Goal: Task Accomplishment & Management: Complete application form

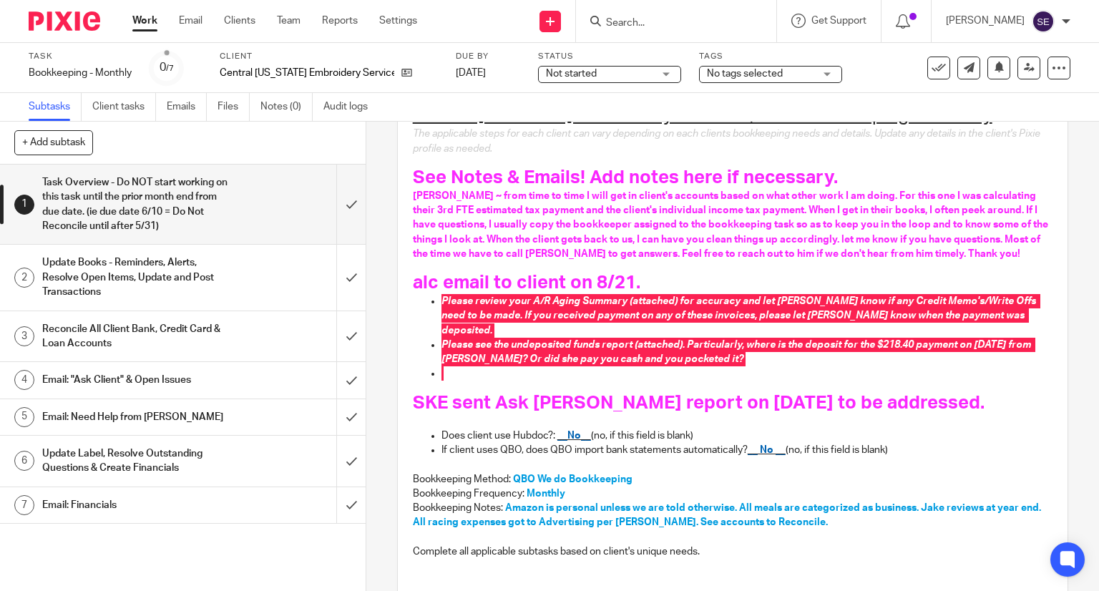
scroll to position [175, 0]
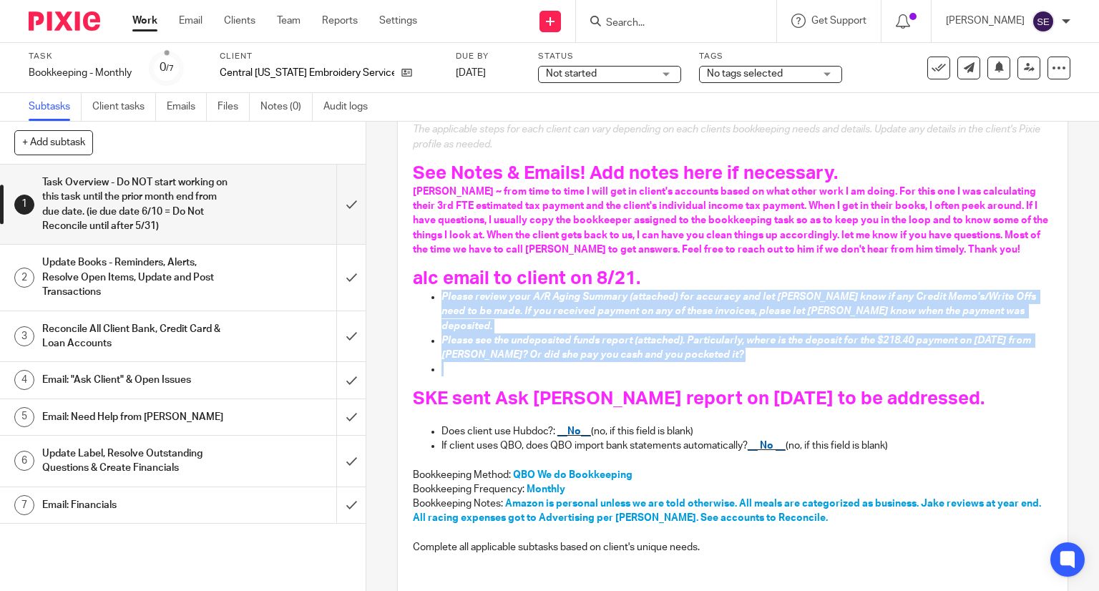
click at [640, 336] on span "Please see the undeposited funds report (attached). Particularly, where is the …" at bounding box center [737, 348] width 592 height 24
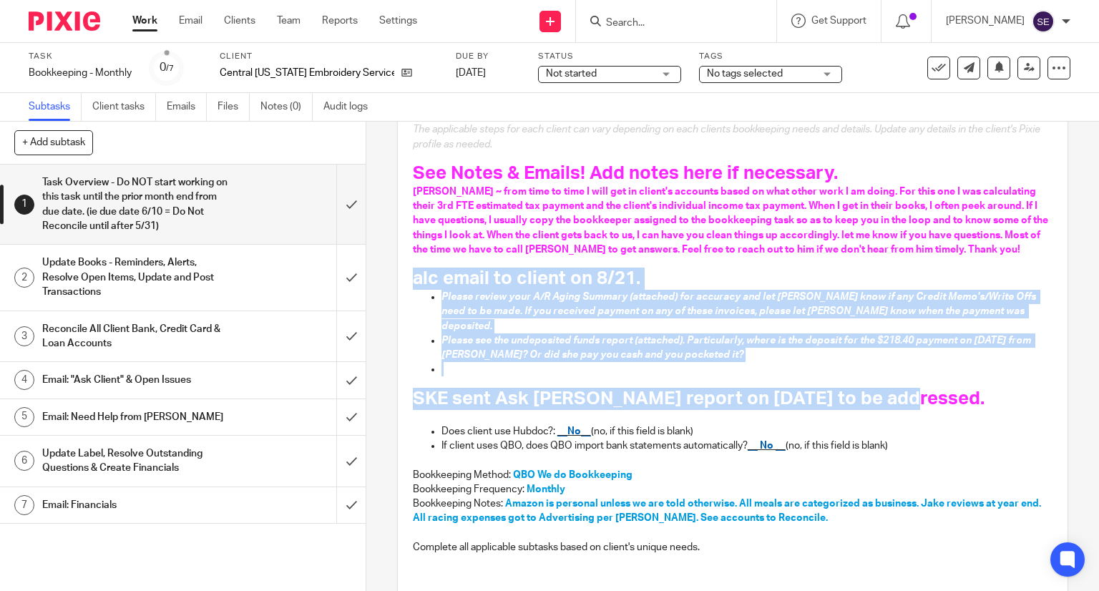
drag, startPoint x: 406, startPoint y: 280, endPoint x: 890, endPoint y: 390, distance: 496.1
click at [890, 390] on div "Central Michigan Embroidery Services, Inc's Bookkeeping - Monthly The applicabl…" at bounding box center [733, 330] width 655 height 497
copy div "alc email to client on 8/21. Please review your A/R Aging Summary (attached) fo…"
click at [332, 215] on input "submit" at bounding box center [183, 204] width 366 height 79
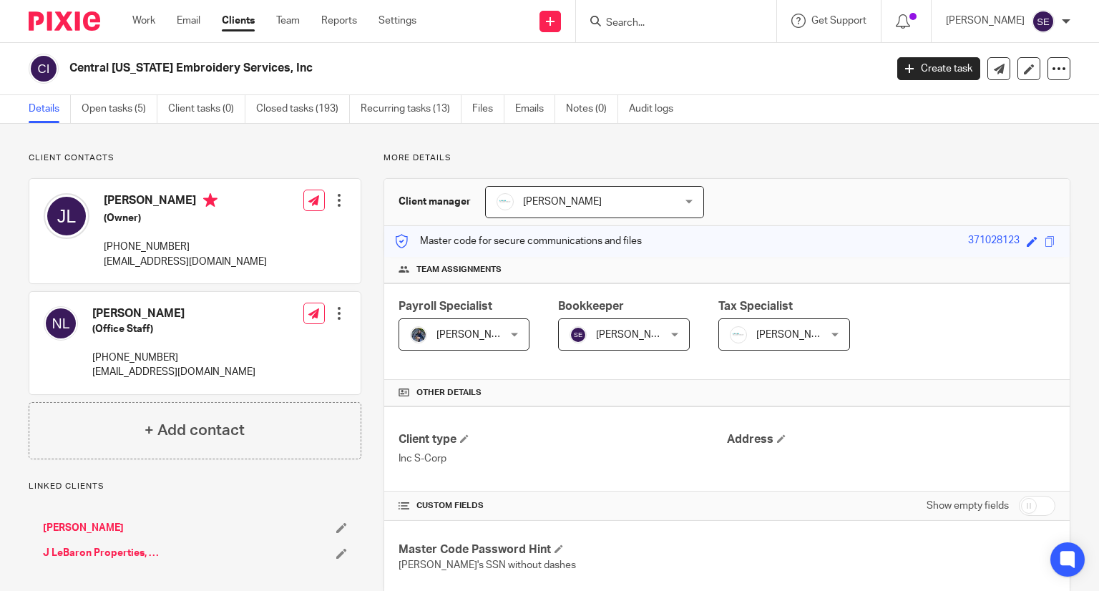
scroll to position [787, 0]
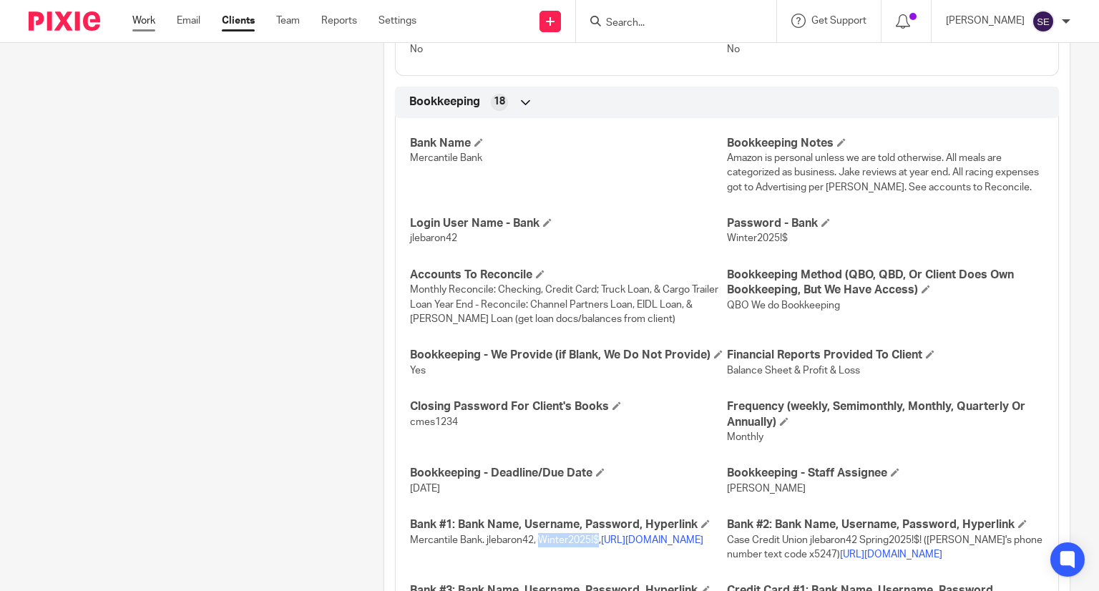
click at [150, 24] on link "Work" at bounding box center [143, 21] width 23 height 14
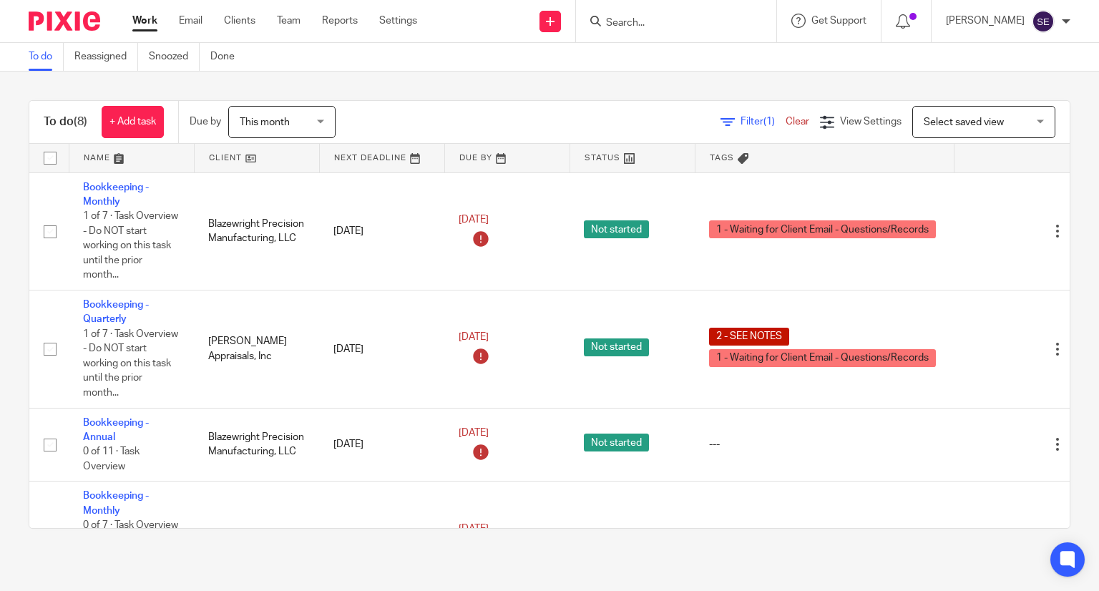
scroll to position [66, 0]
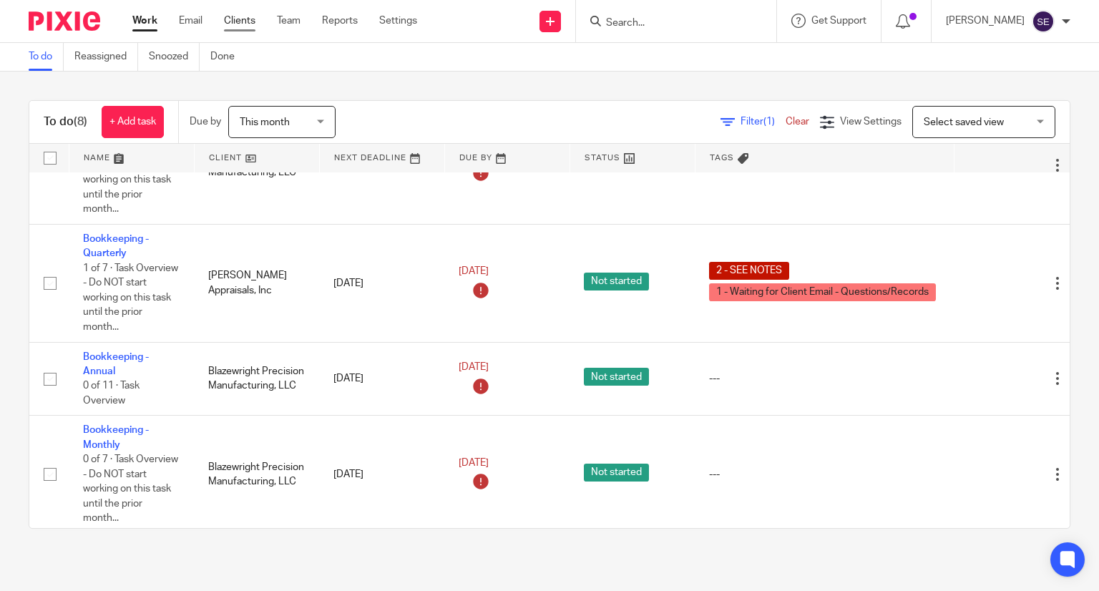
click at [237, 16] on link "Clients" at bounding box center [239, 21] width 31 height 14
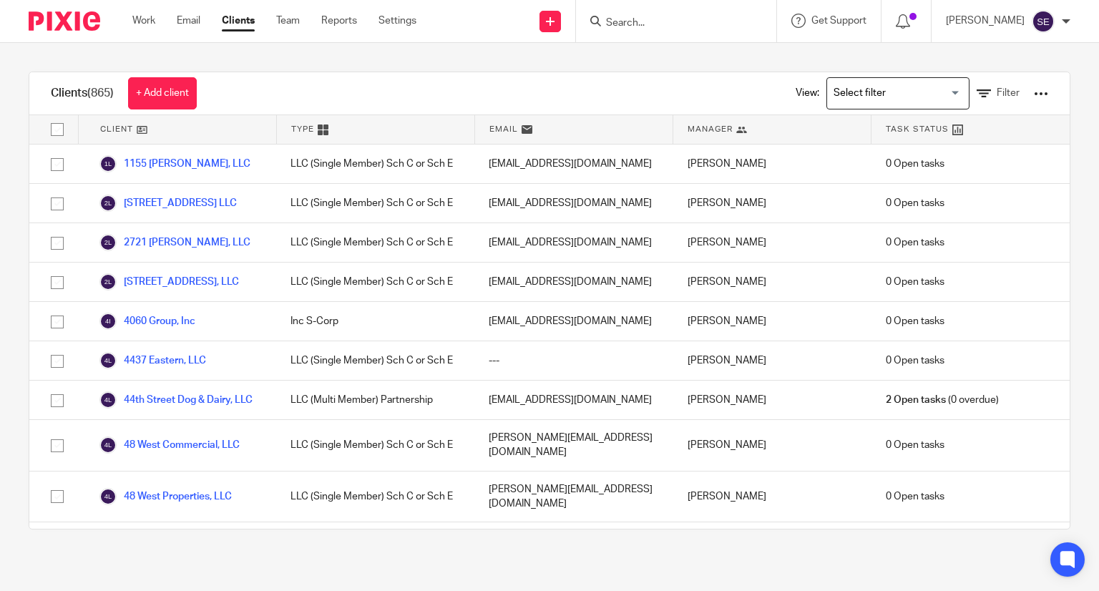
click at [685, 24] on input "Search" at bounding box center [669, 23] width 129 height 13
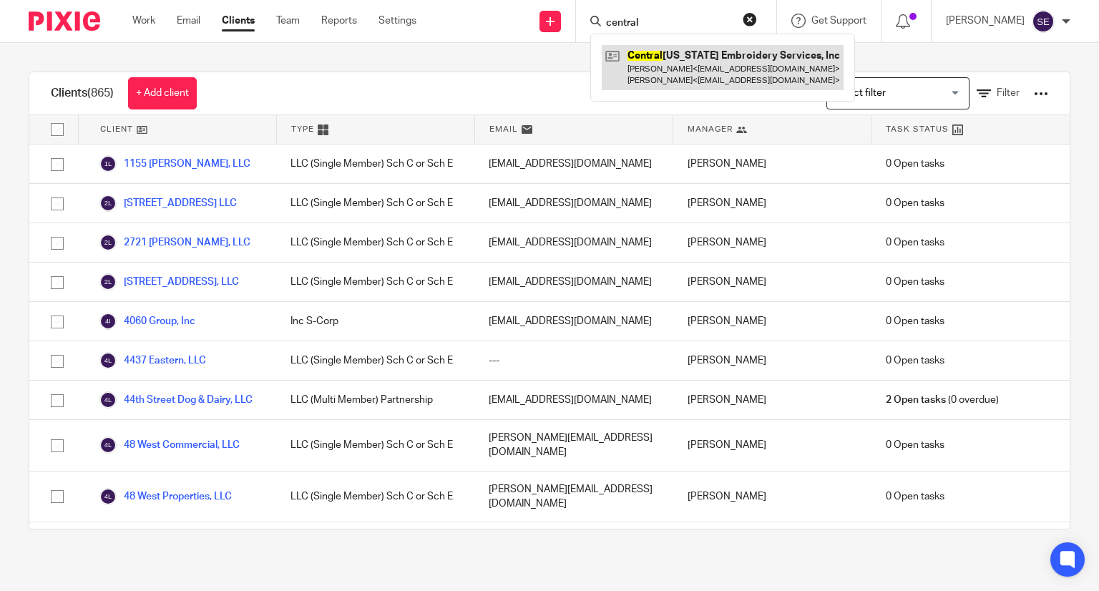
type input "central"
click at [715, 77] on link at bounding box center [723, 67] width 242 height 44
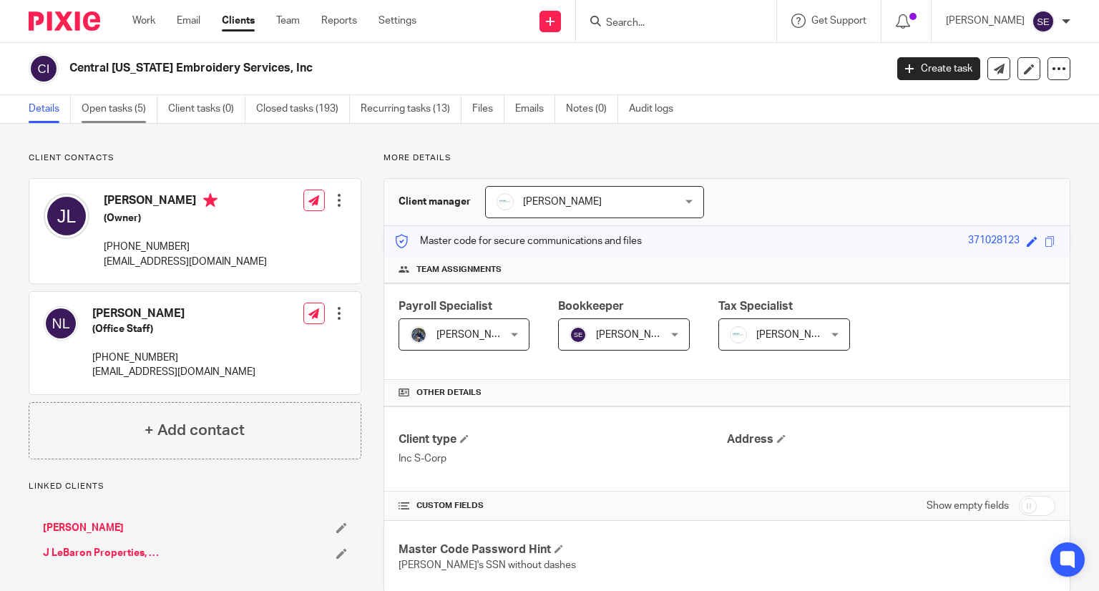
click at [139, 112] on link "Open tasks (5)" at bounding box center [120, 109] width 76 height 28
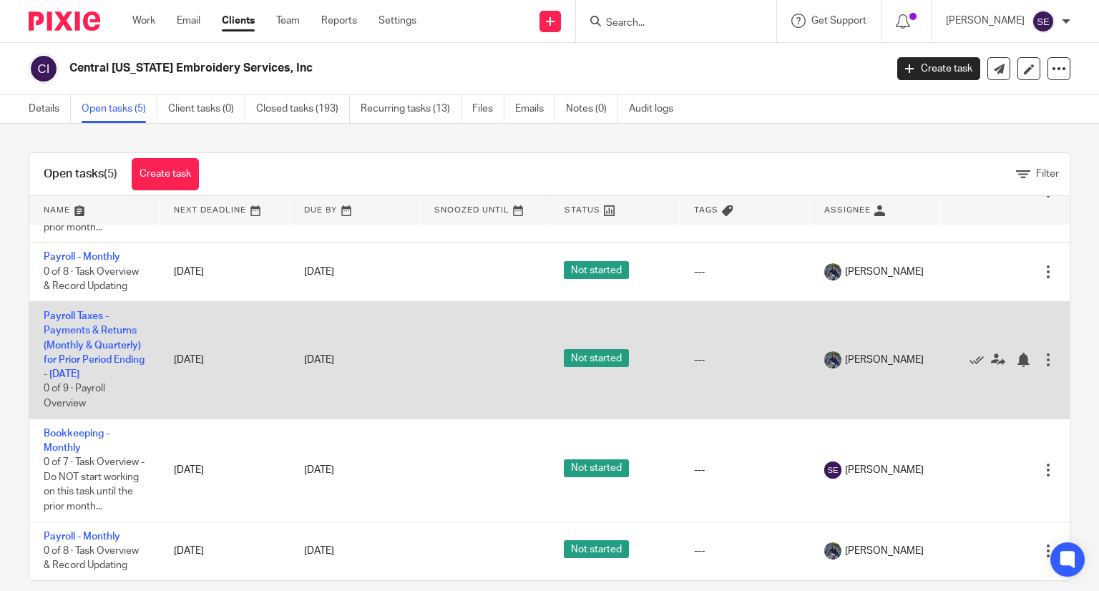
scroll to position [133, 0]
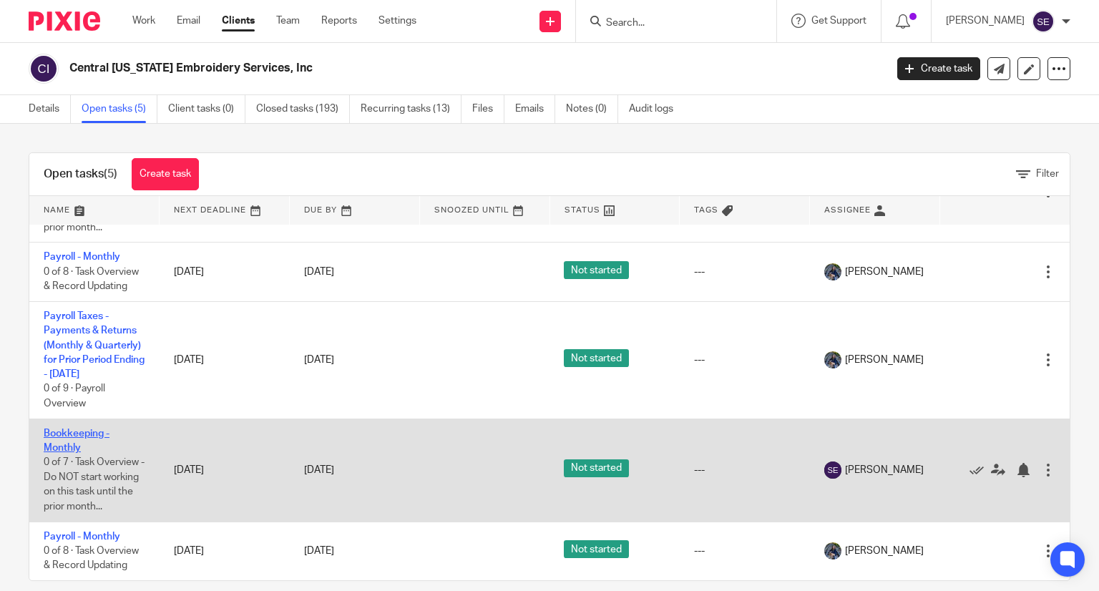
click at [83, 429] on link "Bookkeeping - Monthly" at bounding box center [77, 441] width 66 height 24
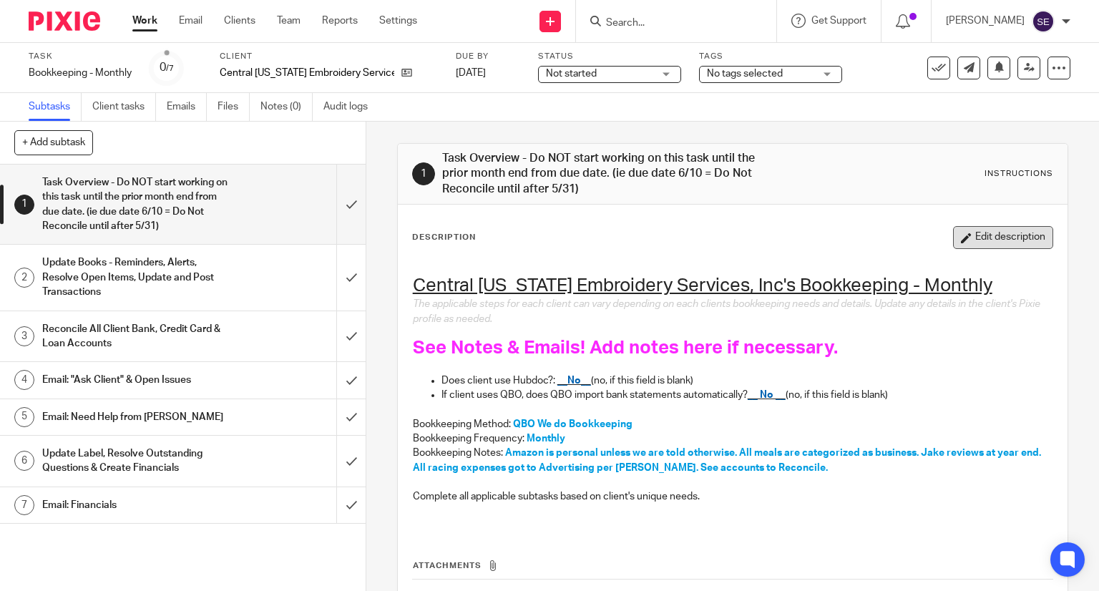
click at [982, 245] on button "Edit description" at bounding box center [1003, 237] width 100 height 23
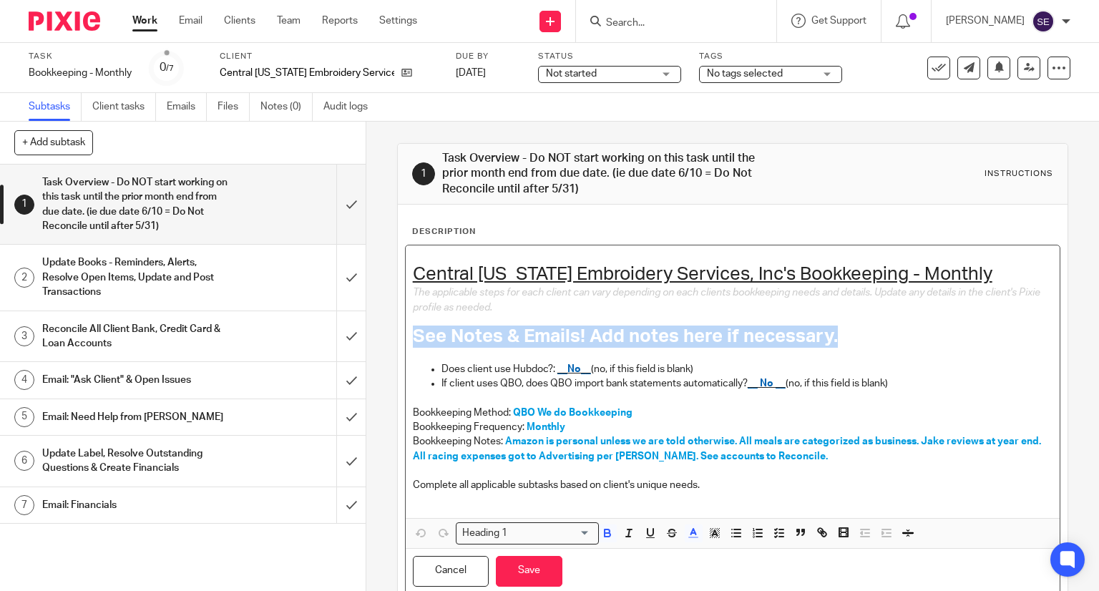
drag, startPoint x: 854, startPoint y: 326, endPoint x: 413, endPoint y: 322, distance: 441.5
click at [413, 322] on div "Central Michigan Embroidery Services, Inc's Bookkeeping - Monthly The applicabl…" at bounding box center [733, 381] width 655 height 272
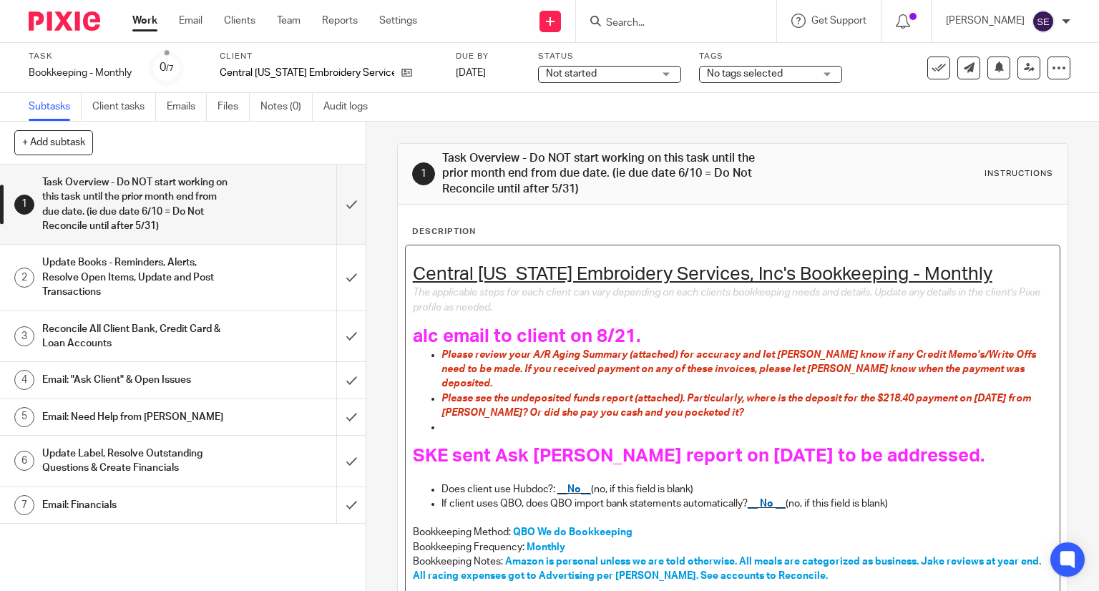
click at [694, 446] on span "SKE sent Ask Jacob report on 8.25.25 to be addressed." at bounding box center [699, 455] width 572 height 19
click at [734, 446] on span "SKE sent Ask Jacob report on 8.25.25 to be addressed." at bounding box center [699, 455] width 572 height 19
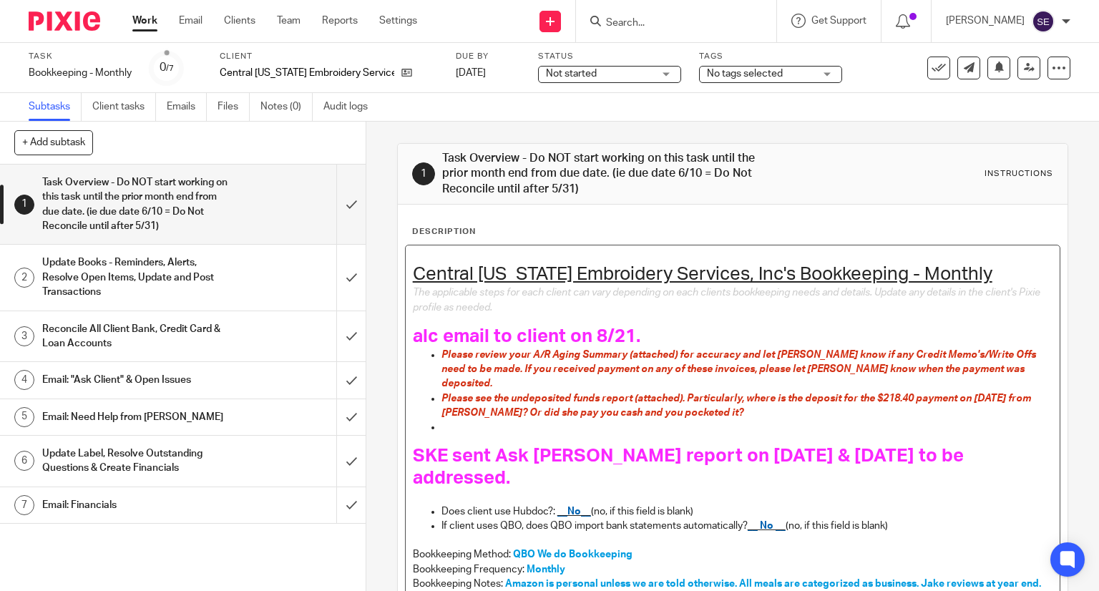
scroll to position [151, 0]
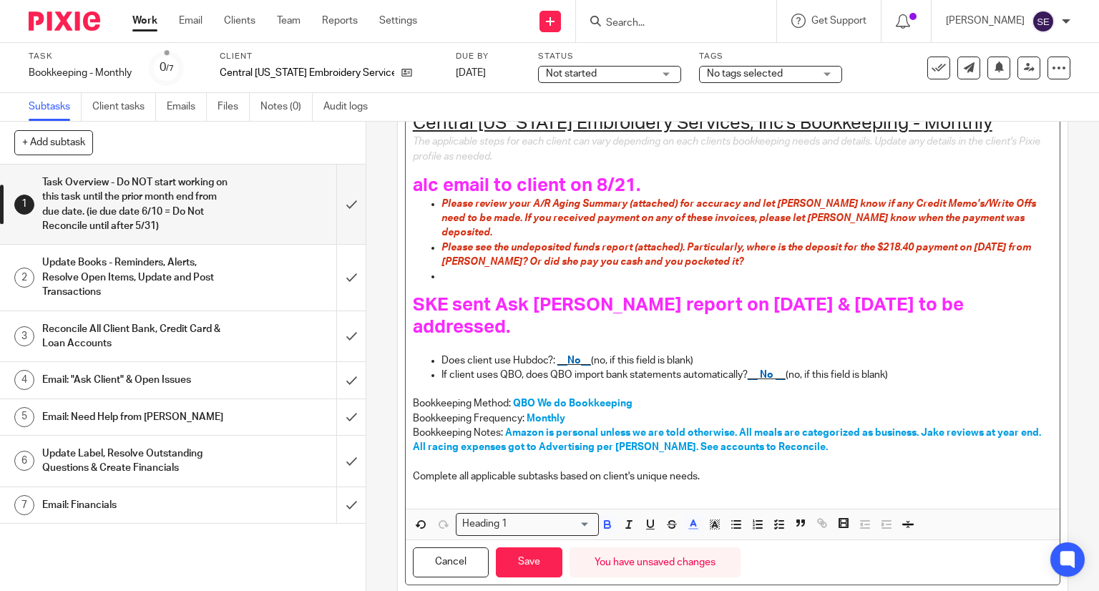
click at [829, 253] on p "Please see the undeposited funds report (attached). Particularly, where is the …" at bounding box center [747, 254] width 612 height 29
click at [756, 269] on p at bounding box center [747, 276] width 612 height 14
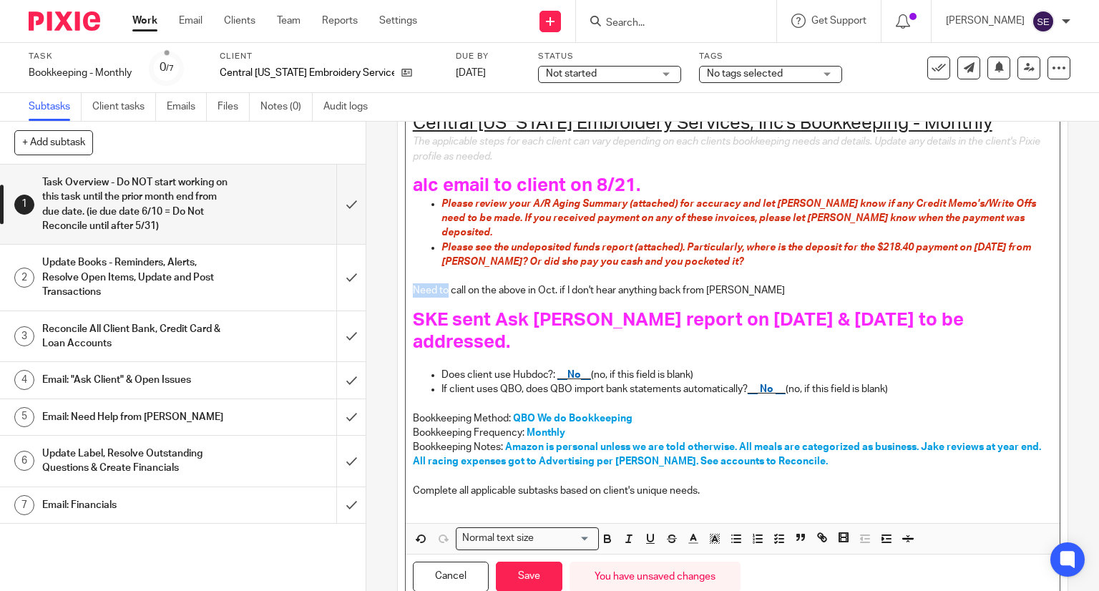
drag, startPoint x: 441, startPoint y: 275, endPoint x: 376, endPoint y: 275, distance: 64.4
click at [376, 275] on div "1 Task Overview - Do NOT start working on this task until the prior month end f…" at bounding box center [732, 356] width 733 height 469
drag, startPoint x: 741, startPoint y: 269, endPoint x: 401, endPoint y: 273, distance: 340.6
click at [406, 273] on div "Central Michigan Embroidery Services, Inc's Bookkeeping - Monthly The applicabl…" at bounding box center [733, 308] width 655 height 429
click at [605, 532] on icon "button" at bounding box center [607, 538] width 13 height 13
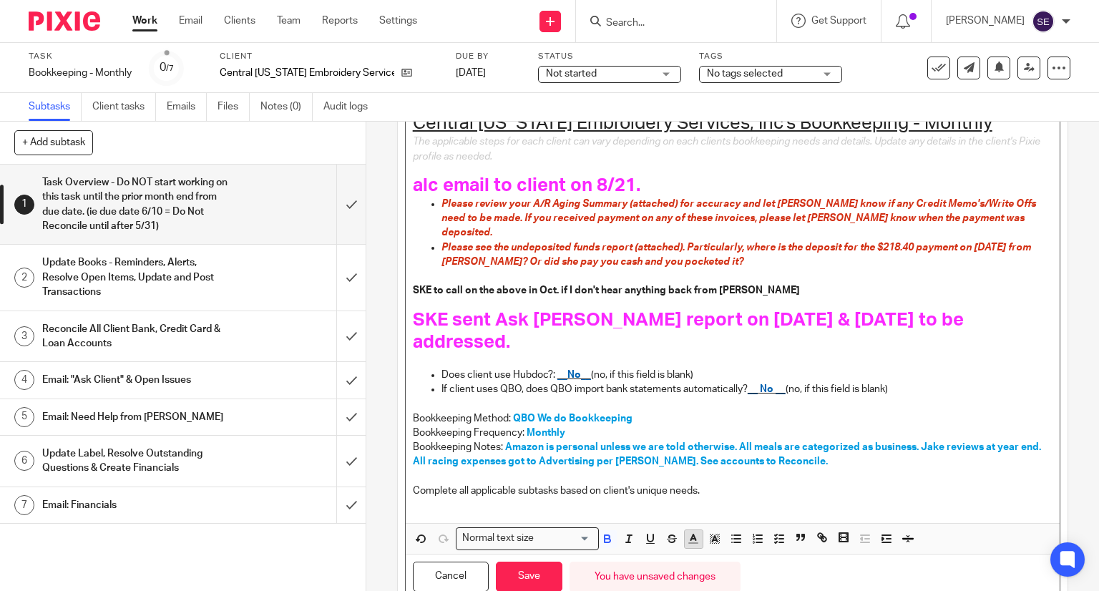
click at [690, 543] on line "button" at bounding box center [693, 543] width 9 height 0
click at [807, 567] on li "color:#FA28FF" at bounding box center [812, 572] width 11 height 11
click at [561, 531] on input "Search for option" at bounding box center [565, 538] width 52 height 15
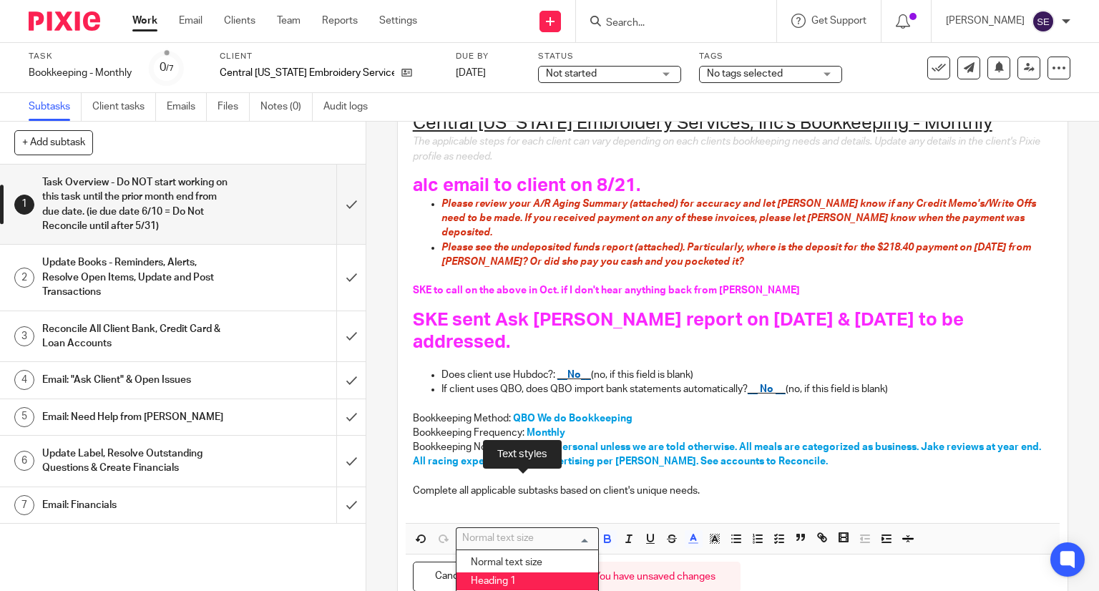
click at [509, 572] on li "Heading 1" at bounding box center [527, 581] width 142 height 19
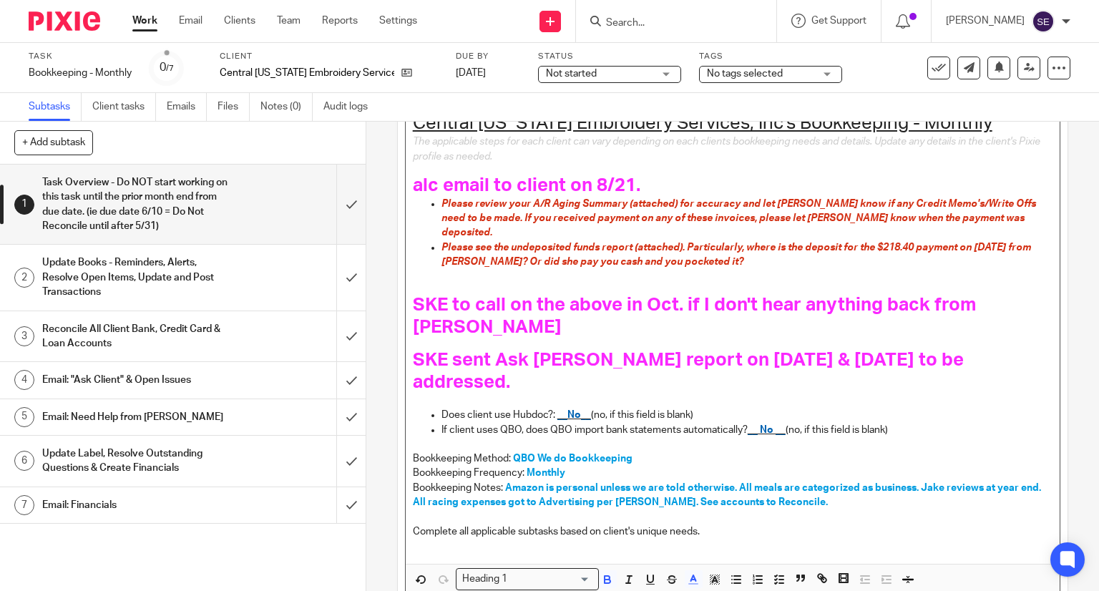
click at [667, 423] on p "If client uses QBO, does QBO import bank statements automatically? __ No __ (no…" at bounding box center [747, 430] width 612 height 14
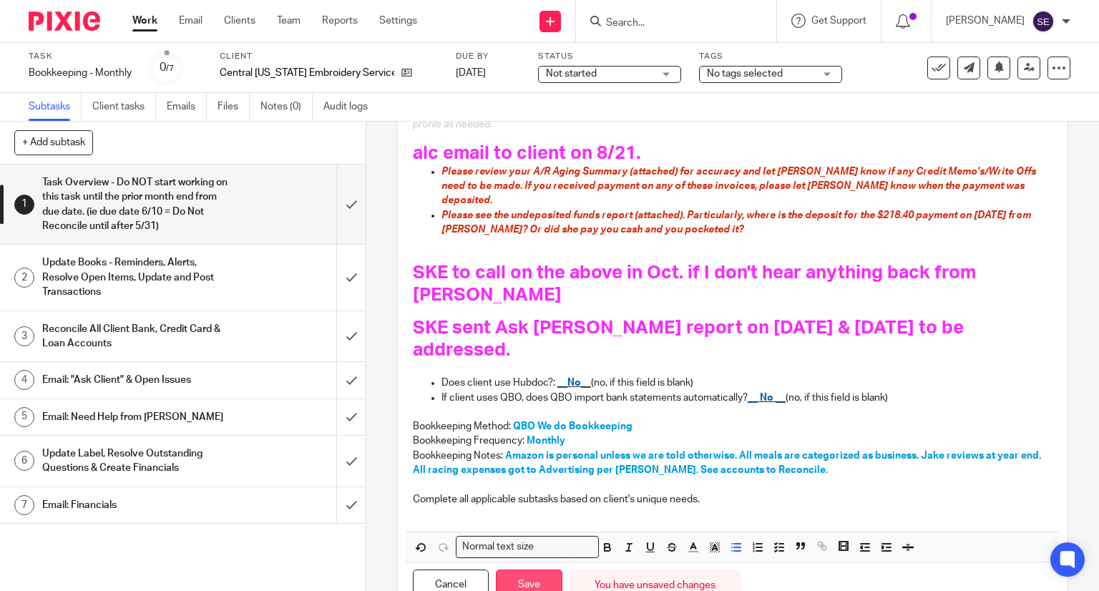
click at [549, 570] on button "Save" at bounding box center [529, 585] width 67 height 31
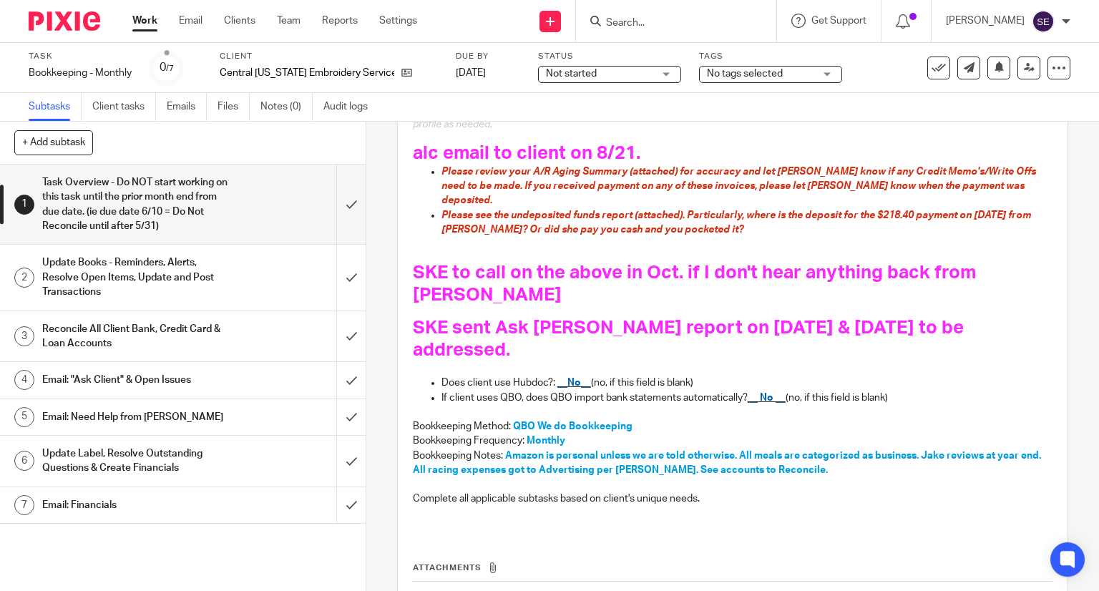
scroll to position [0, 0]
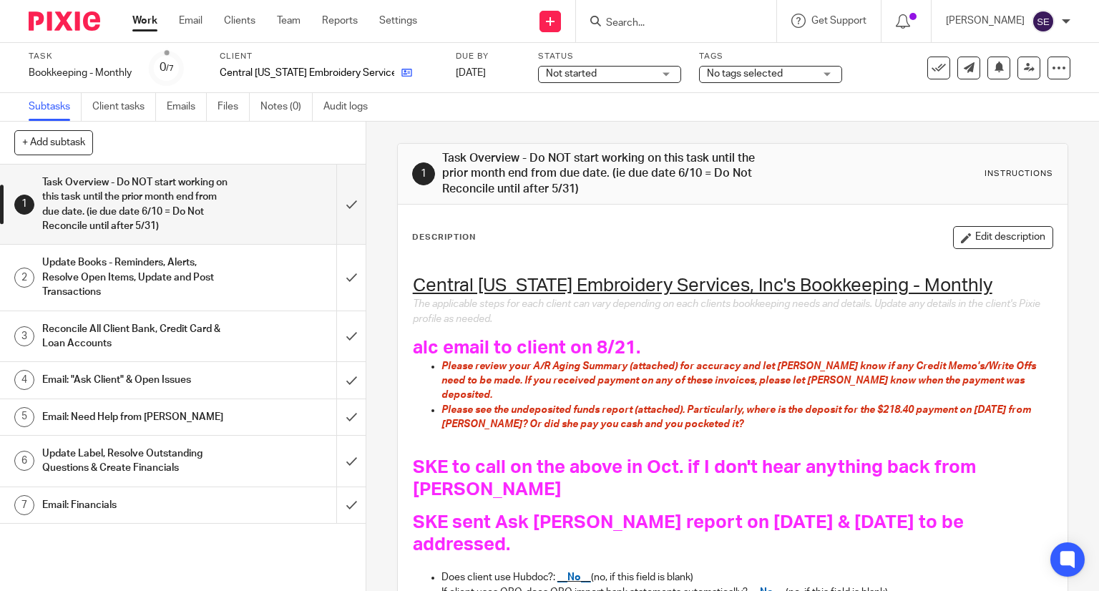
click at [401, 75] on icon at bounding box center [406, 72] width 11 height 11
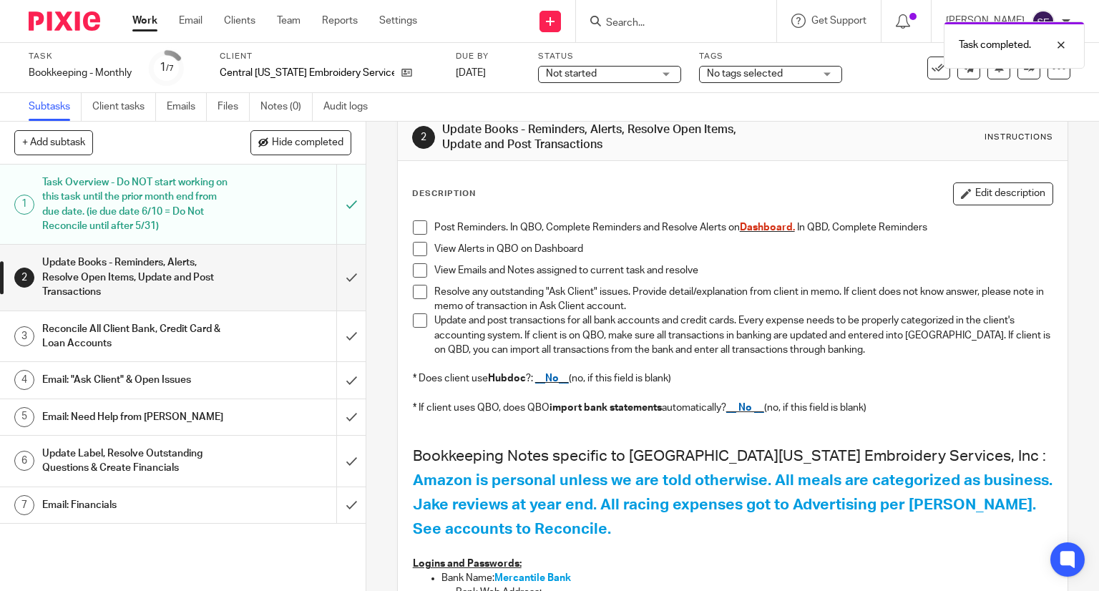
scroll to position [31, 0]
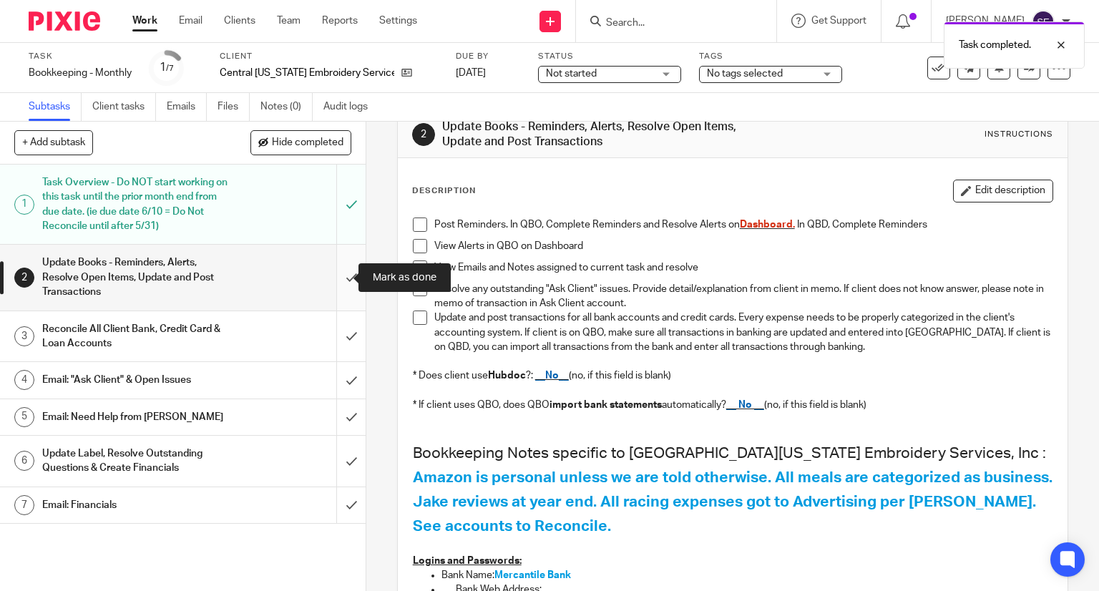
click at [336, 280] on input "submit" at bounding box center [183, 277] width 366 height 65
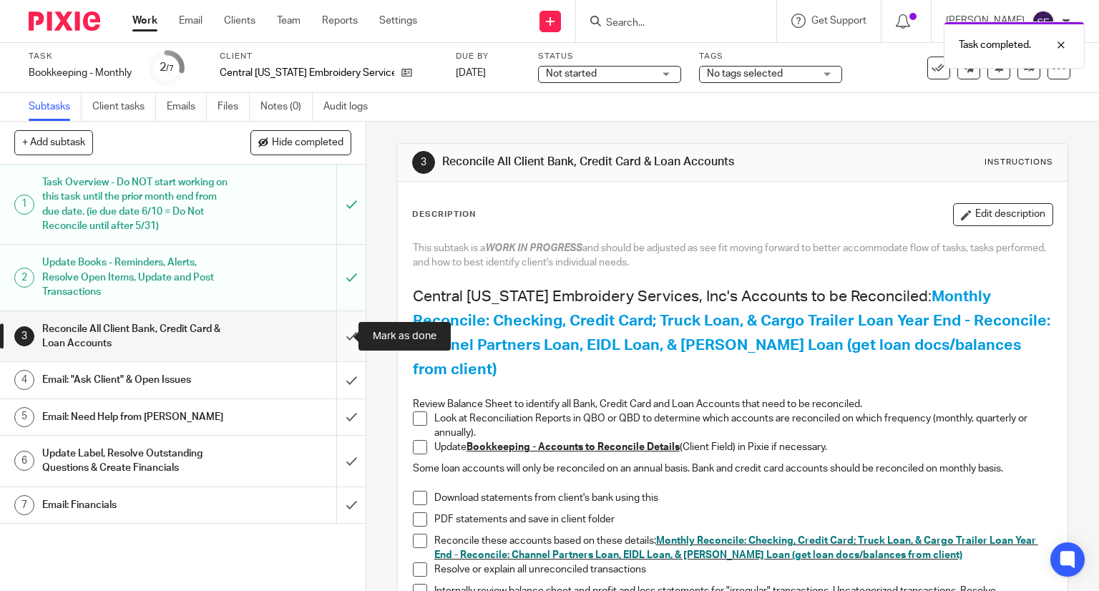
click at [332, 346] on input "submit" at bounding box center [183, 336] width 366 height 51
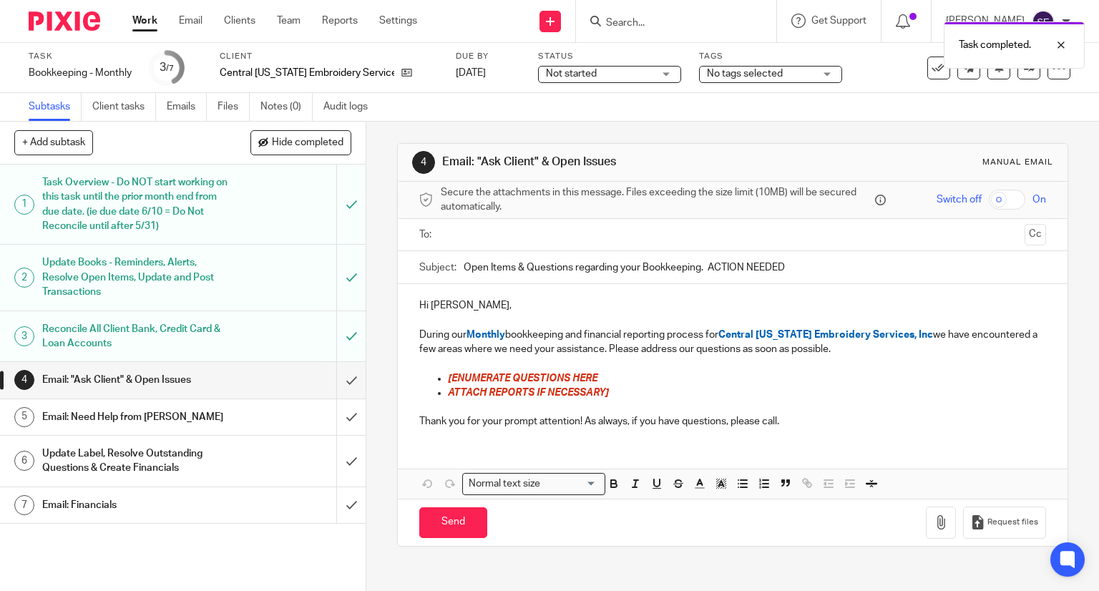
click at [230, 350] on div "Reconcile All Client Bank, Credit Card & Loan Accounts" at bounding box center [182, 336] width 280 height 36
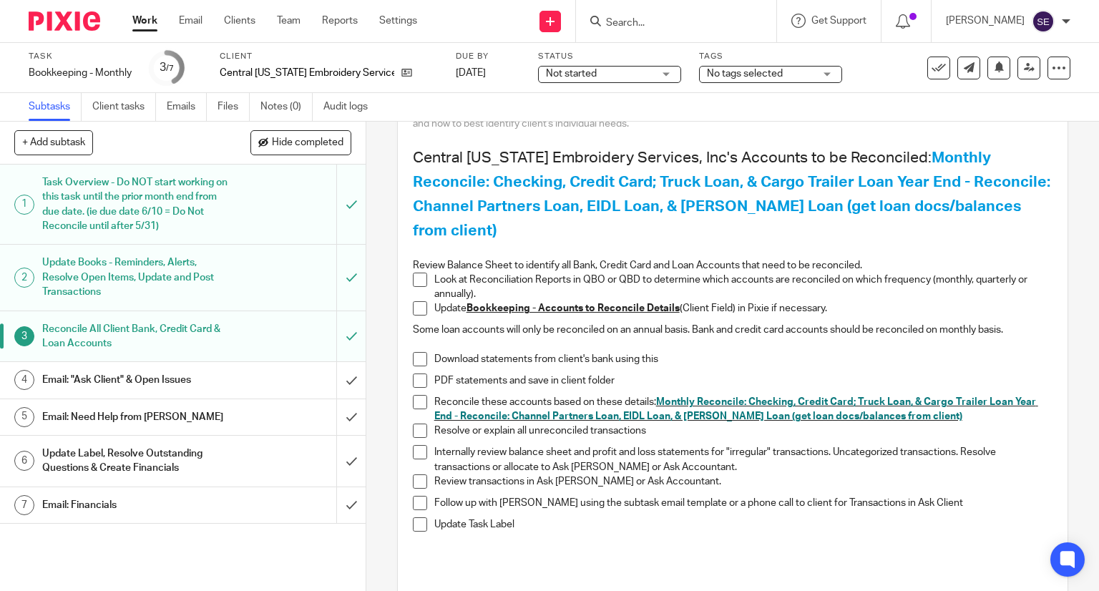
scroll to position [137, 0]
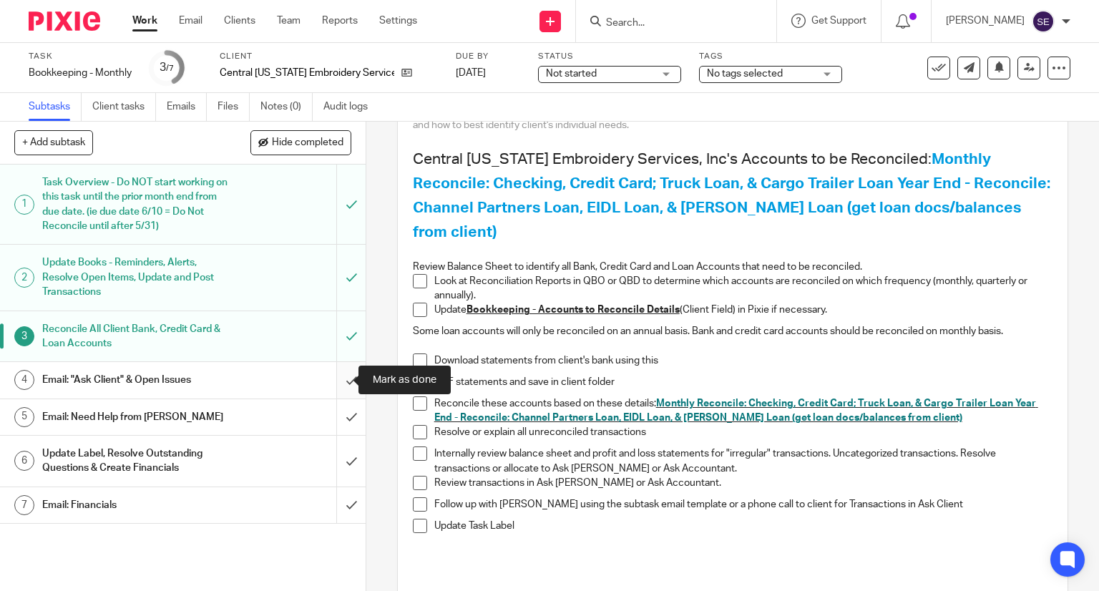
click at [346, 383] on input "submit" at bounding box center [183, 380] width 366 height 36
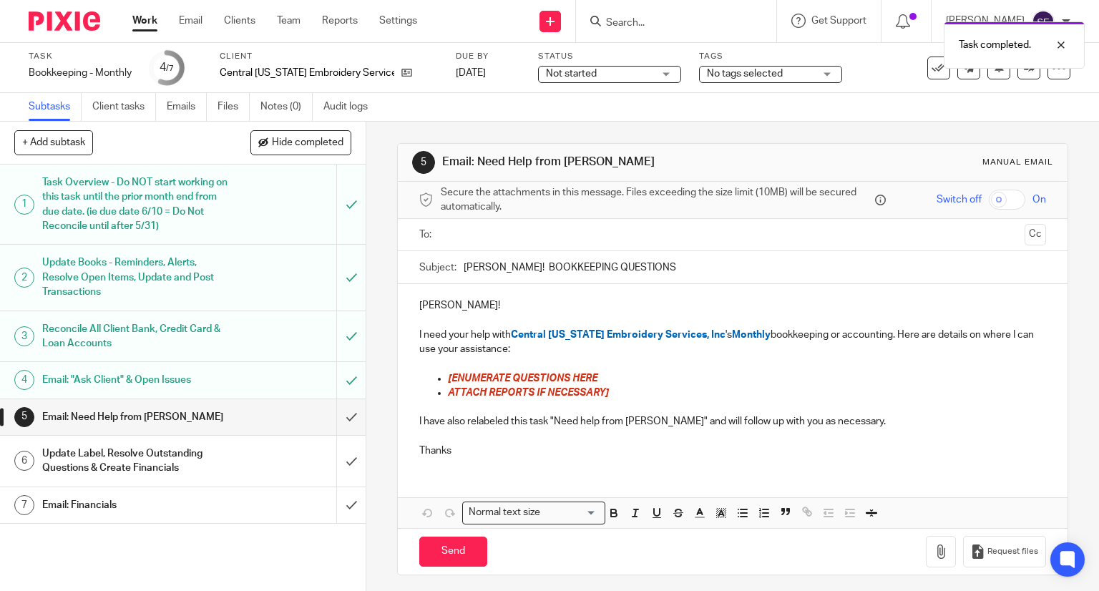
click at [331, 411] on input "submit" at bounding box center [183, 417] width 366 height 36
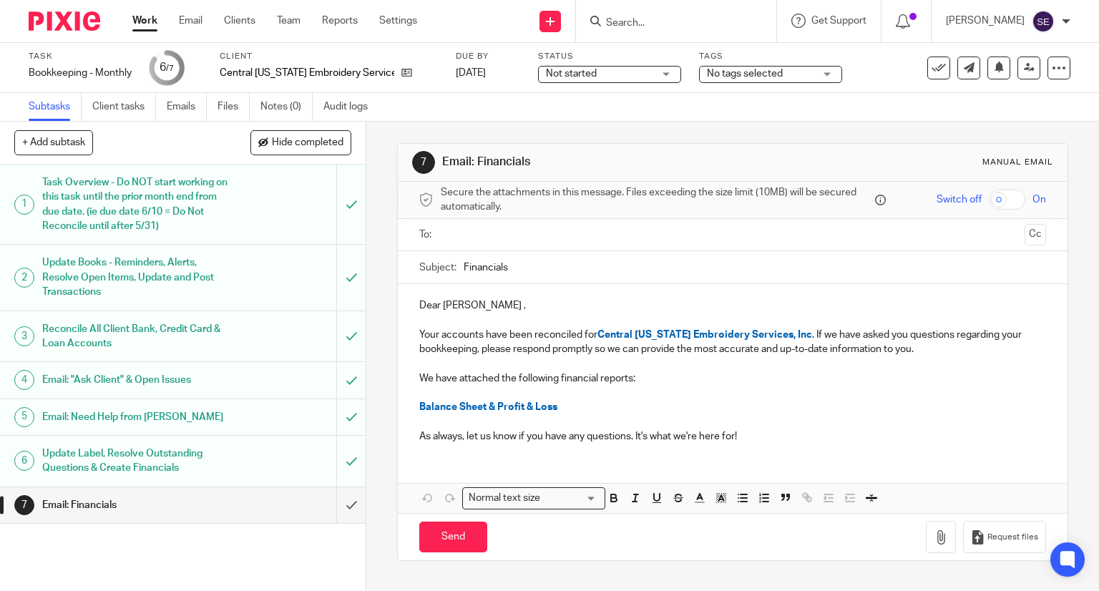
click at [107, 547] on div "1 Task Overview - Do NOT start working on this task until the prior month end f…" at bounding box center [183, 378] width 366 height 426
click at [610, 324] on p at bounding box center [732, 320] width 627 height 14
click at [624, 356] on p at bounding box center [732, 363] width 627 height 14
drag, startPoint x: 943, startPoint y: 341, endPoint x: 826, endPoint y: 333, distance: 116.9
click at [826, 333] on p "Your accounts have been reconciled for Central Michigan Embroidery Services, In…" at bounding box center [732, 342] width 627 height 29
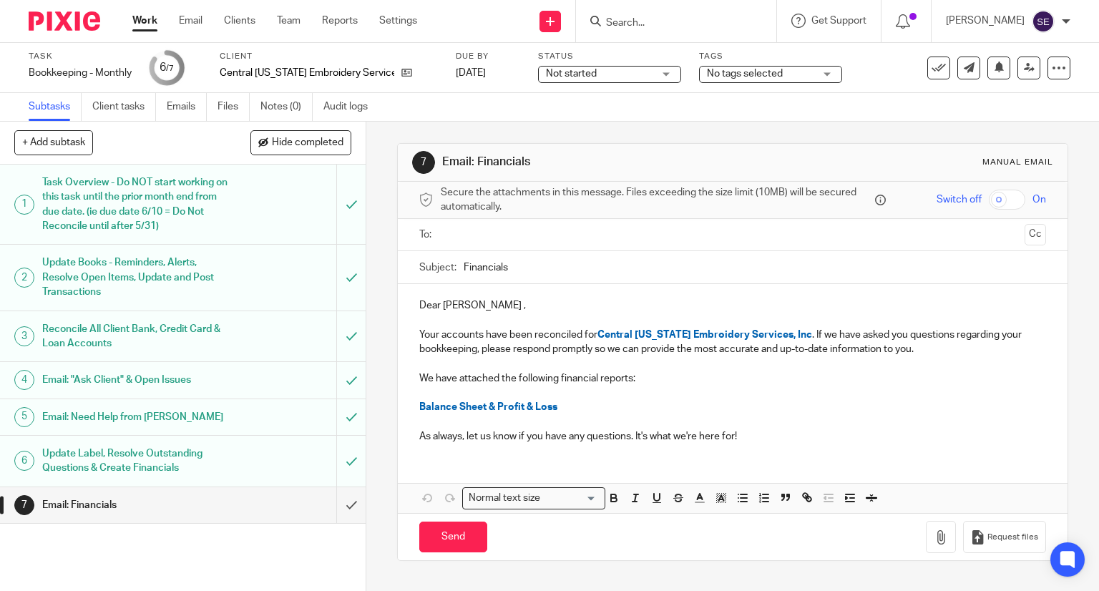
click at [925, 356] on p at bounding box center [732, 363] width 627 height 14
drag, startPoint x: 919, startPoint y: 353, endPoint x: 801, endPoint y: 335, distance: 119.4
click at [801, 335] on p "Your accounts have been reconciled for Central Michigan Embroidery Services, In…" at bounding box center [732, 342] width 627 height 29
drag, startPoint x: 947, startPoint y: 354, endPoint x: 798, endPoint y: 335, distance: 149.4
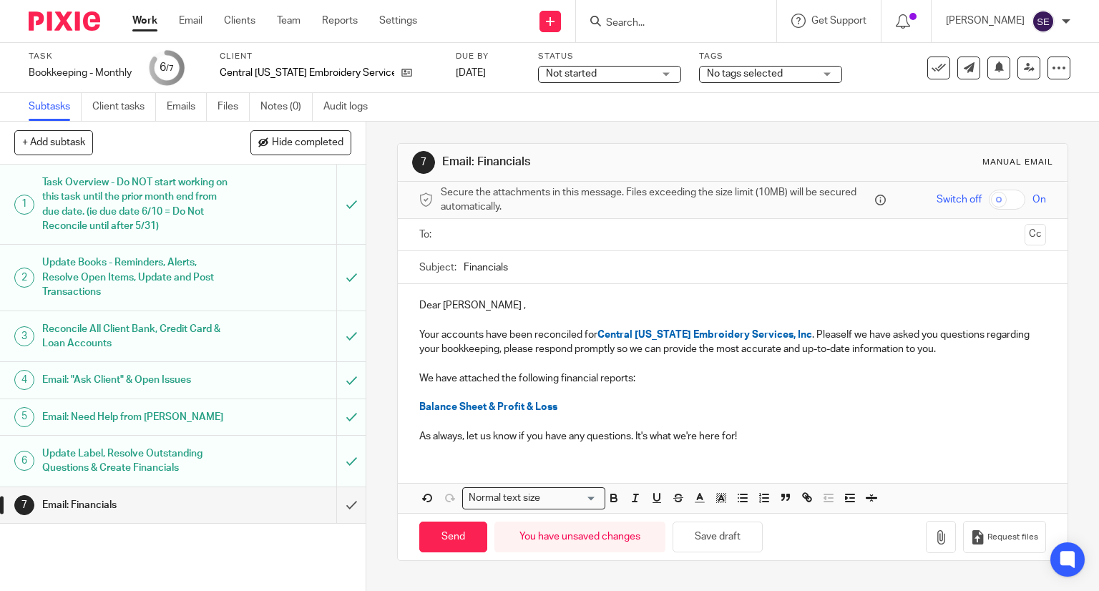
click at [798, 335] on p "Your accounts have been reconciled for Central Michigan Embroidery Services, In…" at bounding box center [732, 342] width 627 height 29
click at [842, 349] on p "Your accounts have been reconciled for Central Michigan Embroidery Services, In…" at bounding box center [732, 342] width 627 height 29
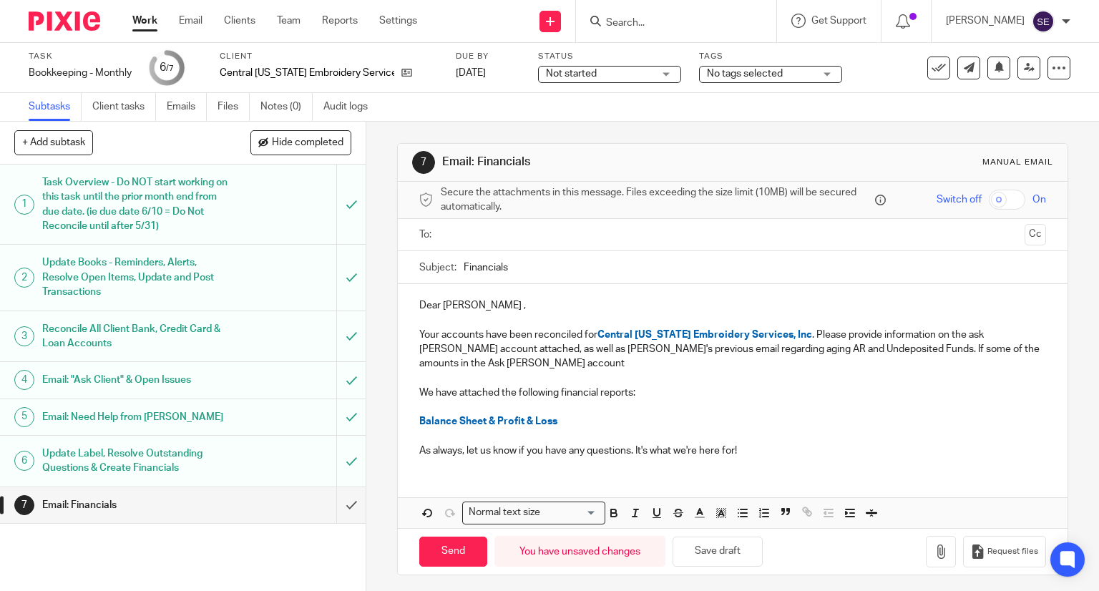
click at [636, 396] on p "We have attached the following financial reports:" at bounding box center [732, 393] width 627 height 14
click at [642, 360] on p "Your accounts have been reconciled for Central Michigan Embroidery Services, In…" at bounding box center [732, 350] width 627 height 44
click at [948, 353] on p "Your accounts have been reconciled for Central Michigan Embroidery Services, In…" at bounding box center [732, 350] width 627 height 44
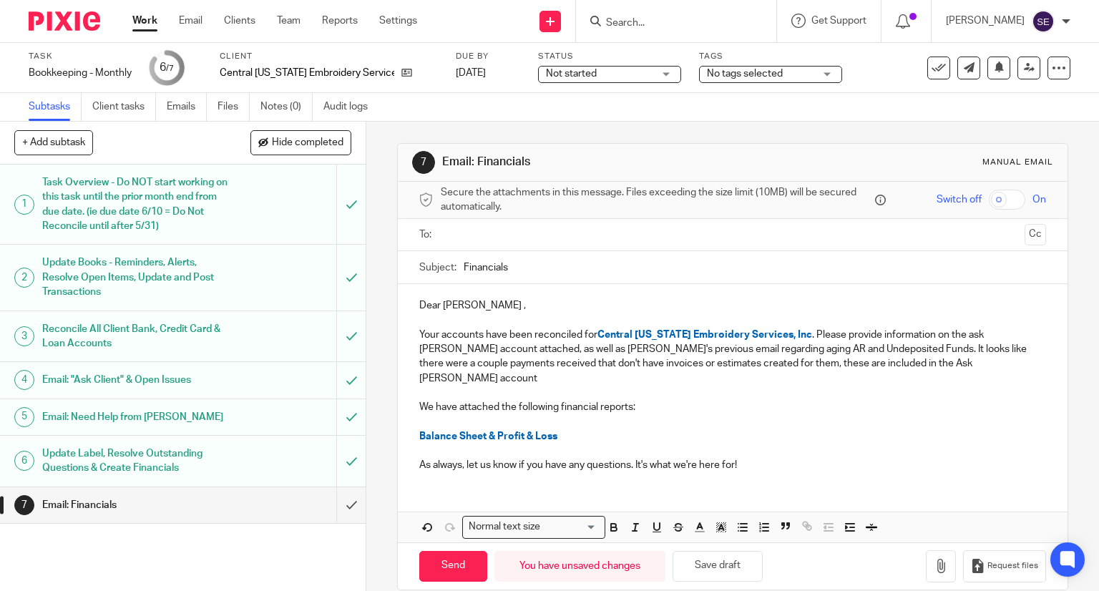
click at [974, 386] on p at bounding box center [732, 393] width 627 height 14
click at [964, 363] on p "Your accounts have been reconciled for Central Michigan Embroidery Services, In…" at bounding box center [732, 357] width 627 height 58
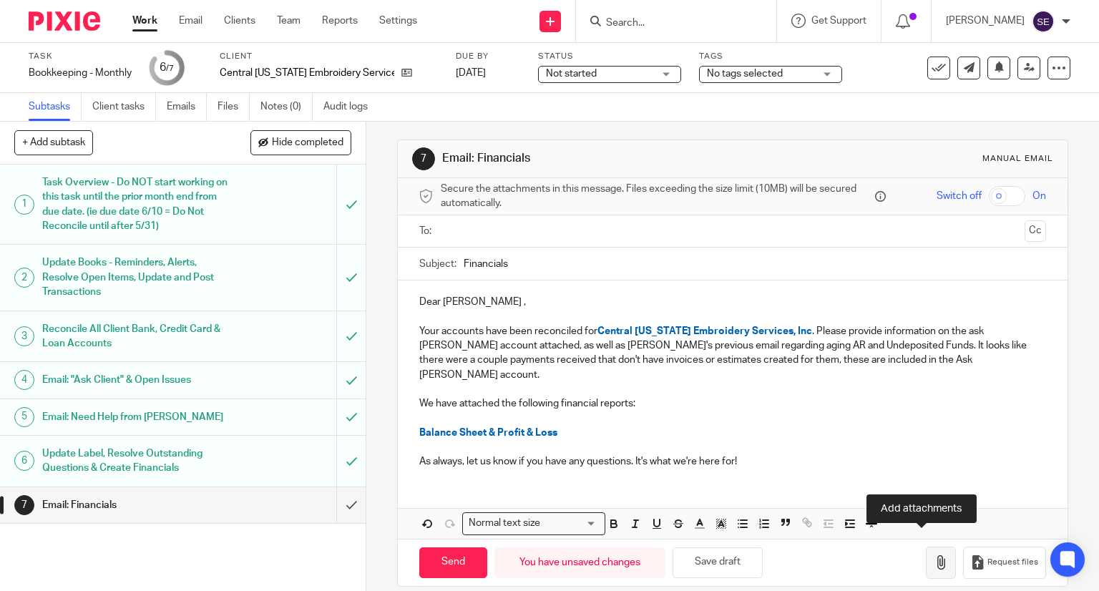
click at [934, 555] on icon "button" at bounding box center [941, 562] width 14 height 14
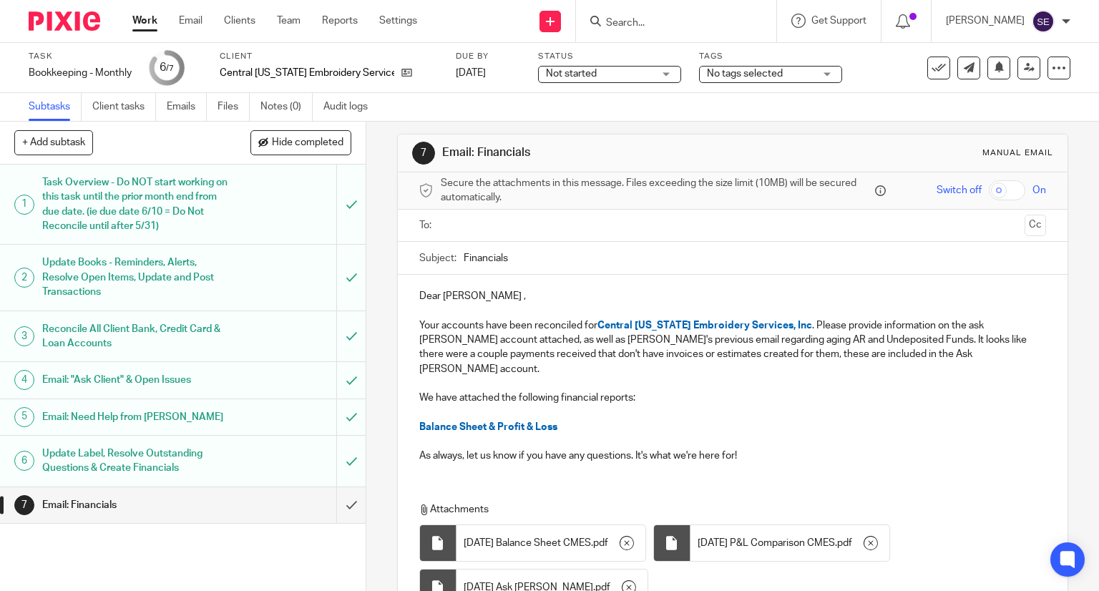
scroll to position [9, 0]
click at [572, 226] on input "text" at bounding box center [732, 226] width 573 height 16
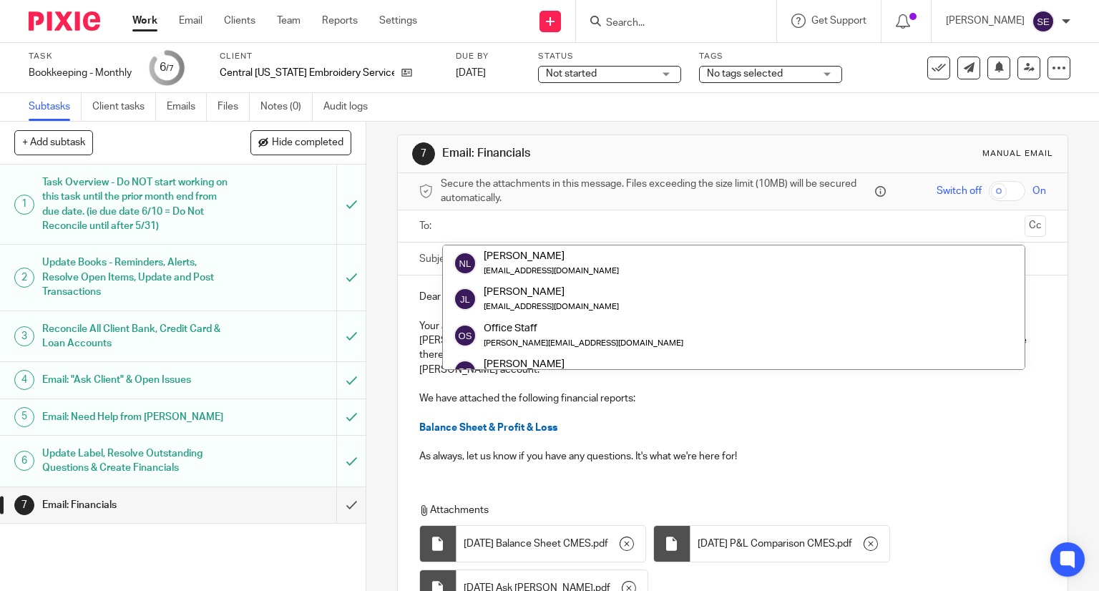
click at [572, 226] on input "text" at bounding box center [732, 226] width 573 height 16
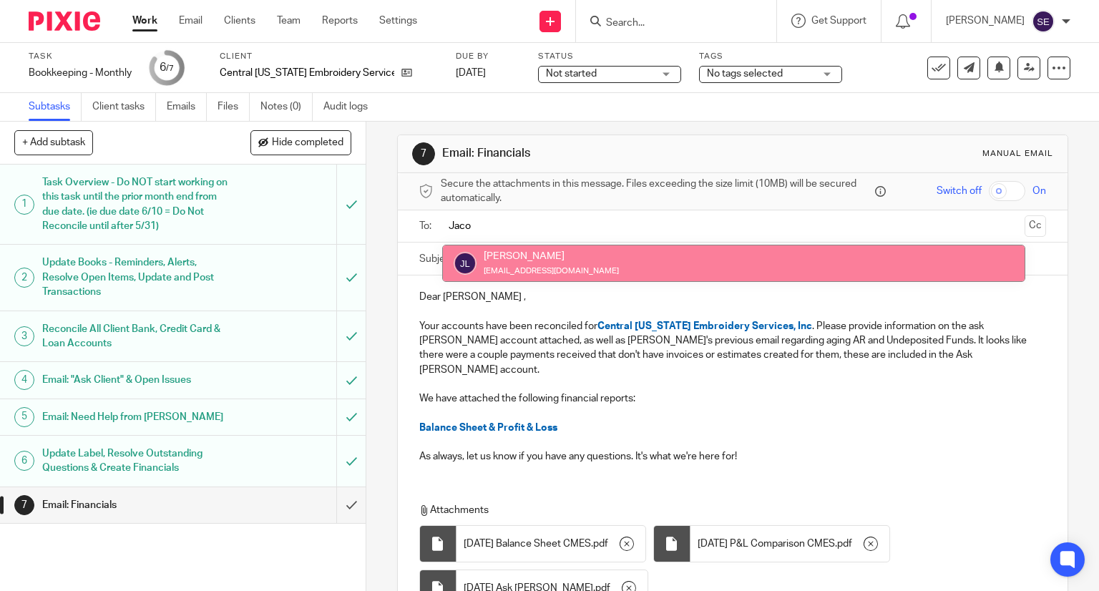
type input "Jaco"
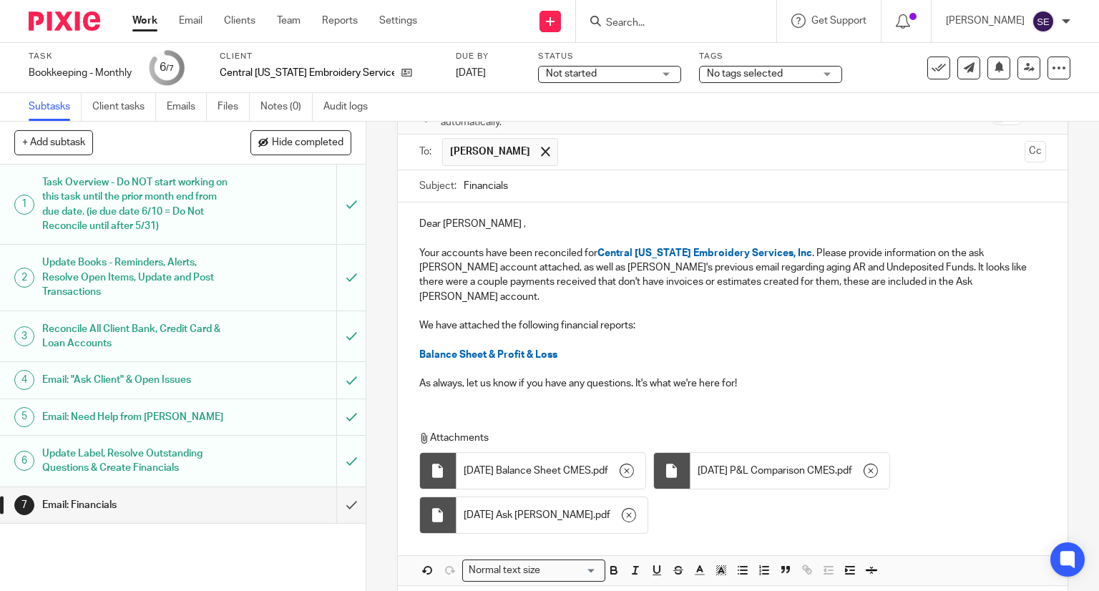
scroll to position [131, 0]
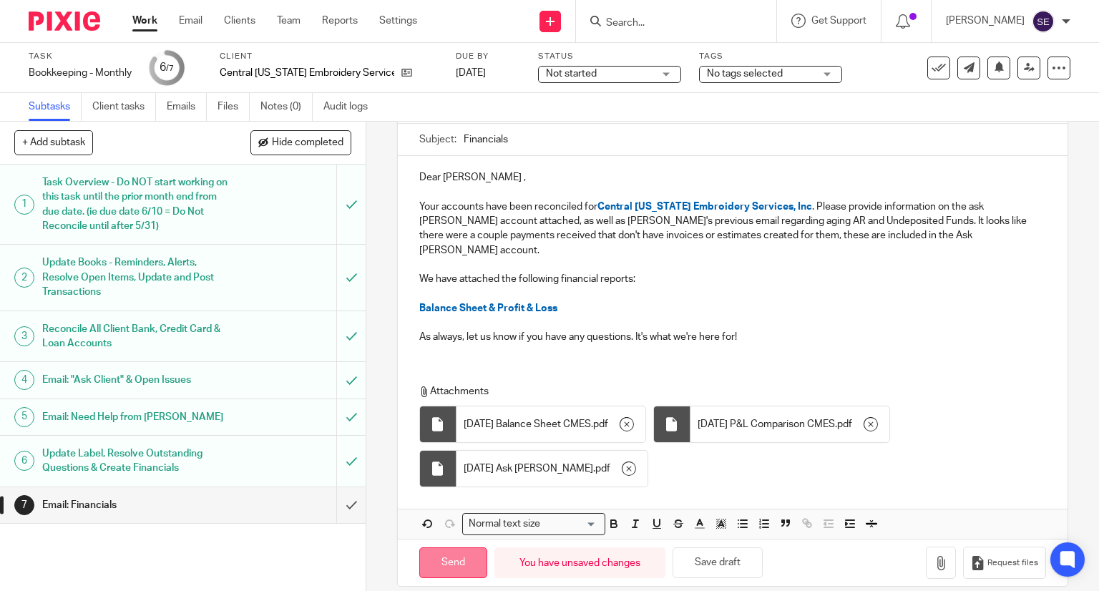
click at [455, 550] on input "Send" at bounding box center [453, 562] width 68 height 31
type input "Sent"
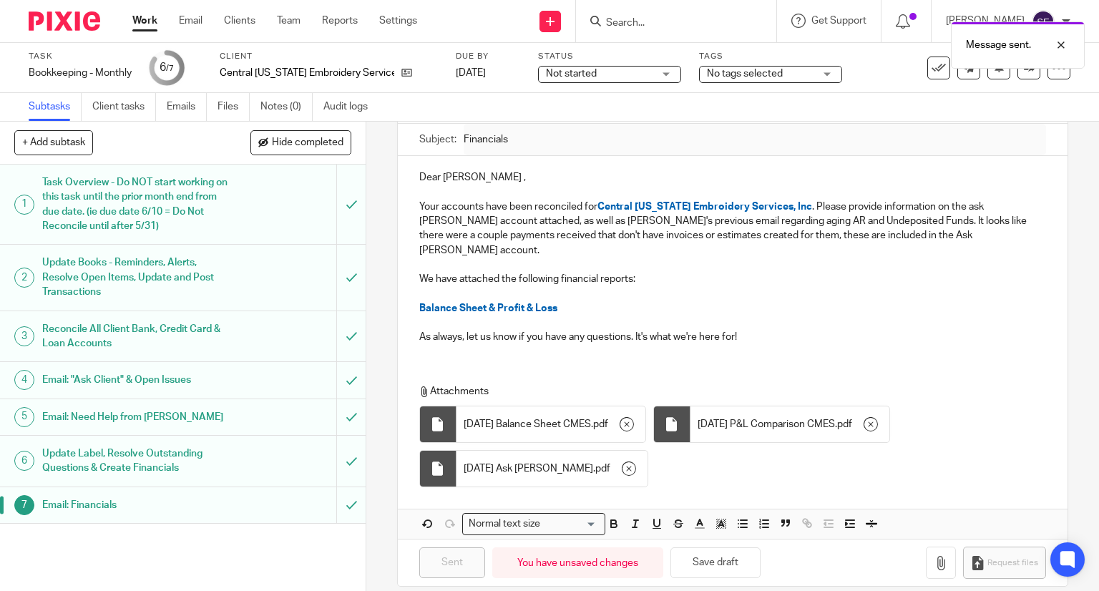
click at [839, 330] on p "As always, let us know if you have any questions. It's what we're here for!" at bounding box center [732, 337] width 627 height 14
click at [934, 63] on icon at bounding box center [939, 68] width 14 height 14
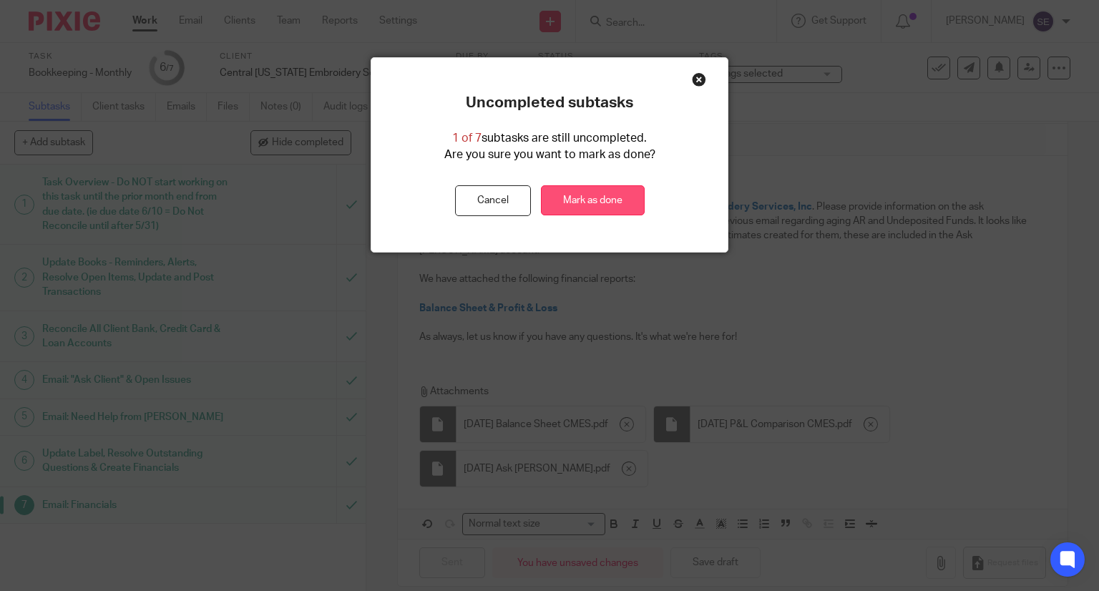
click at [603, 204] on link "Mark as done" at bounding box center [593, 200] width 104 height 31
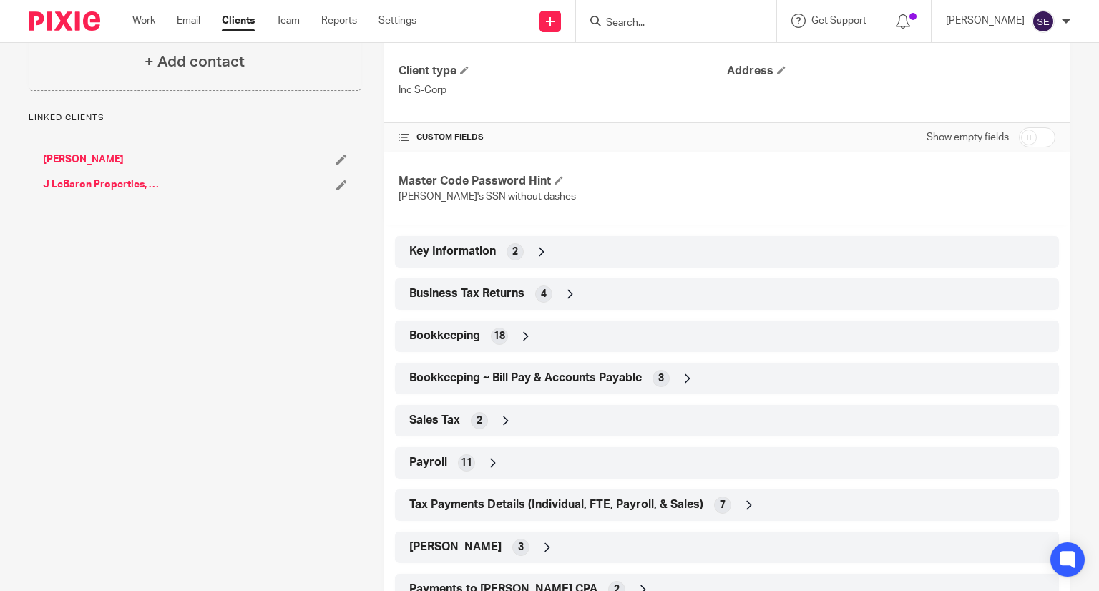
scroll to position [369, 0]
click at [494, 337] on span "18" at bounding box center [499, 335] width 11 height 14
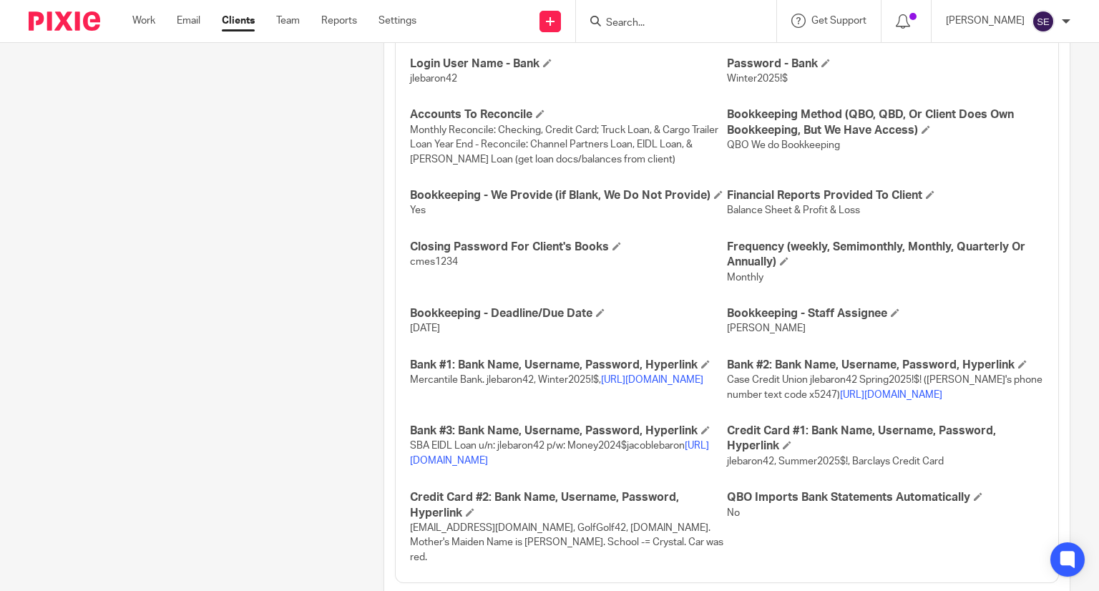
scroll to position [766, 0]
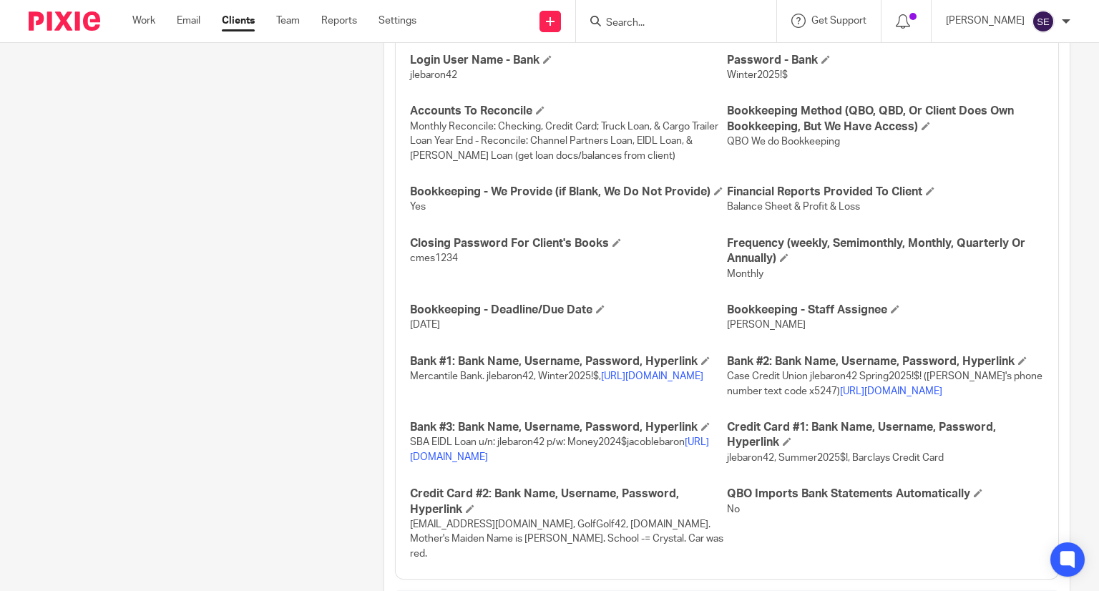
click at [551, 414] on div "Bank Name Mercantile Bank Bookkeeping Notes Amazon is personal unless we are to…" at bounding box center [727, 261] width 664 height 636
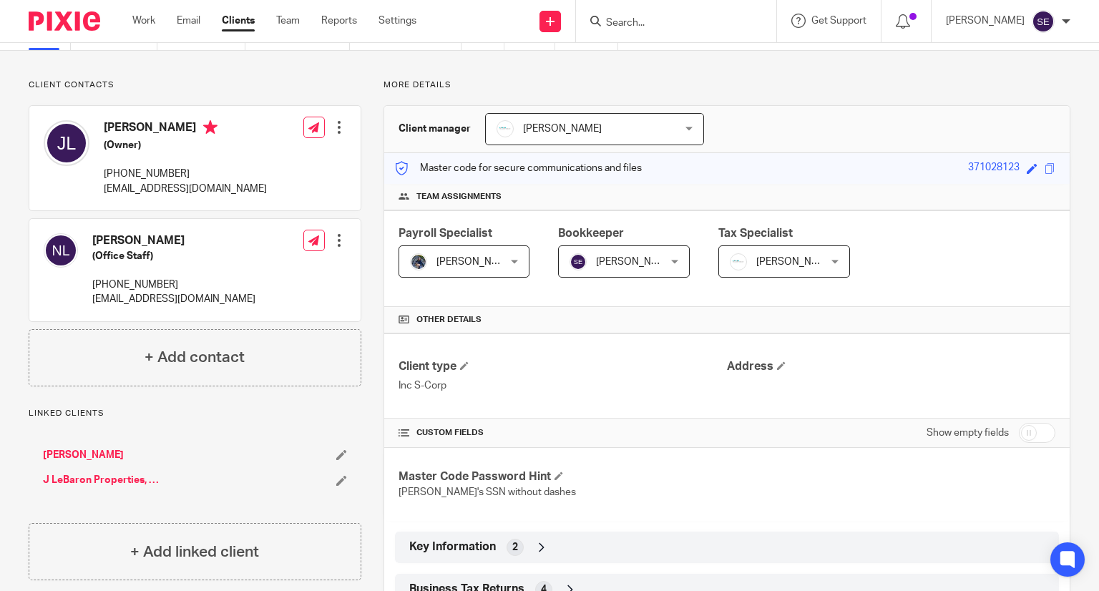
scroll to position [0, 0]
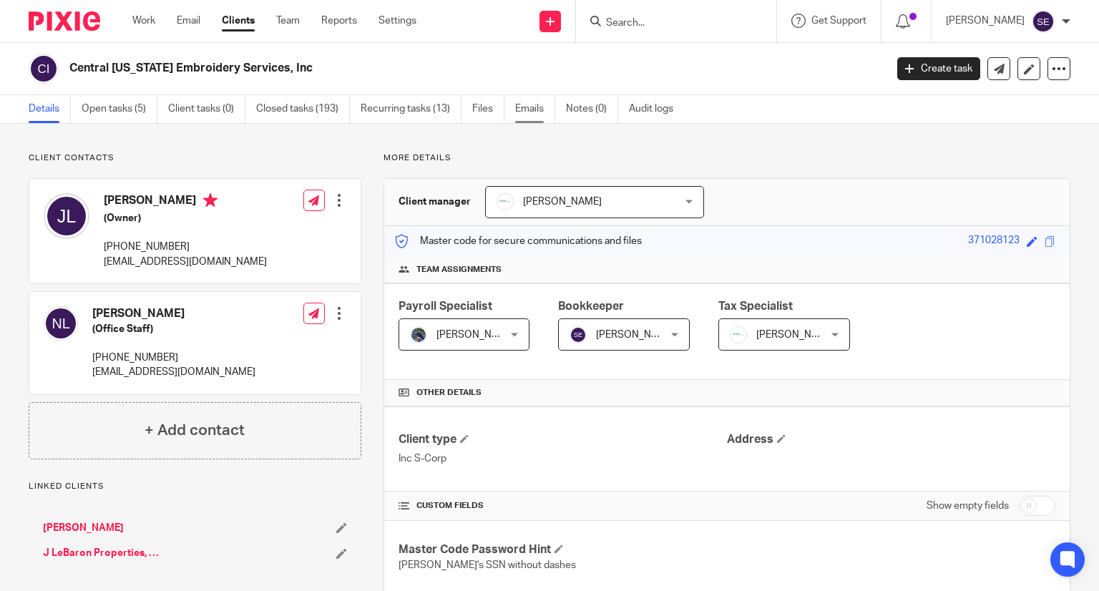
click at [532, 121] on link "Emails" at bounding box center [535, 109] width 40 height 28
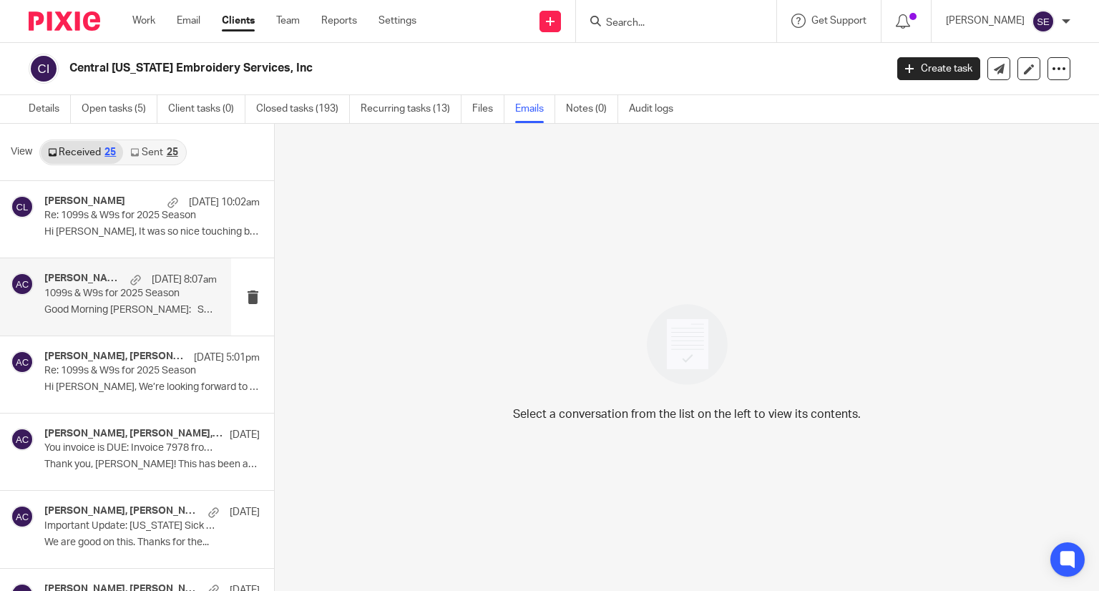
click at [135, 314] on p "Good Morning [PERSON_NAME]: Sorry it has taken..." at bounding box center [130, 310] width 172 height 12
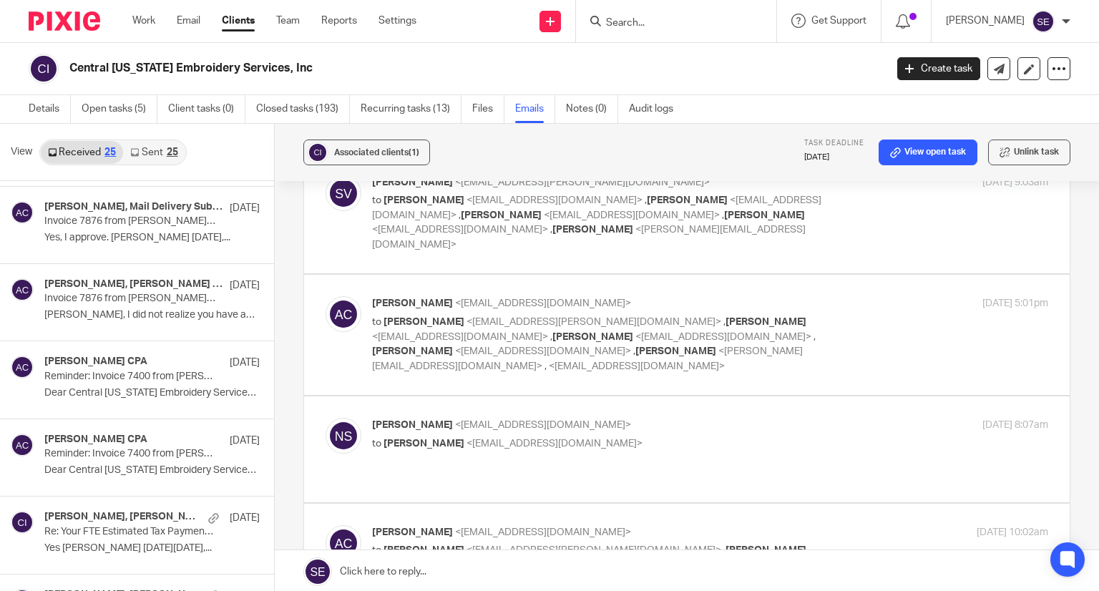
scroll to position [1236, 0]
click at [112, 280] on h4 "Donna Ferguson, Amy L Corfixsen CPA" at bounding box center [111, 284] width 135 height 12
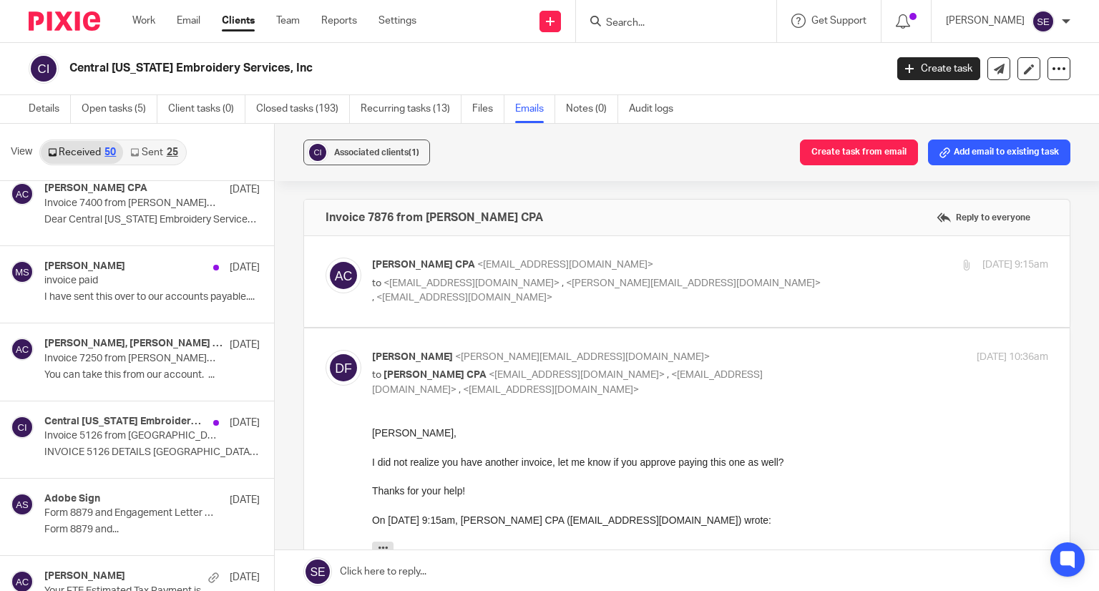
scroll to position [2317, 0]
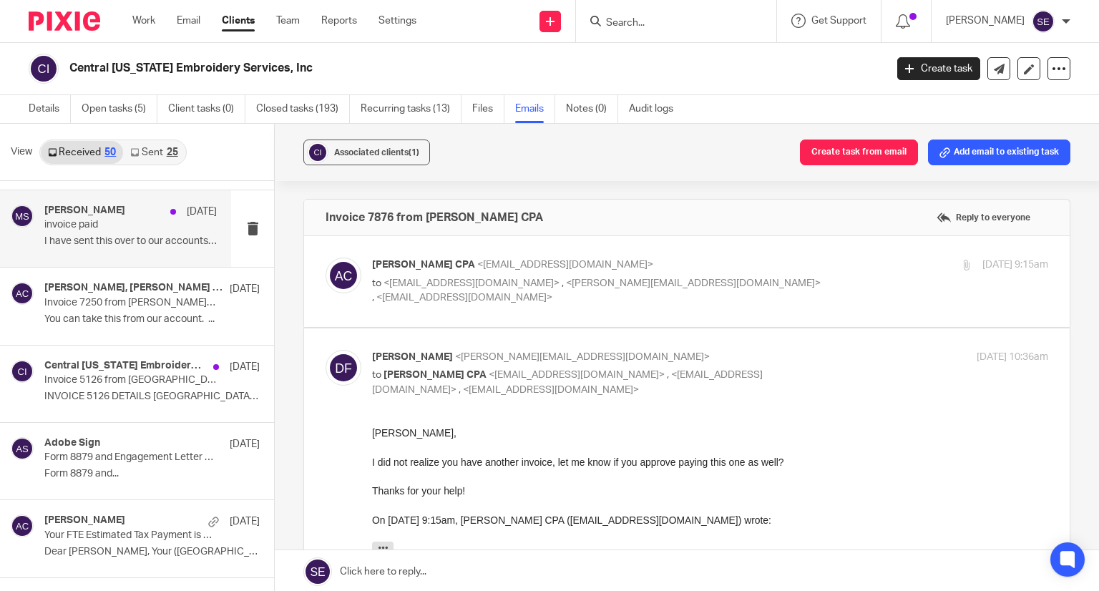
click at [114, 241] on p "I have sent this over to our accounts payable...." at bounding box center [130, 241] width 172 height 12
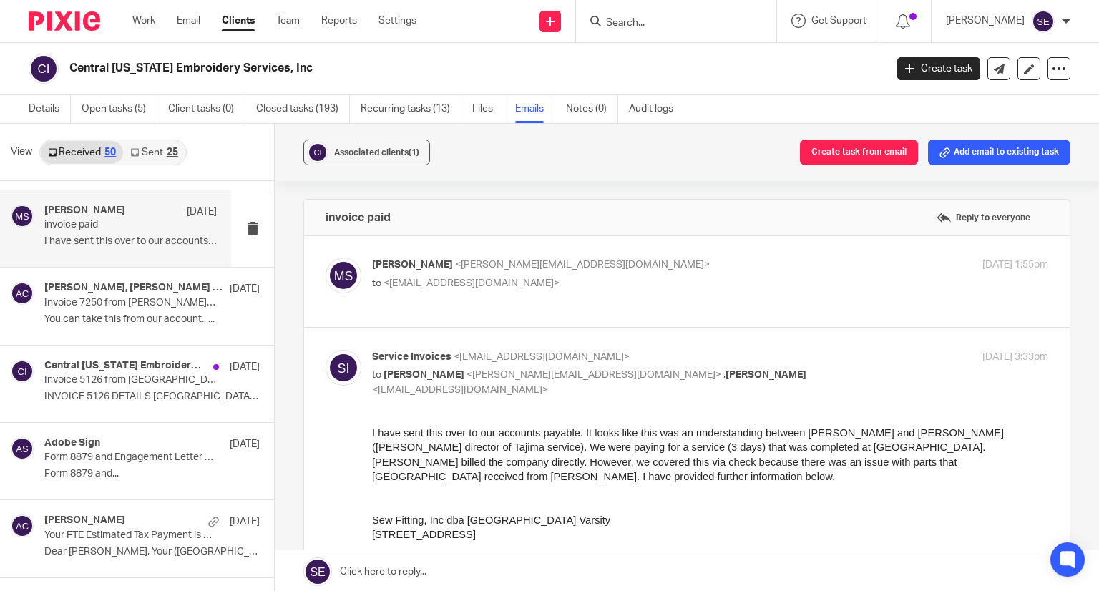
scroll to position [0, 0]
click at [109, 244] on div "Michelle Stuyvesant Mar 3 invoice paid I have sent this over to our accounts pa…" at bounding box center [130, 229] width 172 height 48
click at [507, 295] on div "Michelle Stuyvesant <michelle@amylcpa.com> to <invoices@hsi.us> Mar 3, 2025 1:5…" at bounding box center [687, 282] width 723 height 48
click at [630, 273] on div "Michelle Stuyvesant <michelle@amylcpa.com> to <invoices@hsi.us>" at bounding box center [597, 274] width 451 height 33
checkbox input "true"
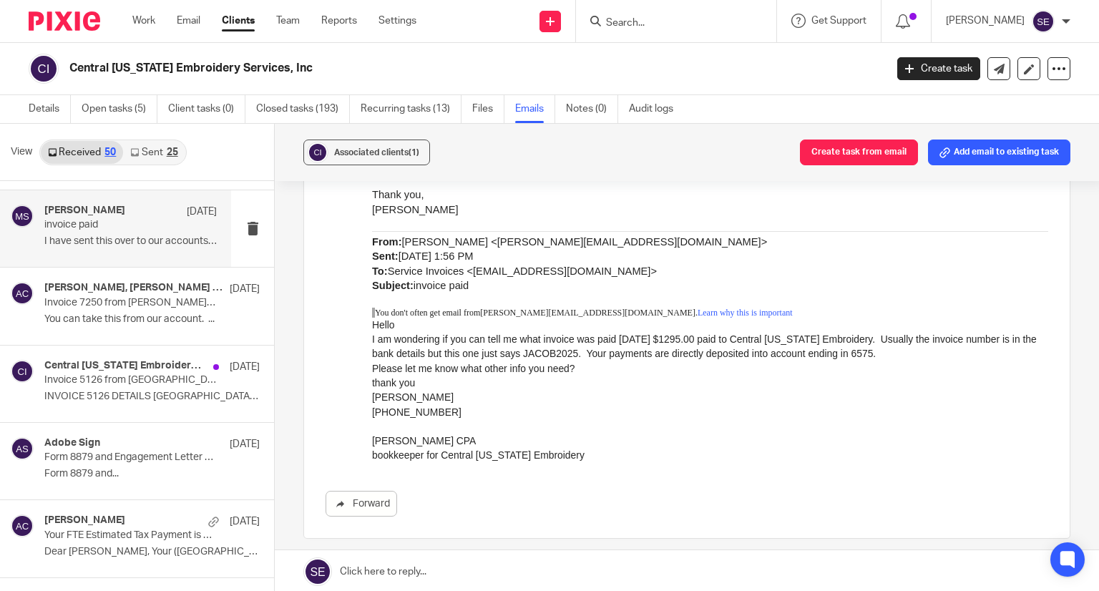
scroll to position [597, 0]
click at [124, 403] on div "Central Michigan Embroidery Services, Inc Mar 3 Invoice 5126 from Central Michi…" at bounding box center [115, 384] width 231 height 77
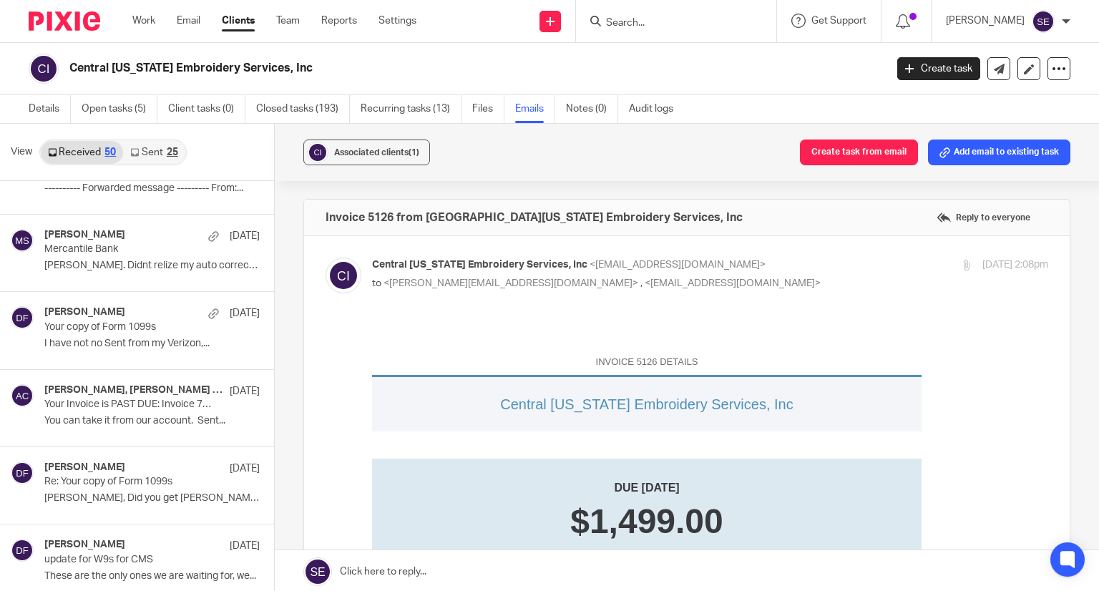
scroll to position [2758, 0]
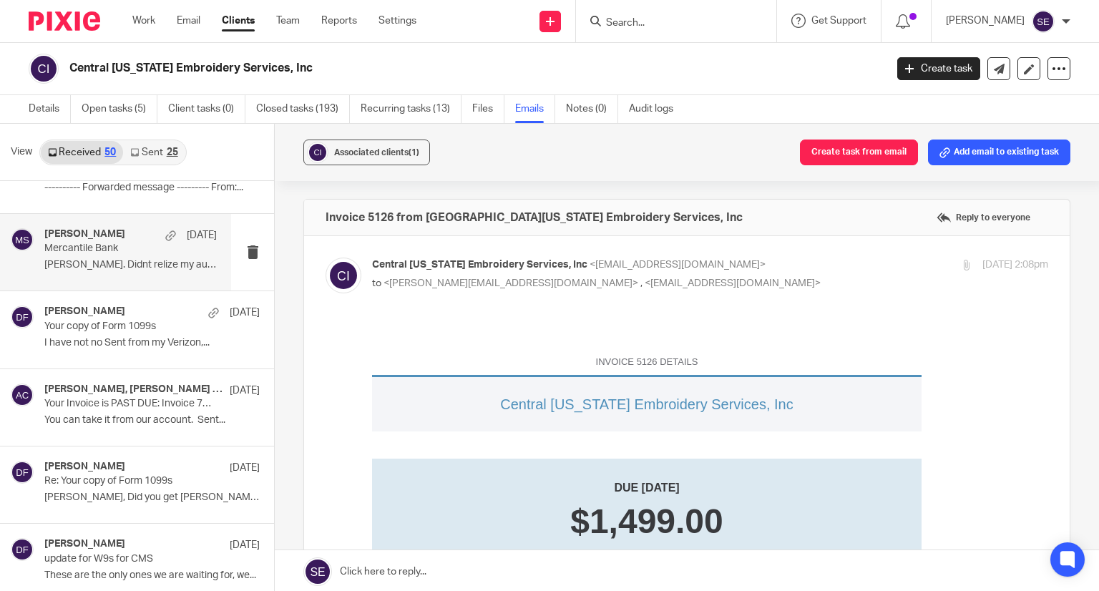
click at [109, 259] on p "Tom Stuyvesant. Didnt relize my auto correct ..." at bounding box center [130, 265] width 172 height 12
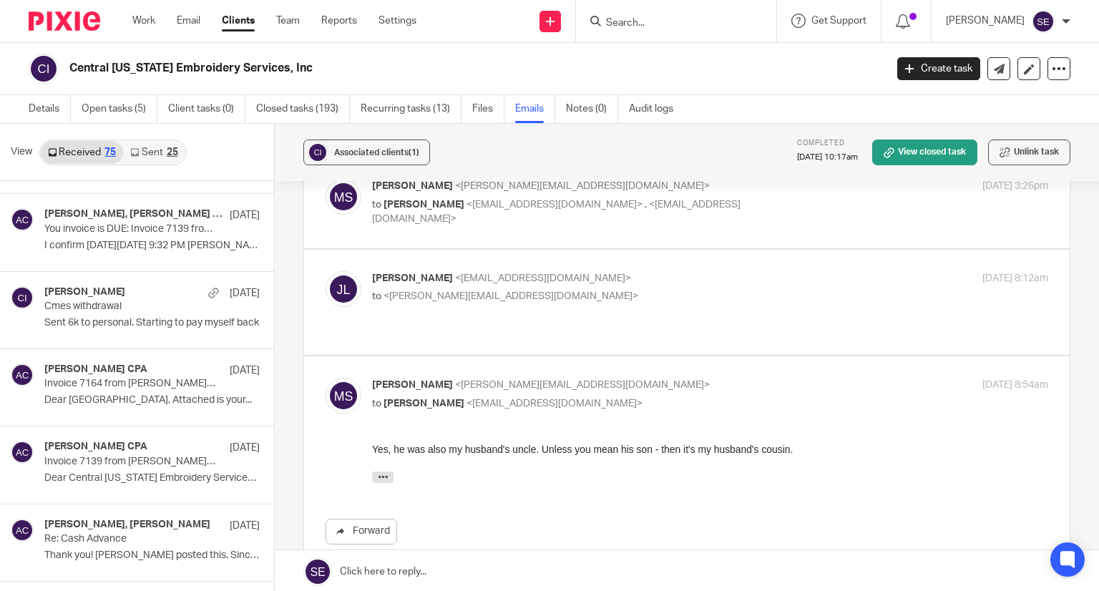
scroll to position [4550, 0]
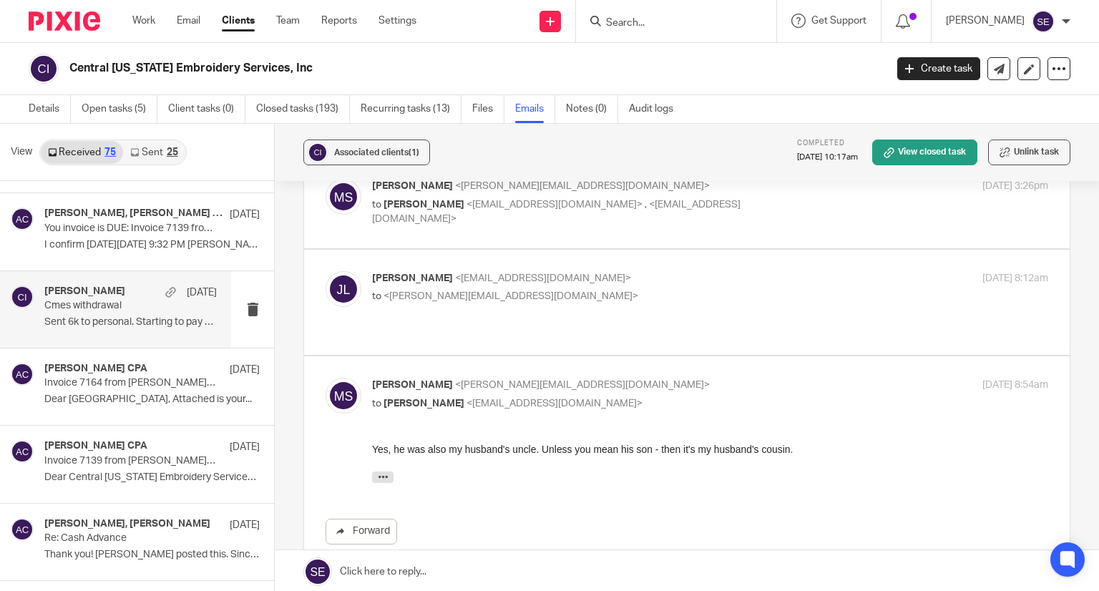
click at [140, 306] on div "Holly Utting Dec 27 Cmes withdrawal Sent 6k to personal. Starting to pay myself…" at bounding box center [130, 309] width 172 height 48
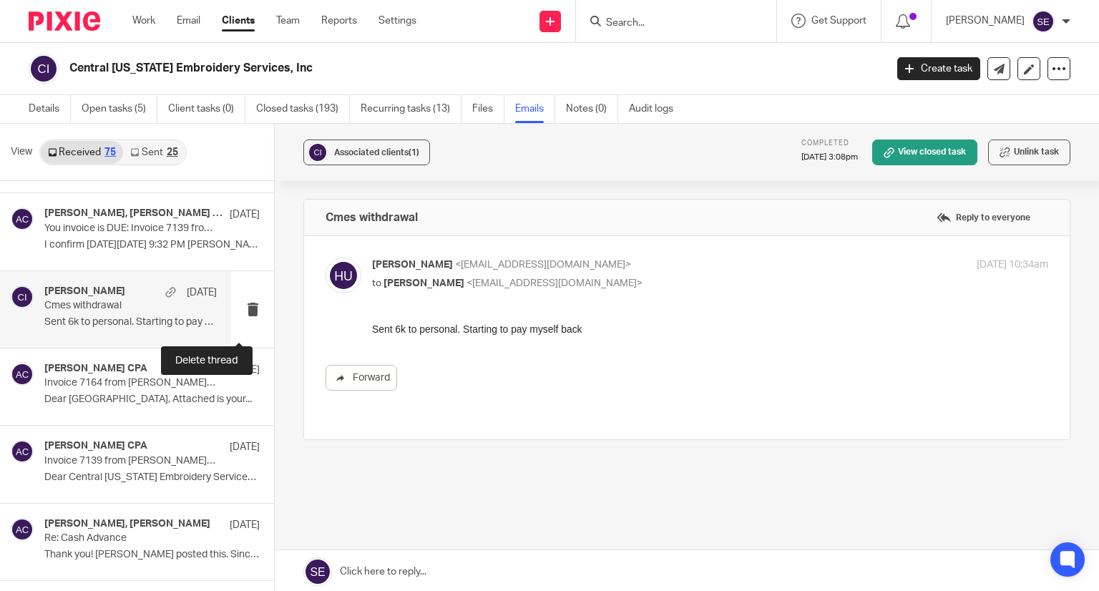
scroll to position [0, 0]
click at [411, 228] on div "Cmes withdrawal Reply to everyone" at bounding box center [687, 218] width 766 height 36
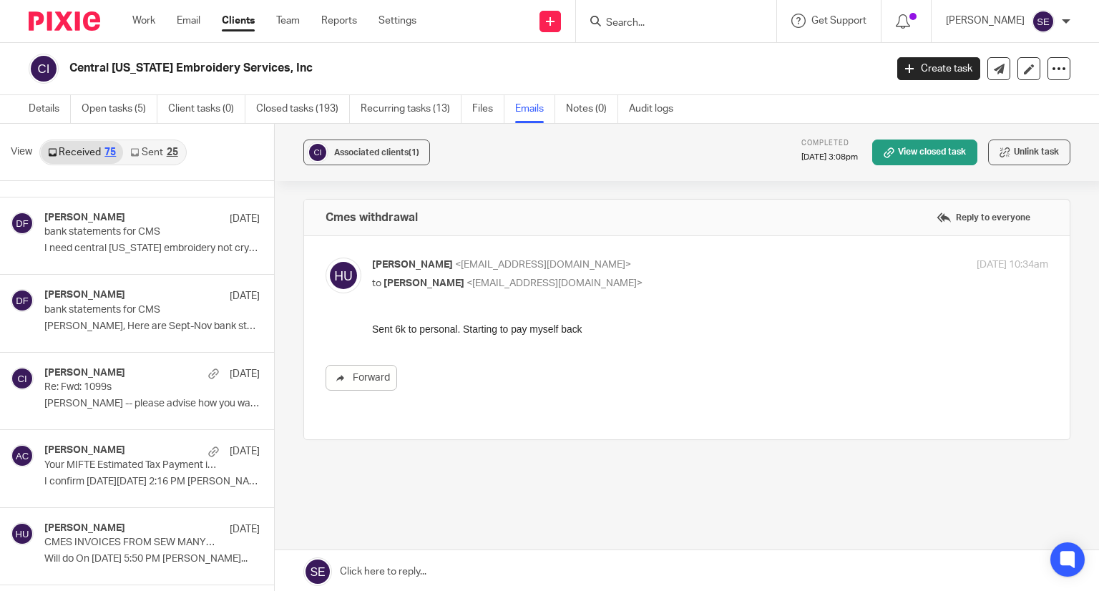
scroll to position [5166, 0]
click at [135, 254] on div "Donna Ferguson Dec 17 bank statements for CMS I need central michigan embroider…" at bounding box center [115, 235] width 231 height 77
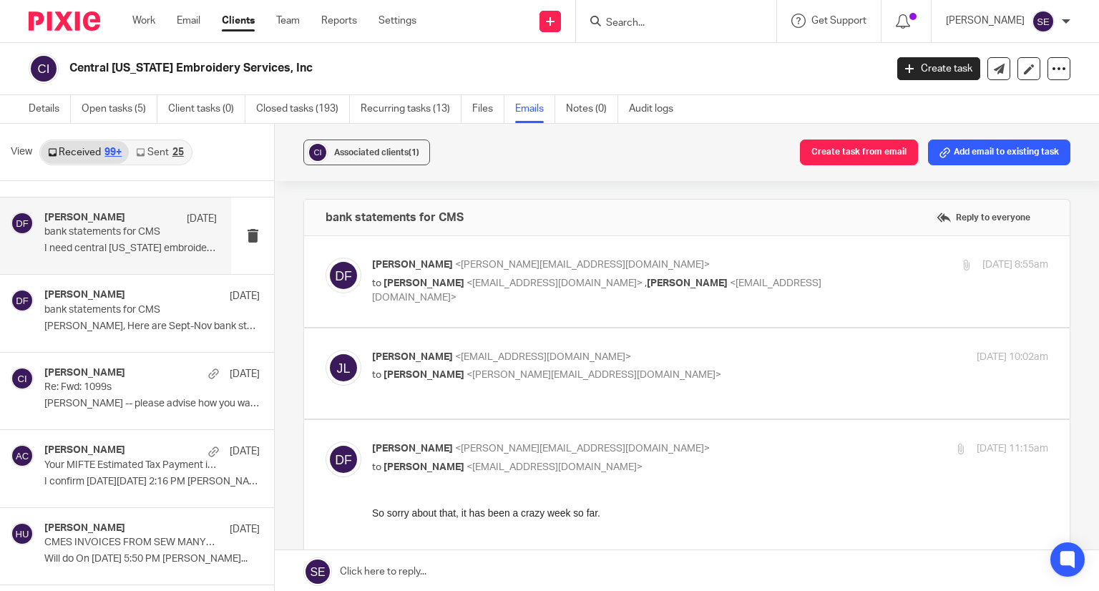
scroll to position [0, 0]
click at [567, 364] on div "Jacob LeBaron <jlebaron42@gmail.com> to Donna Ferguson <donna@amylcpa.com>" at bounding box center [597, 366] width 451 height 33
checkbox input "true"
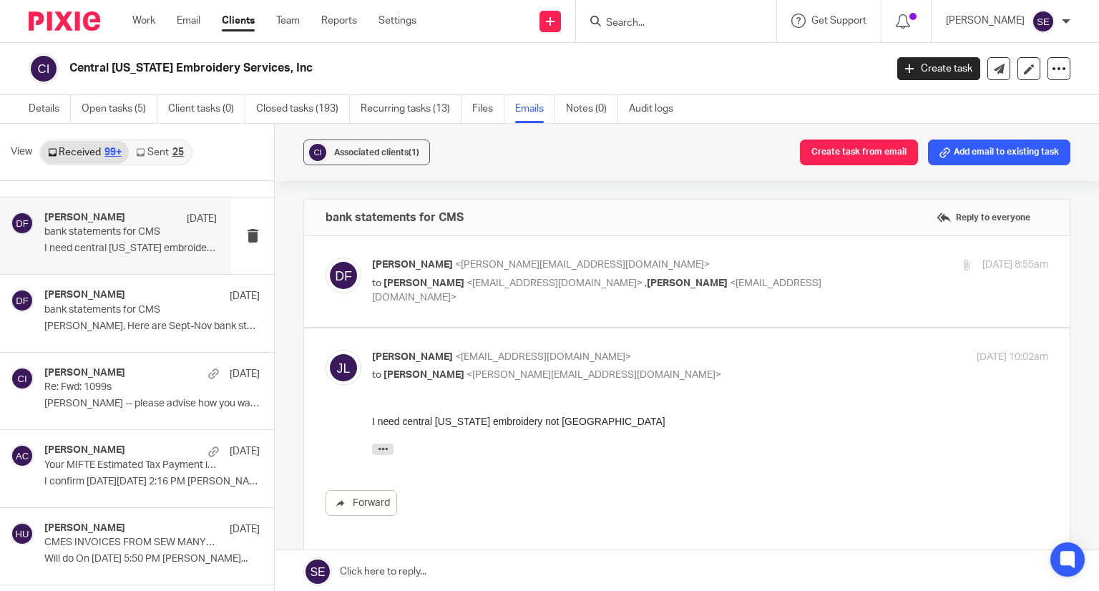
scroll to position [20, 0]
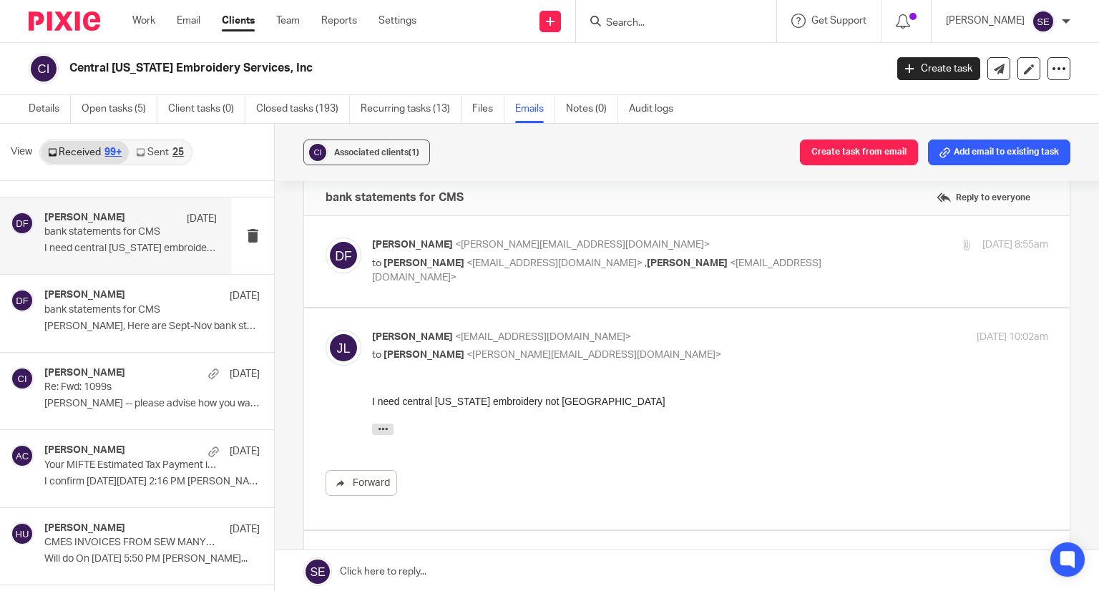
click at [597, 301] on label at bounding box center [687, 261] width 766 height 91
click at [326, 238] on input "checkbox" at bounding box center [325, 237] width 1 height 1
checkbox input "true"
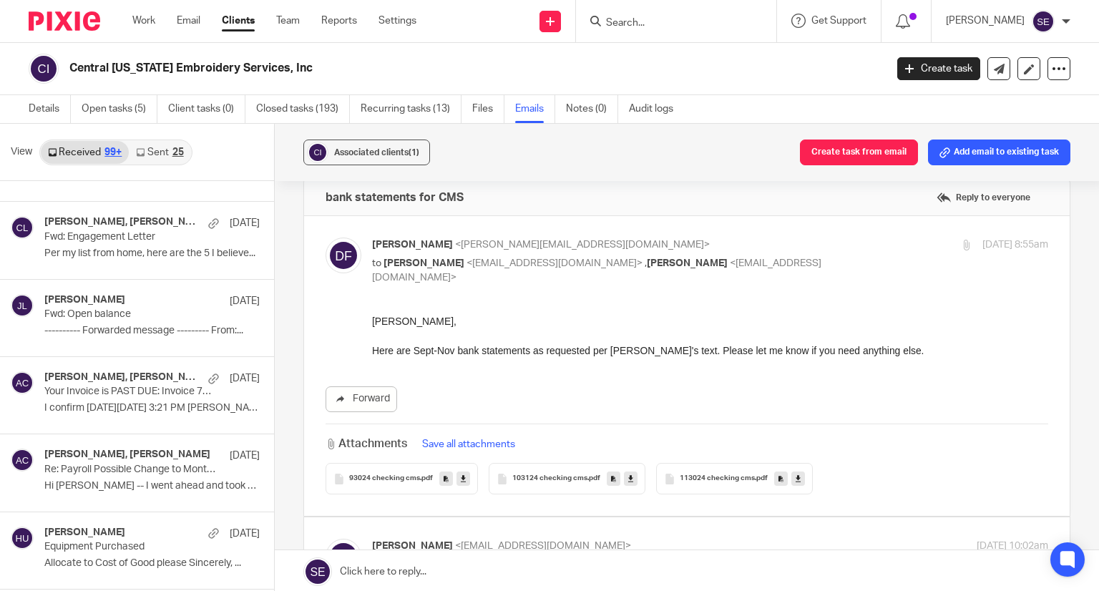
scroll to position [6484, 0]
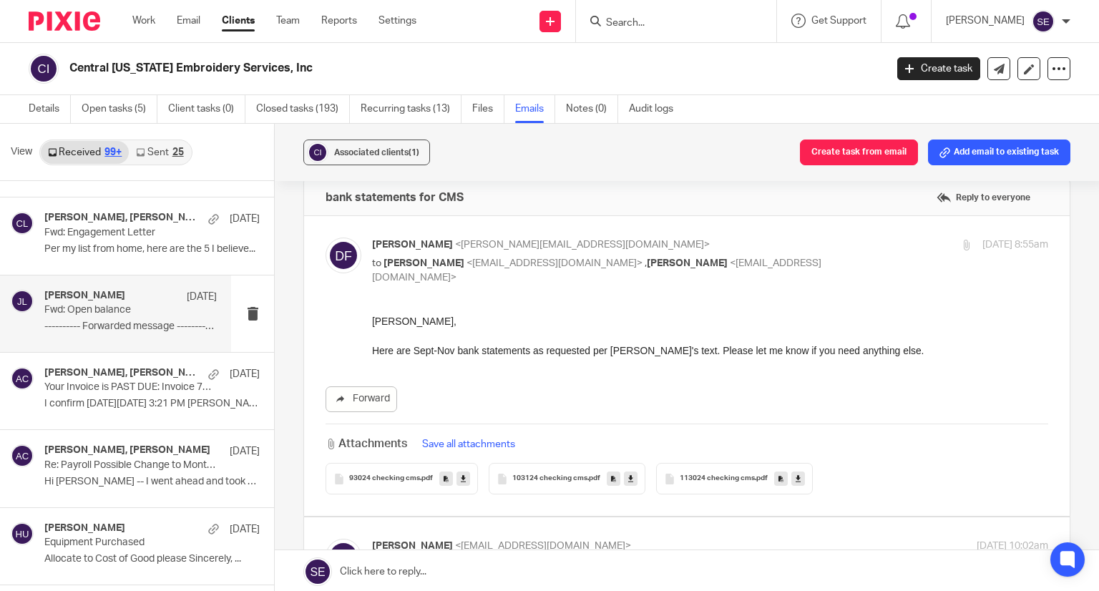
click at [103, 304] on p "Fwd: Open balance" at bounding box center [113, 310] width 138 height 12
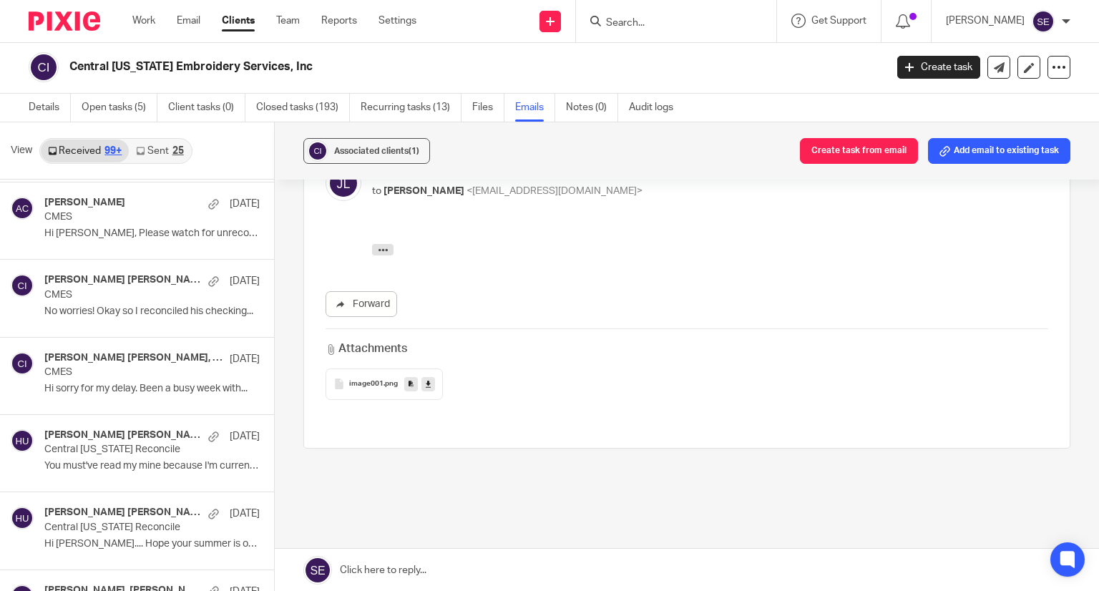
scroll to position [11614, 0]
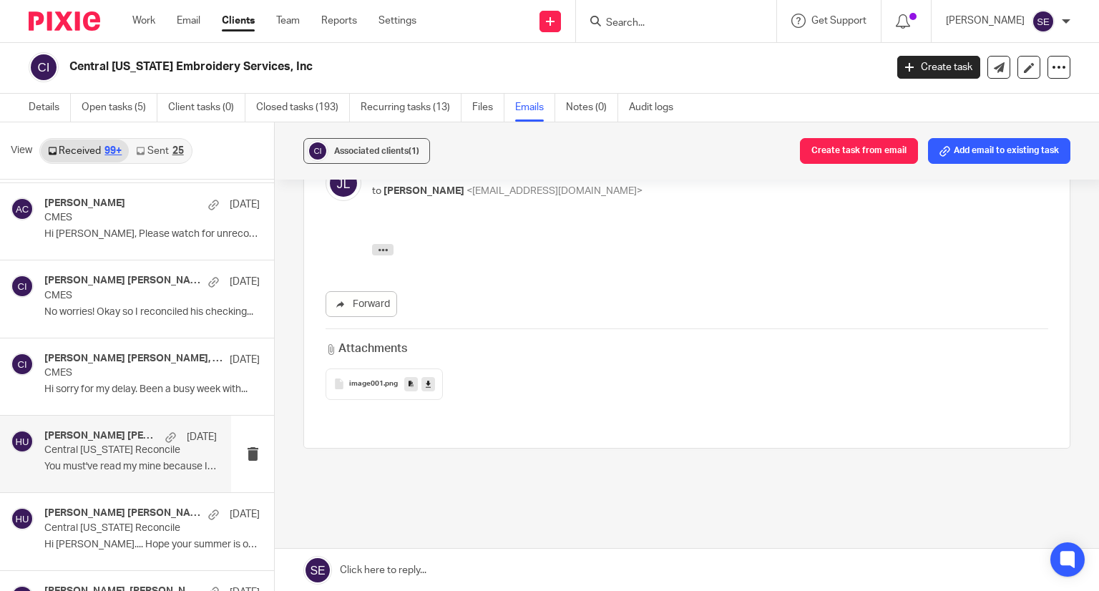
click at [103, 461] on div "Linnea Anderson Kole, Holly Utting Jun 24, 2024 Central Michigan Reconcile You …" at bounding box center [115, 454] width 231 height 77
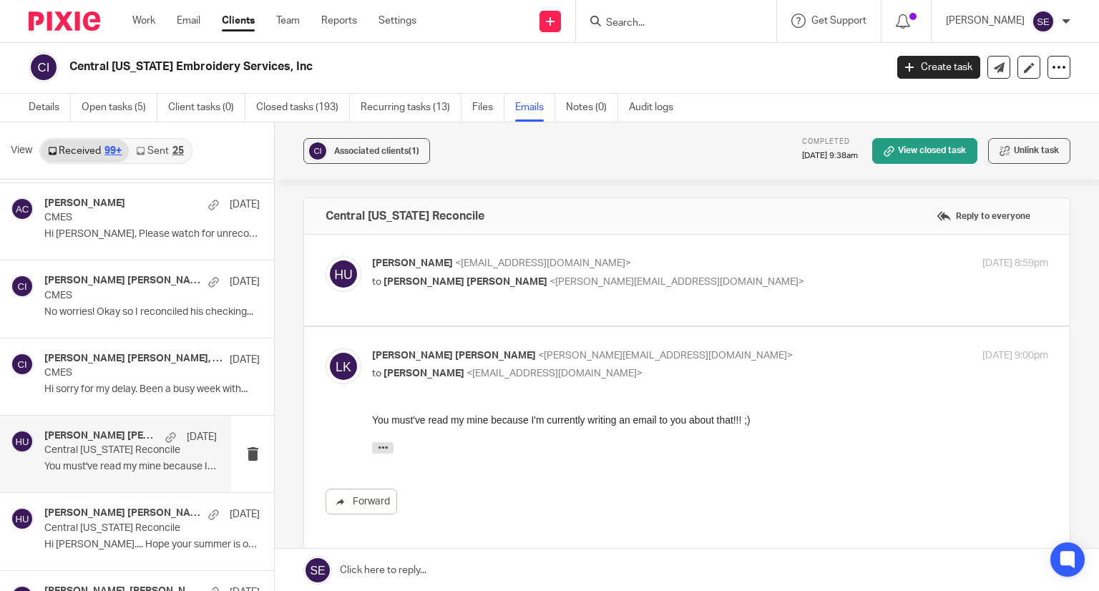
scroll to position [0, 0]
click at [625, 295] on div "Holly Utting <hollyutting@gmail.com> to Linnea Anderson Kole <linnea@amylcpa.co…" at bounding box center [687, 280] width 723 height 48
click at [592, 253] on label at bounding box center [687, 280] width 766 height 91
click at [326, 255] on input "checkbox" at bounding box center [325, 255] width 1 height 1
checkbox input "true"
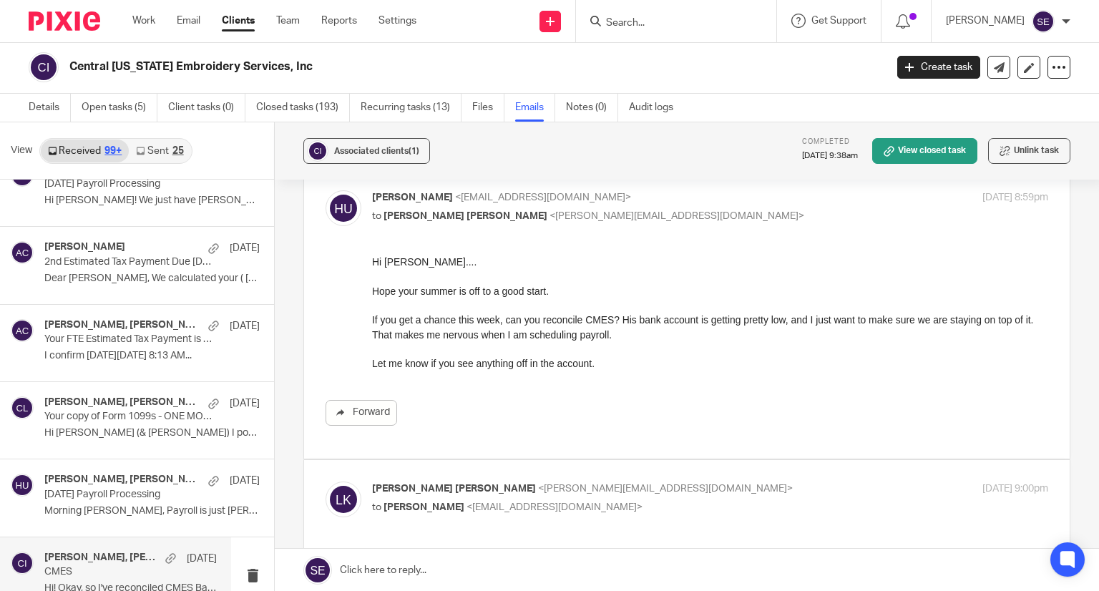
scroll to position [12547, 0]
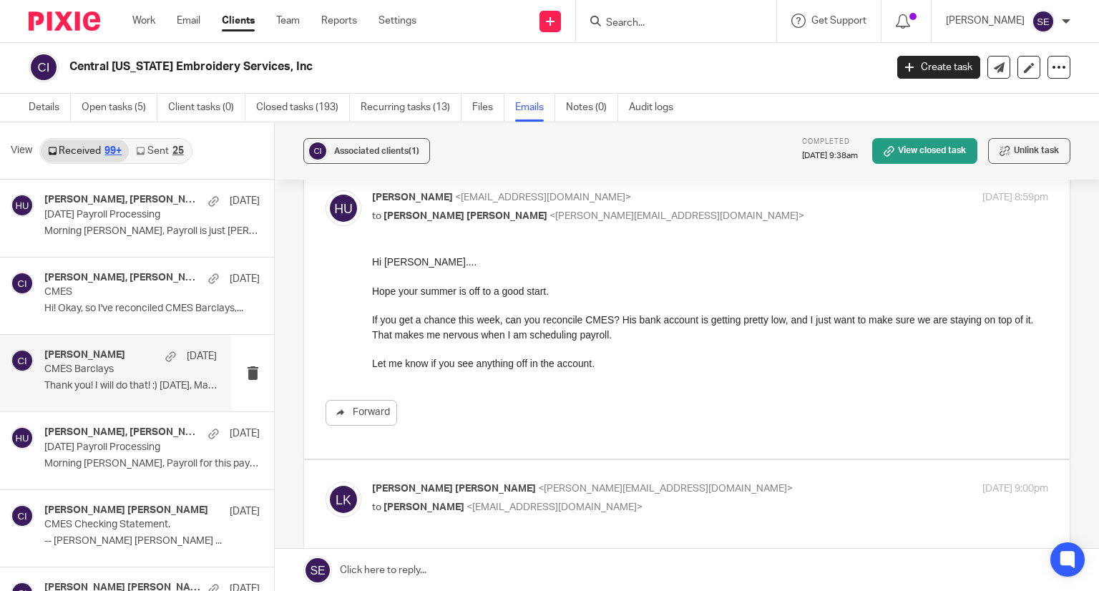
click at [142, 380] on p "Thank you! I will do that! :) On Tue, May..." at bounding box center [130, 386] width 172 height 12
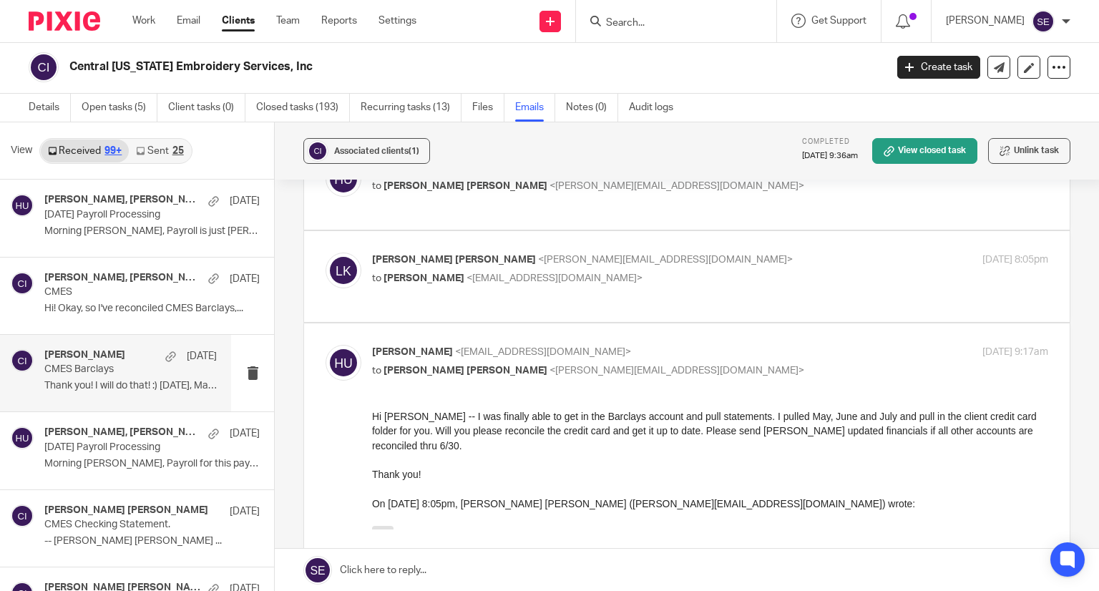
scroll to position [194, 0]
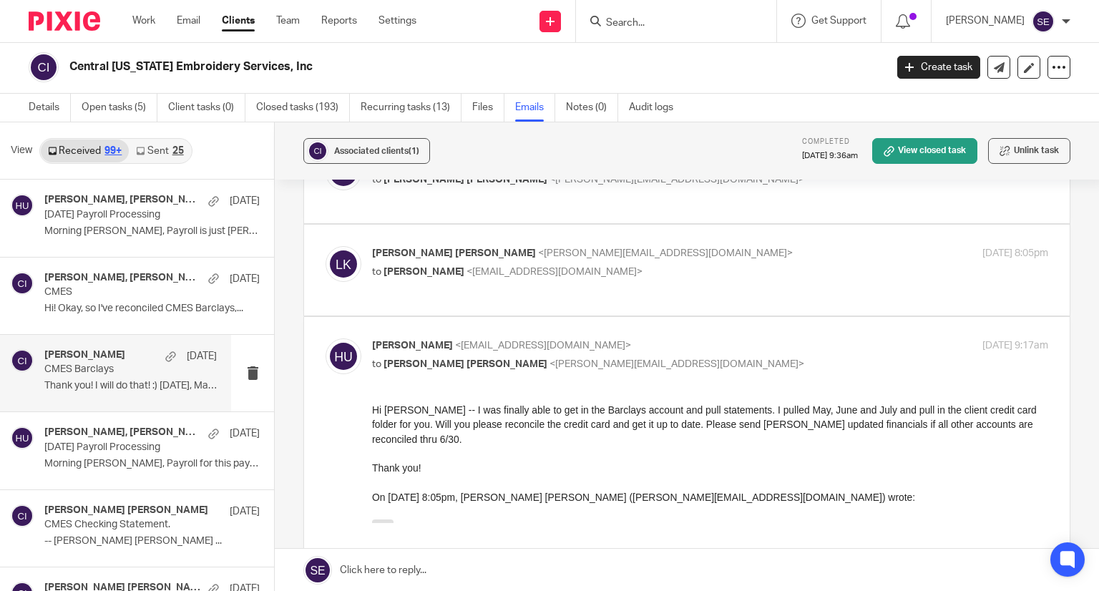
click at [612, 330] on label at bounding box center [687, 464] width 766 height 294
click at [326, 338] on input "checkbox" at bounding box center [325, 338] width 1 height 1
checkbox input "false"
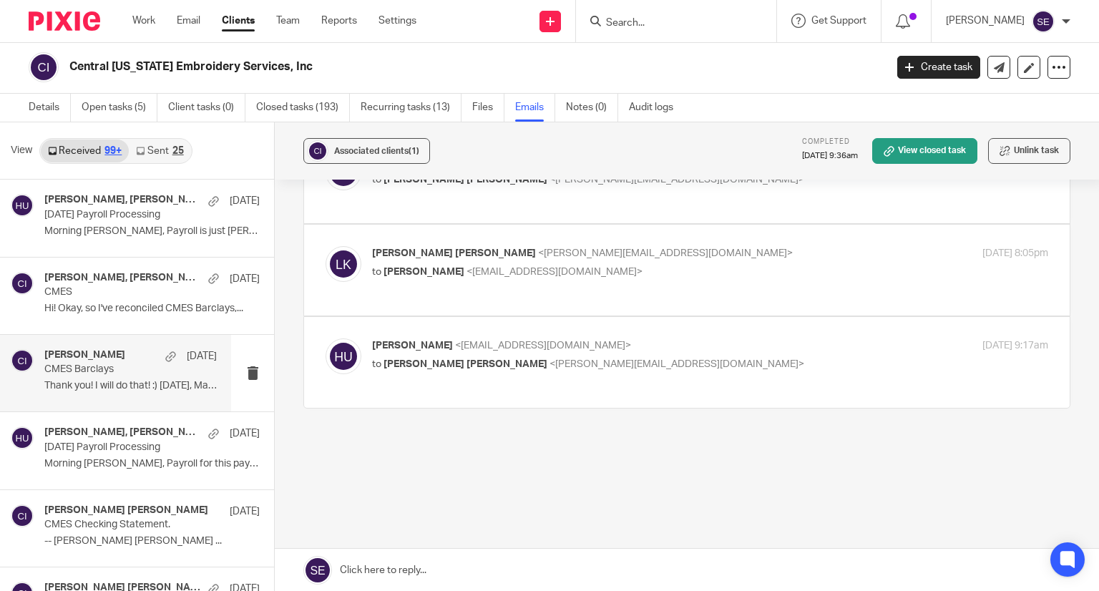
click at [604, 291] on div "Linnea Anderson Kole <linnea@amylcpa.com> to Holly Utting <hollyutting@gmail.co…" at bounding box center [687, 270] width 723 height 48
click at [617, 238] on label at bounding box center [687, 270] width 766 height 91
click at [326, 245] on input "checkbox" at bounding box center [325, 245] width 1 height 1
checkbox input "true"
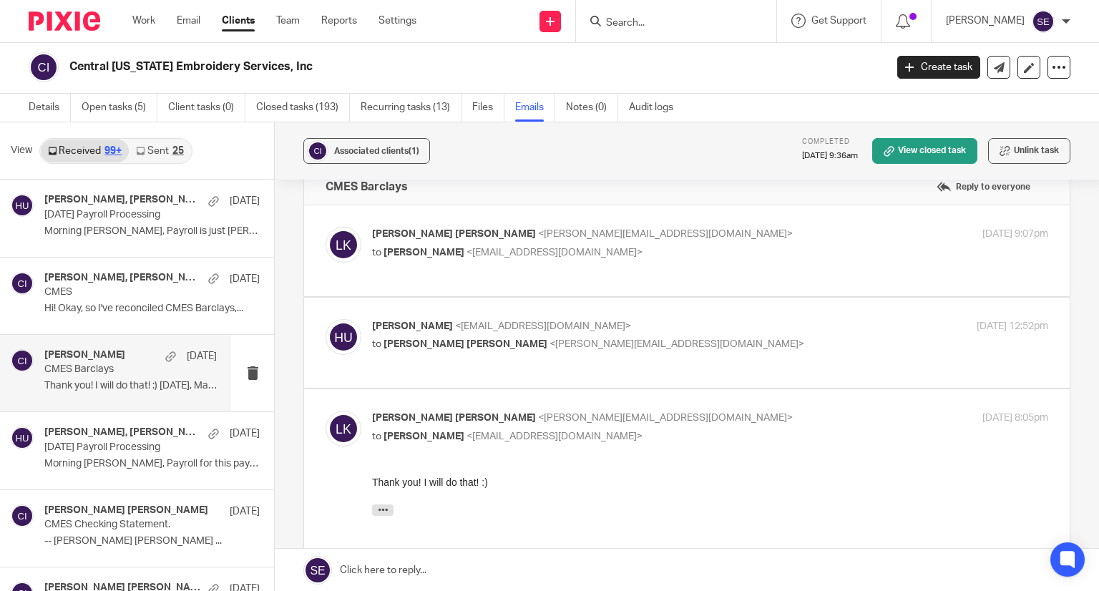
scroll to position [26, 0]
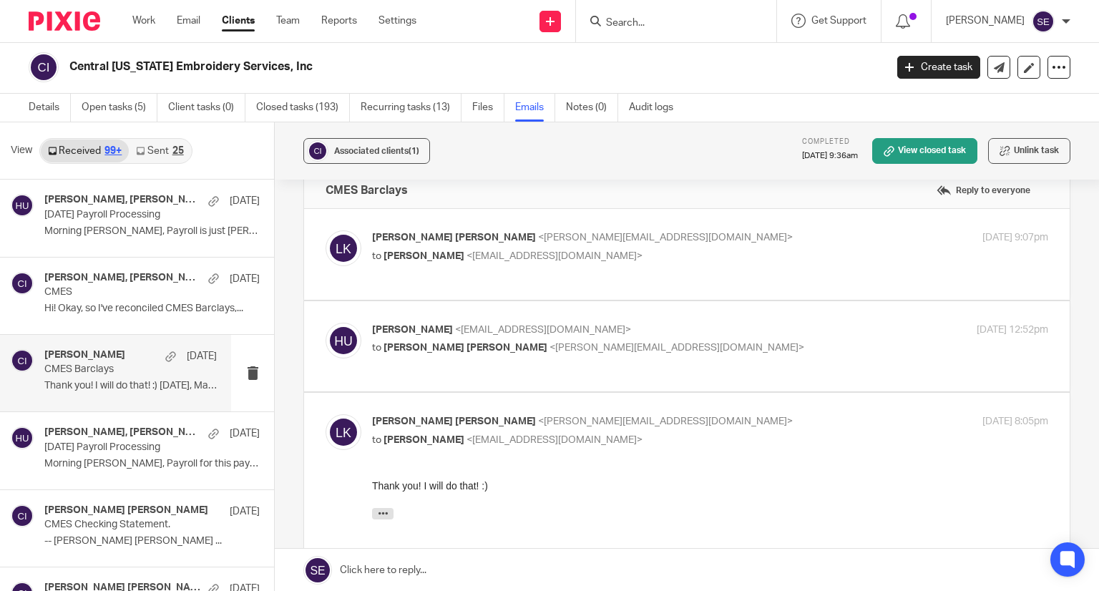
click at [605, 257] on p "to Holly Utting <hollyutting@gmail.com>" at bounding box center [597, 256] width 451 height 15
checkbox input "true"
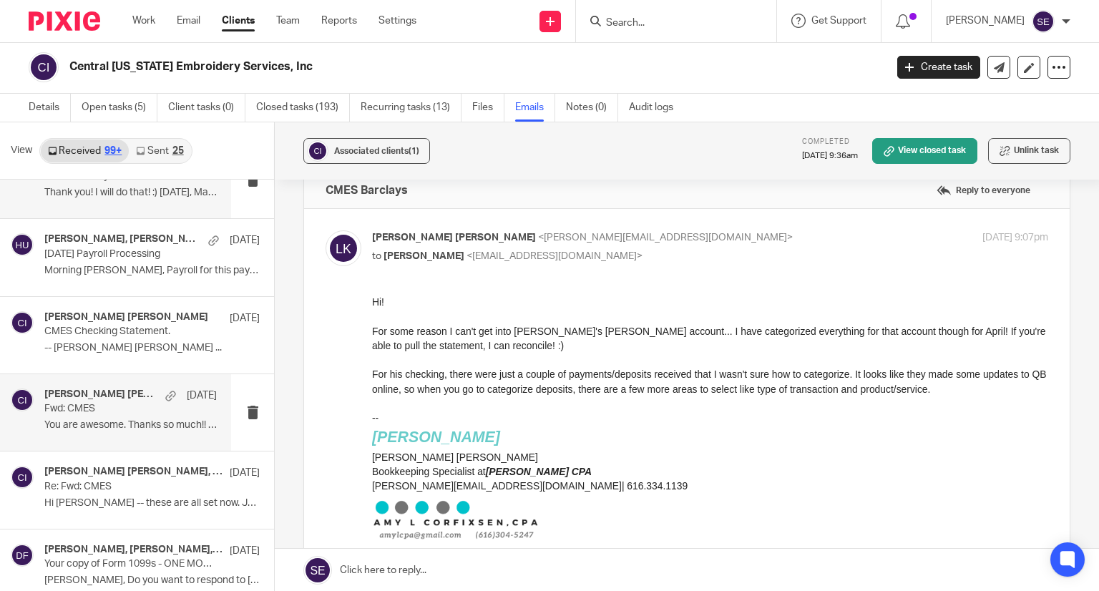
scroll to position [12742, 0]
click at [128, 418] on p "You are awesome. Thanks so much!! :) On..." at bounding box center [130, 424] width 172 height 12
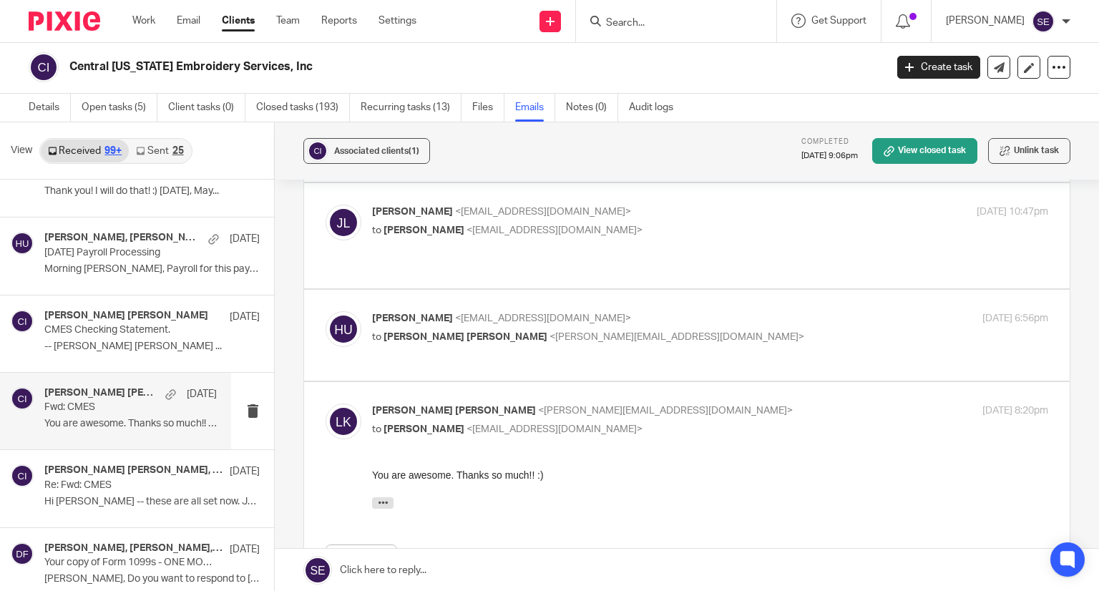
scroll to position [253, 0]
click at [536, 305] on label at bounding box center [687, 333] width 766 height 91
click at [326, 308] on input "checkbox" at bounding box center [325, 308] width 1 height 1
checkbox input "true"
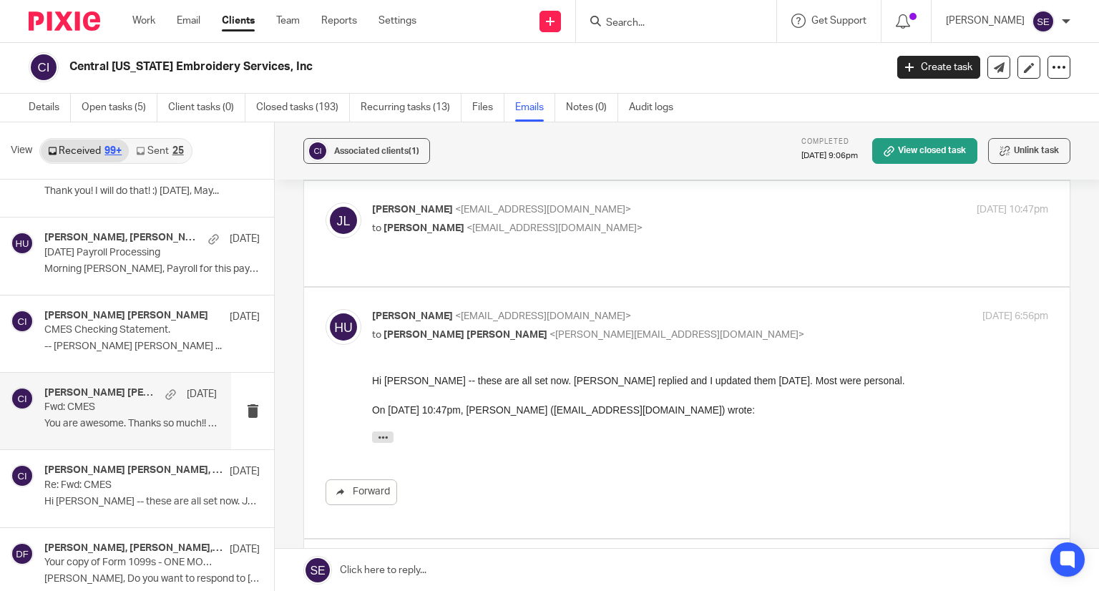
scroll to position [205, 0]
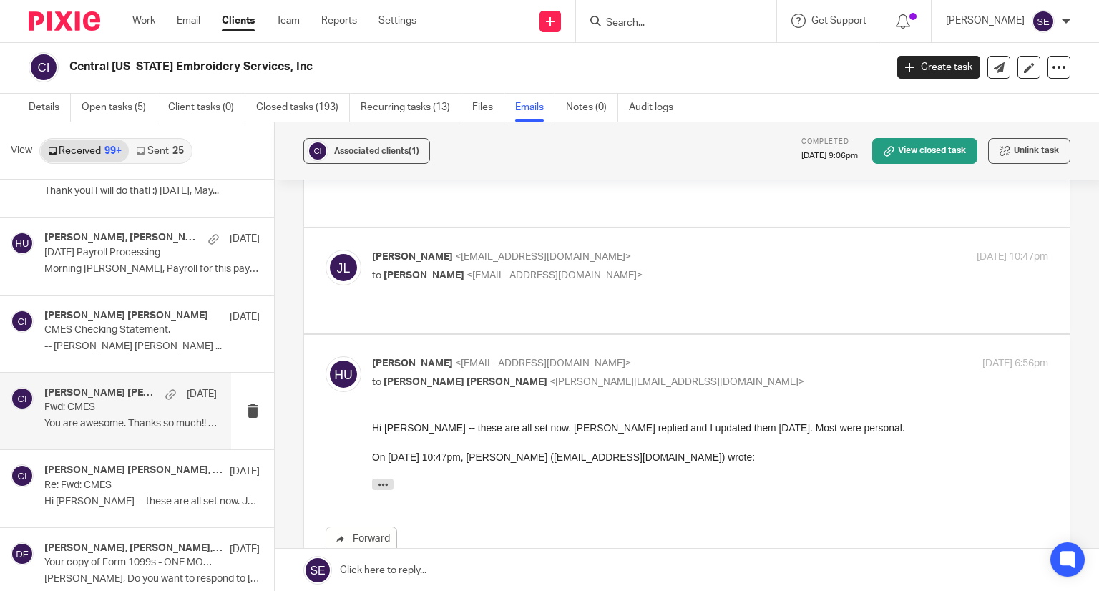
click at [398, 278] on label at bounding box center [687, 280] width 766 height 105
click at [326, 250] on input "checkbox" at bounding box center [325, 249] width 1 height 1
checkbox input "true"
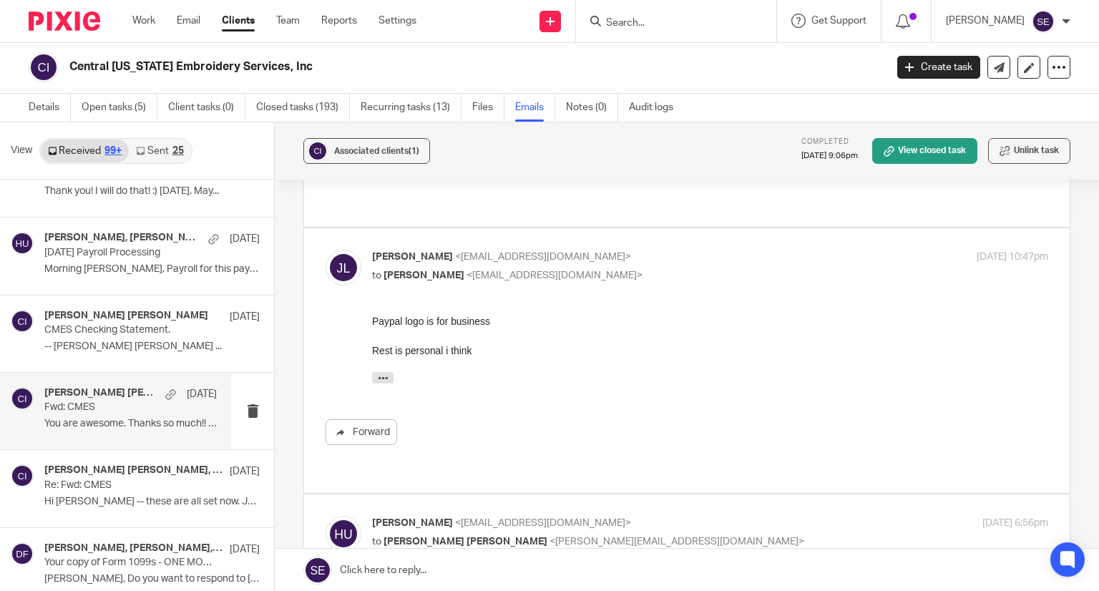
scroll to position [0, 0]
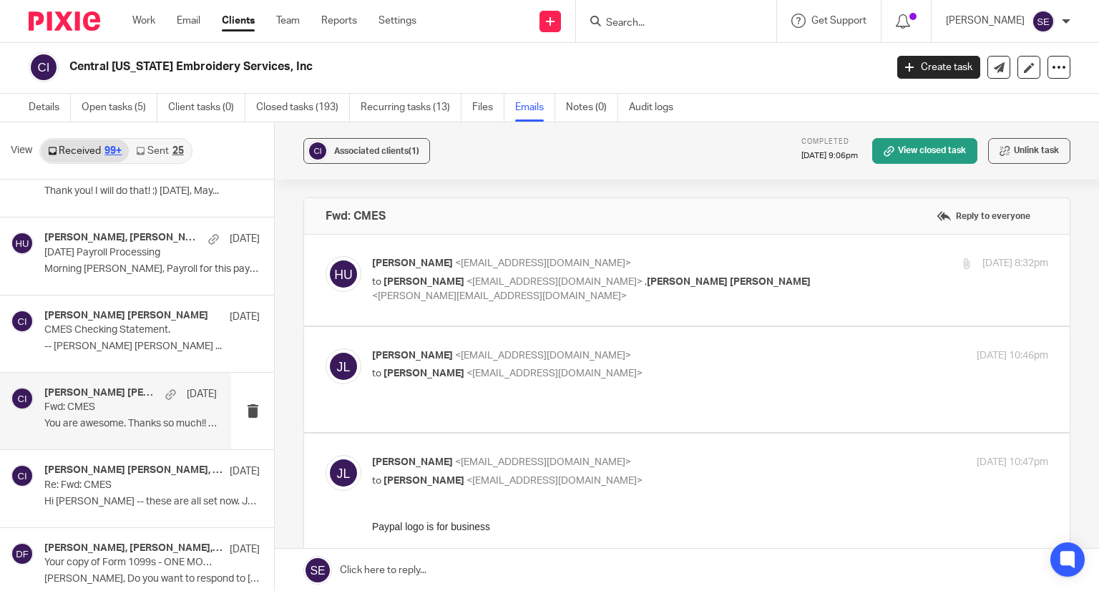
click at [414, 368] on span "Holly Utting" at bounding box center [424, 373] width 81 height 10
checkbox input "true"
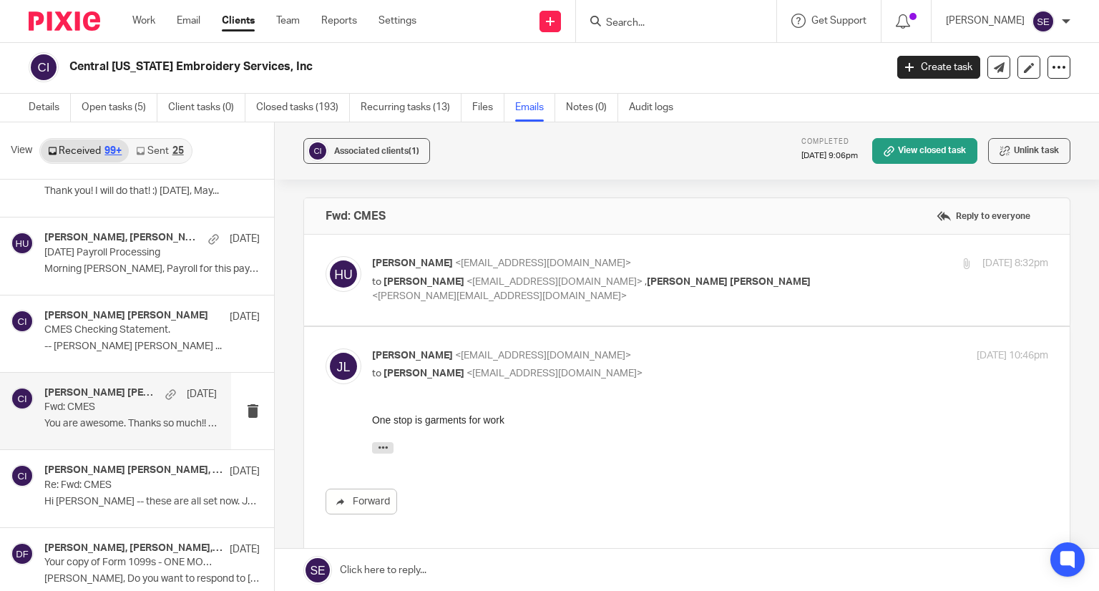
drag, startPoint x: 601, startPoint y: 328, endPoint x: 557, endPoint y: 312, distance: 46.6
click at [557, 312] on label at bounding box center [687, 280] width 766 height 91
click at [326, 256] on input "checkbox" at bounding box center [325, 255] width 1 height 1
checkbox input "true"
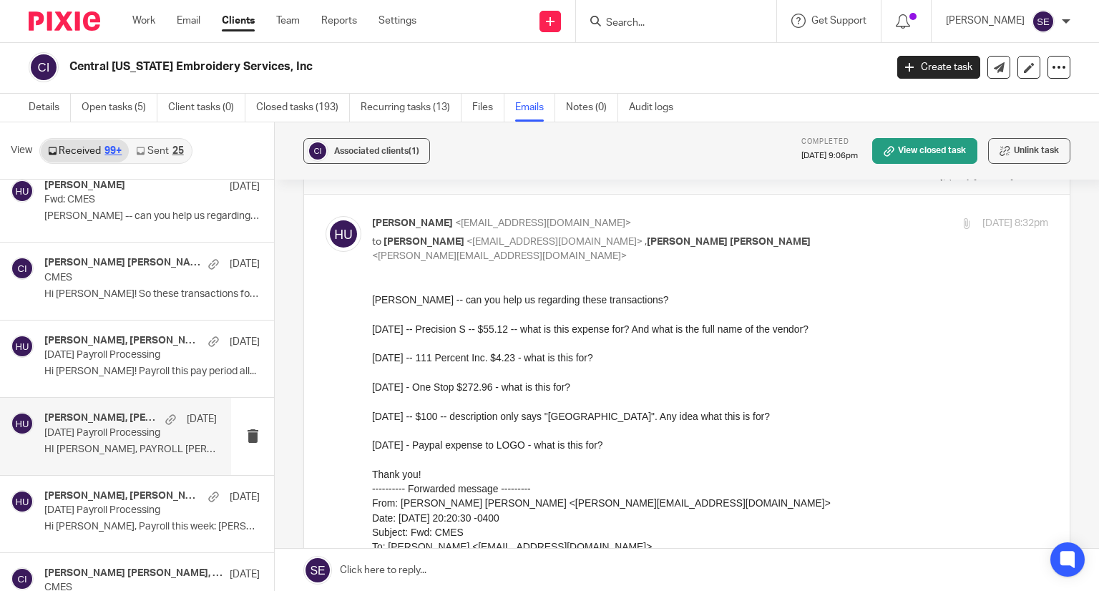
scroll to position [13183, 0]
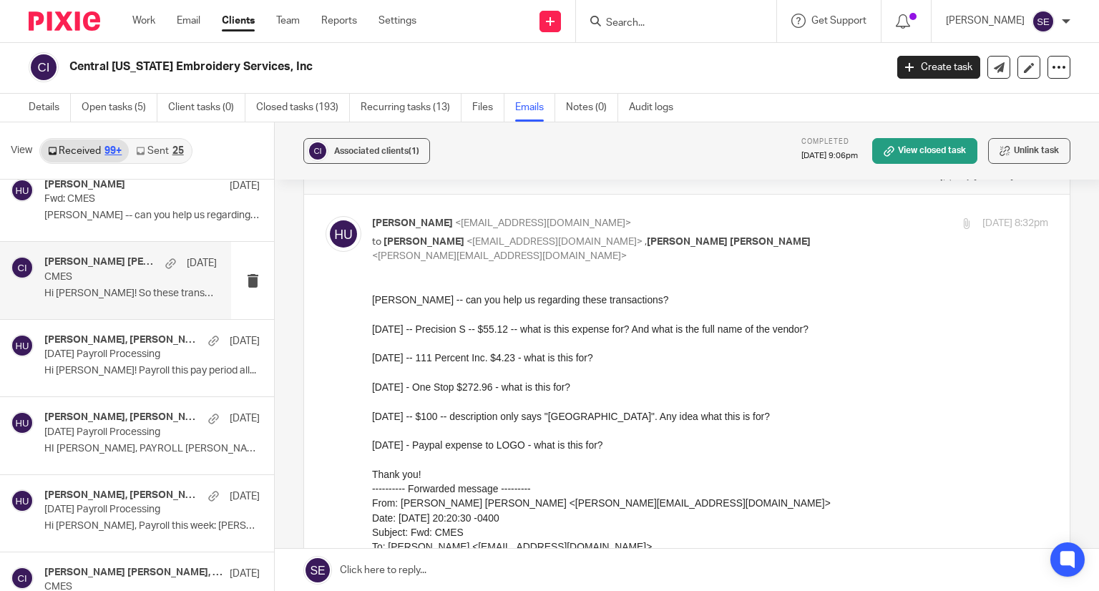
click at [145, 279] on div "Linnea Anderson Kole Apr 30, 2024 CMES Hi Holly! So these transactions for Jake…" at bounding box center [130, 280] width 172 height 48
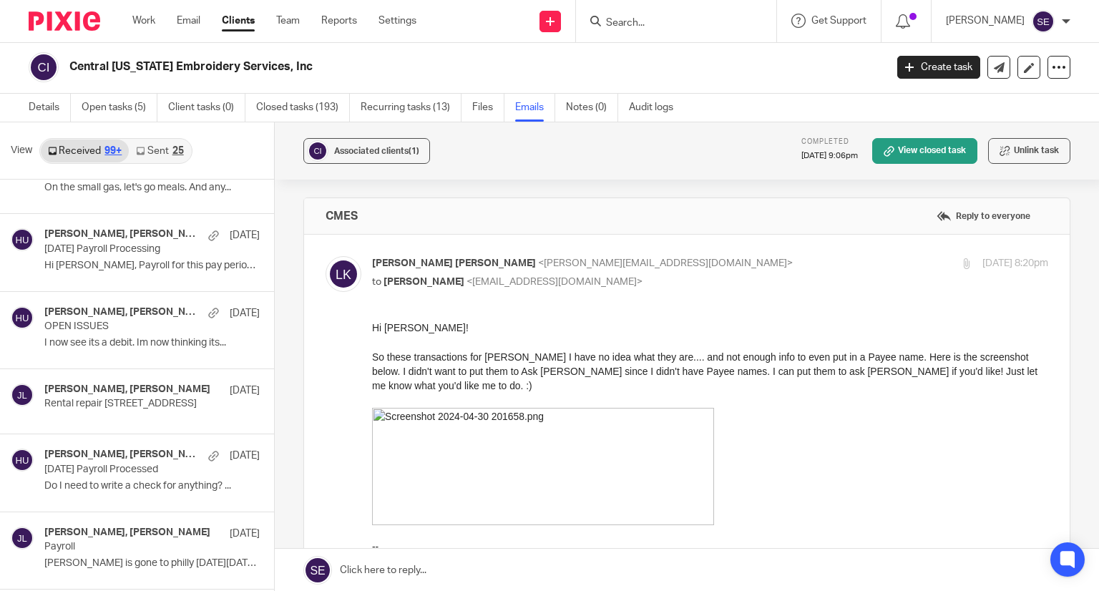
scroll to position [13619, 0]
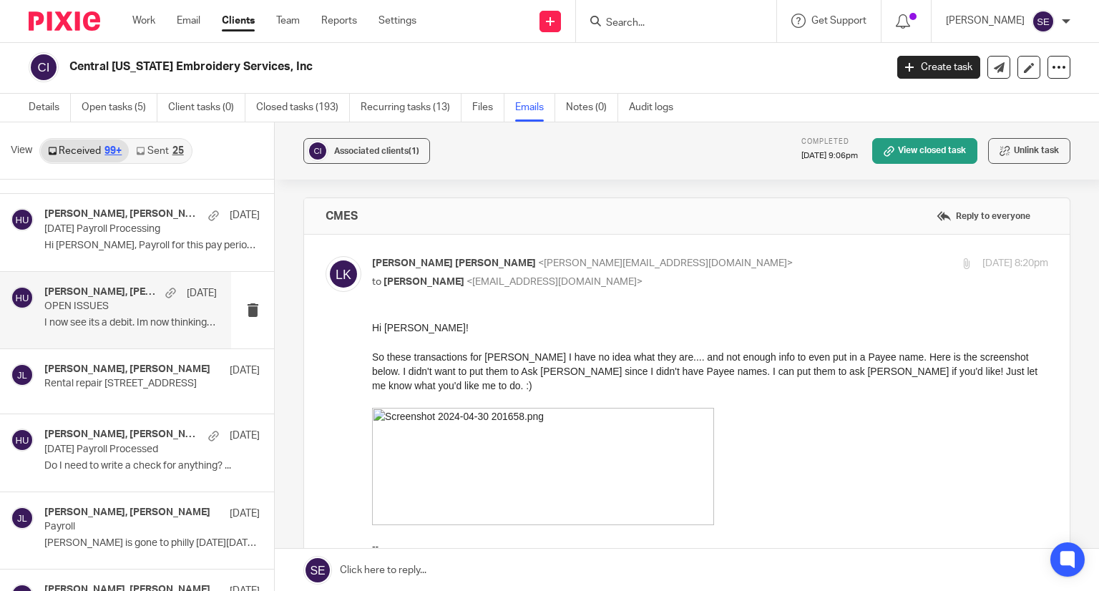
click at [114, 288] on div "Jacob LeBaron, Holly Utting Mar 18, 2024 OPEN ISSUES I now see its a debit. Im …" at bounding box center [130, 310] width 172 height 48
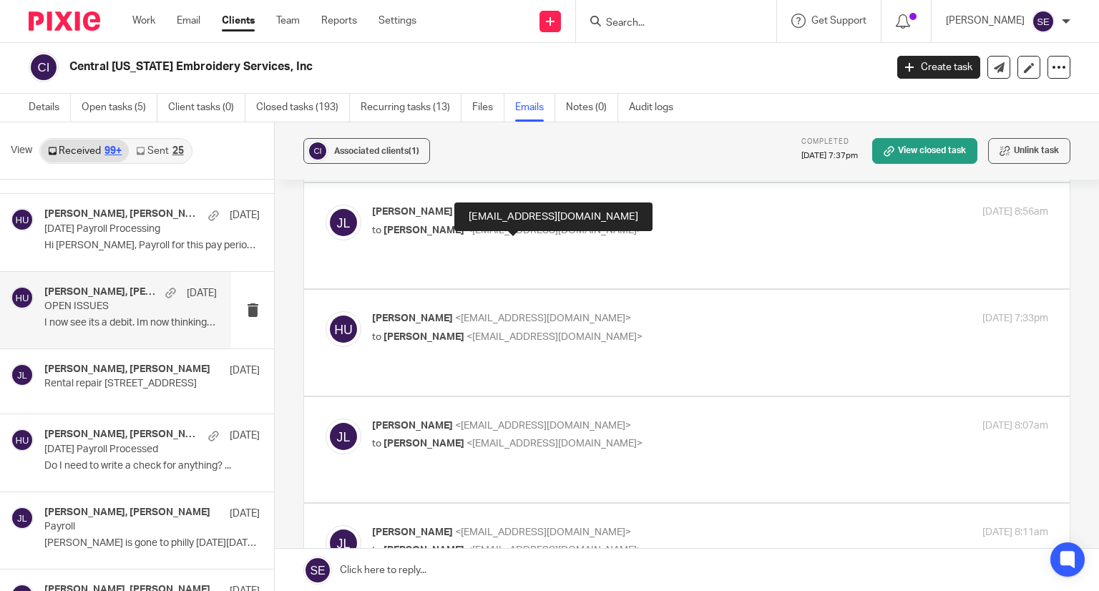
scroll to position [0, 0]
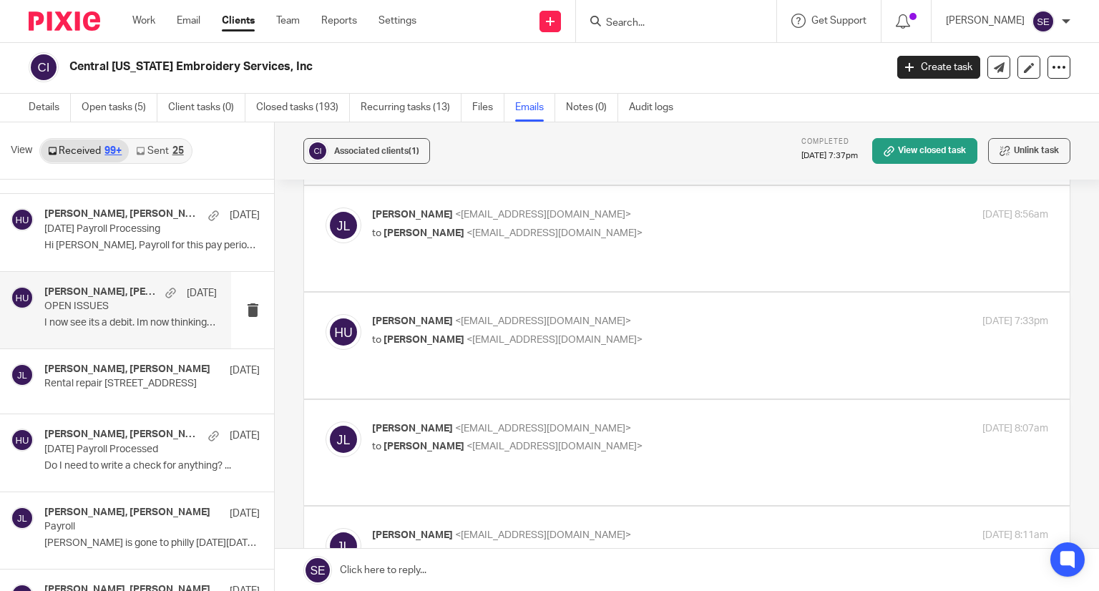
click at [606, 439] on p "to Holly Utting <hollyutting@gmail.com>" at bounding box center [597, 446] width 451 height 15
checkbox input "true"
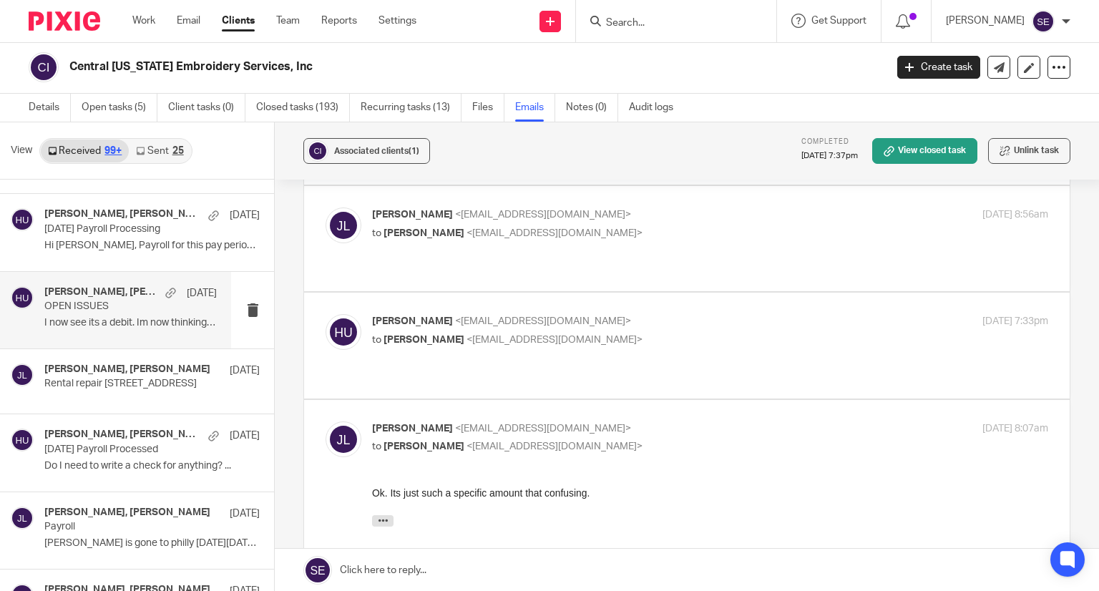
click at [620, 314] on div "Holly Utting <hollyutting@gmail.com> to Jacob LeBaron <jlebaron42@gmail.com>" at bounding box center [597, 330] width 451 height 33
checkbox input "true"
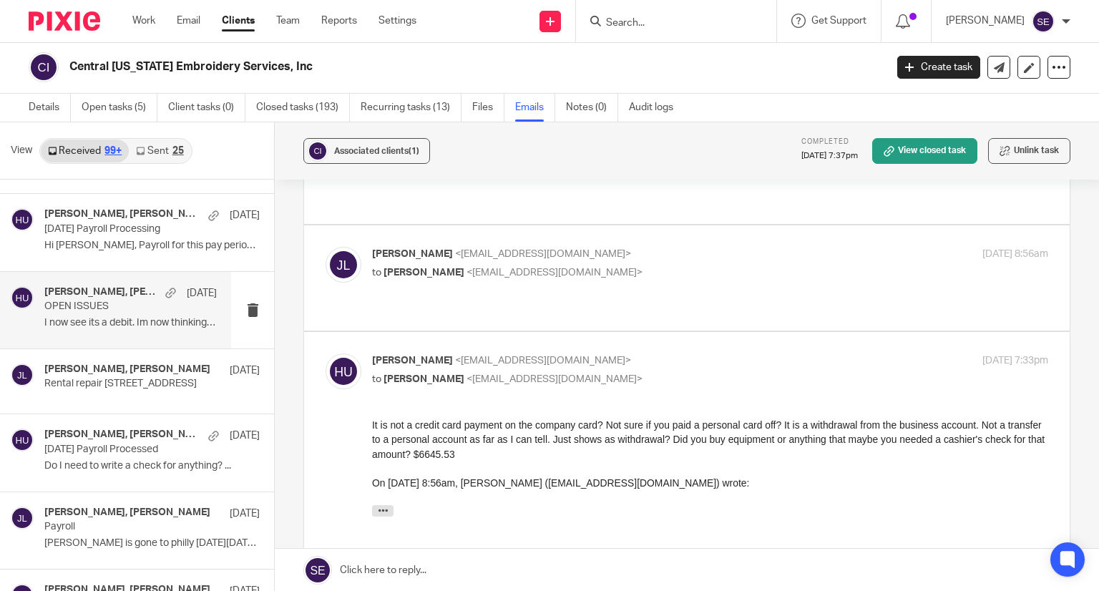
click at [604, 225] on label at bounding box center [687, 277] width 766 height 105
click at [326, 246] on input "checkbox" at bounding box center [325, 246] width 1 height 1
checkbox input "true"
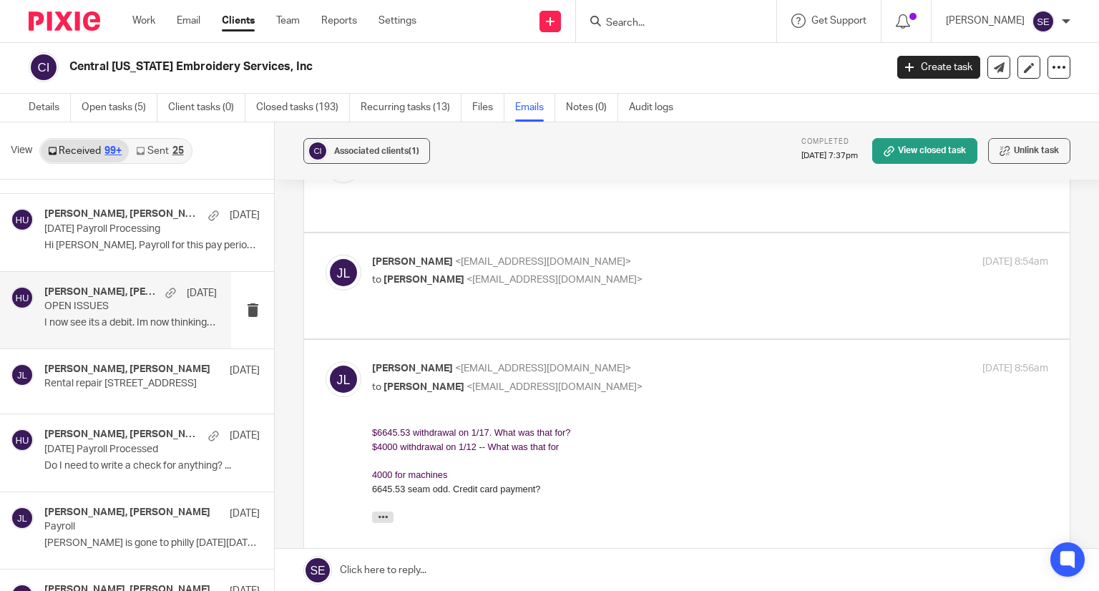
click at [578, 249] on label at bounding box center [687, 285] width 766 height 105
click at [326, 254] on input "checkbox" at bounding box center [325, 254] width 1 height 1
checkbox input "true"
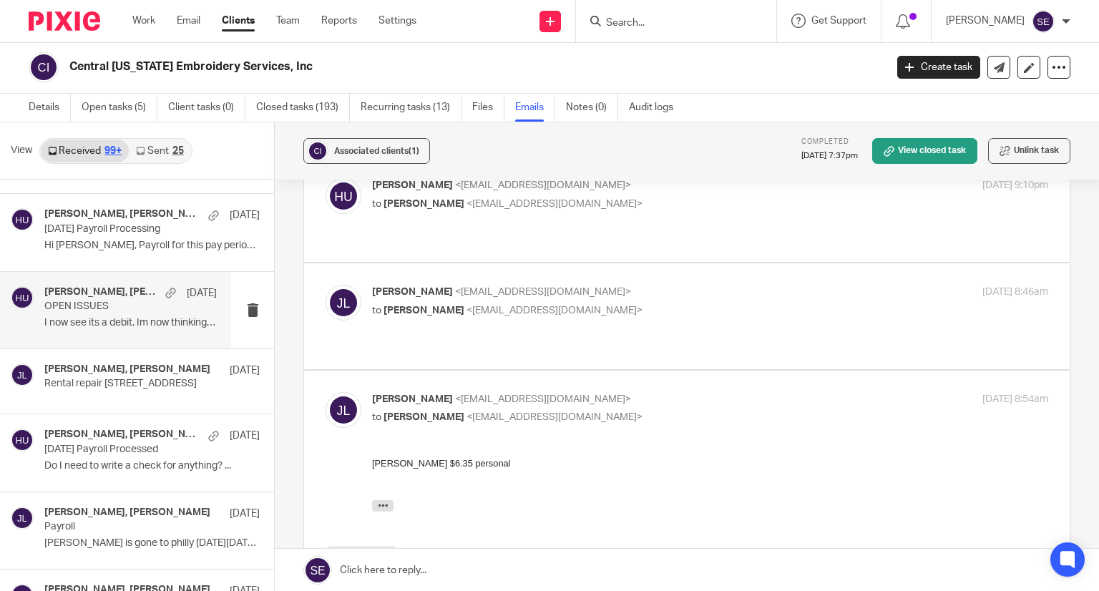
click at [560, 323] on label at bounding box center [687, 315] width 766 height 105
click at [326, 285] on input "checkbox" at bounding box center [325, 284] width 1 height 1
checkbox input "true"
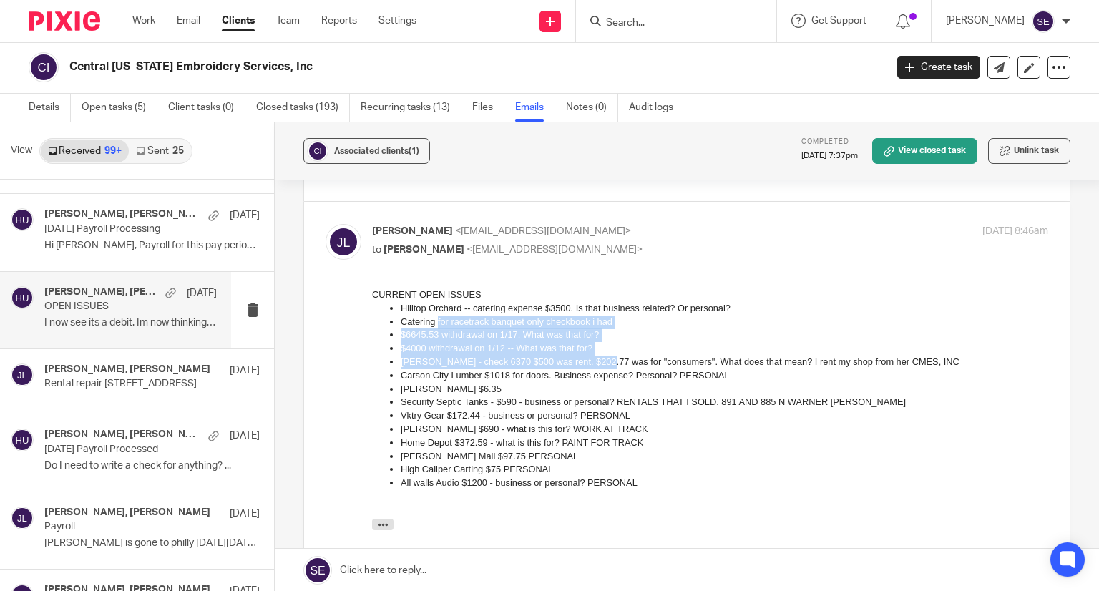
drag, startPoint x: 436, startPoint y: 316, endPoint x: 590, endPoint y: 356, distance: 158.5
click at [590, 356] on ul "Hilltop Orchard -- catering expense $3500. Is that business related? Or persona…" at bounding box center [710, 396] width 676 height 188
click at [590, 356] on p "Ashlee Scott - check 6370 $500 was rent. $202.77 was for "consumers". What does…" at bounding box center [725, 363] width 648 height 14
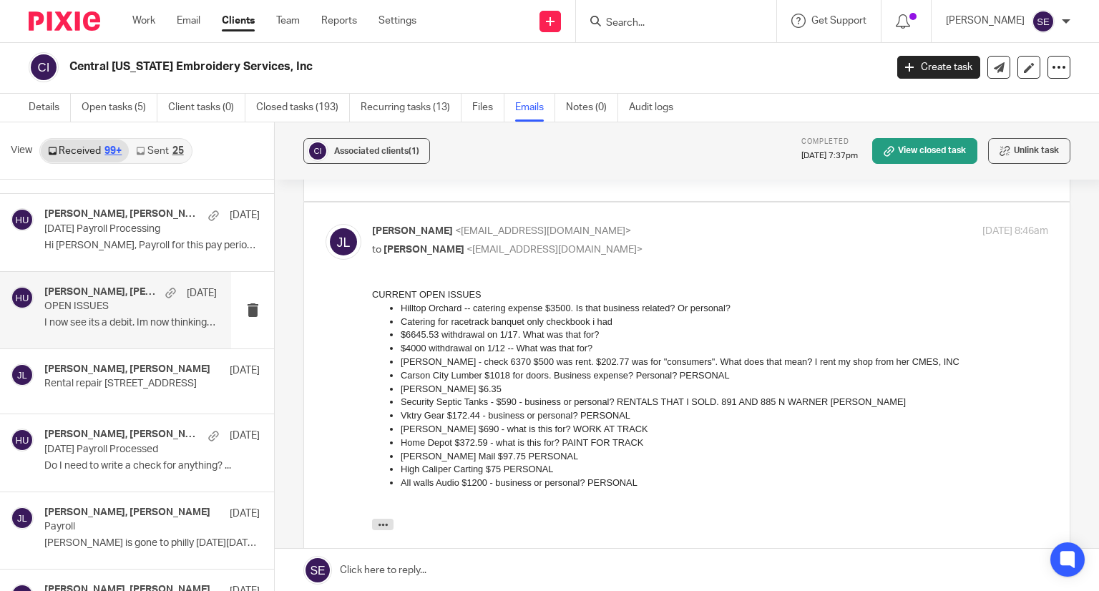
scroll to position [90, 0]
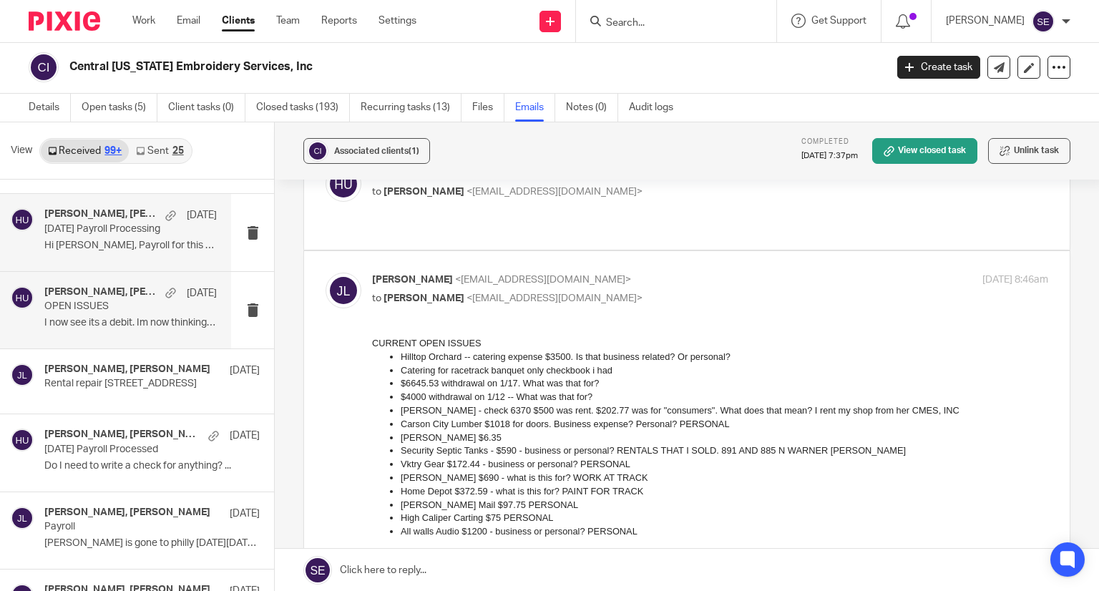
click at [160, 240] on p "Hi Holly, Payroll for this pay period: ..." at bounding box center [130, 246] width 172 height 12
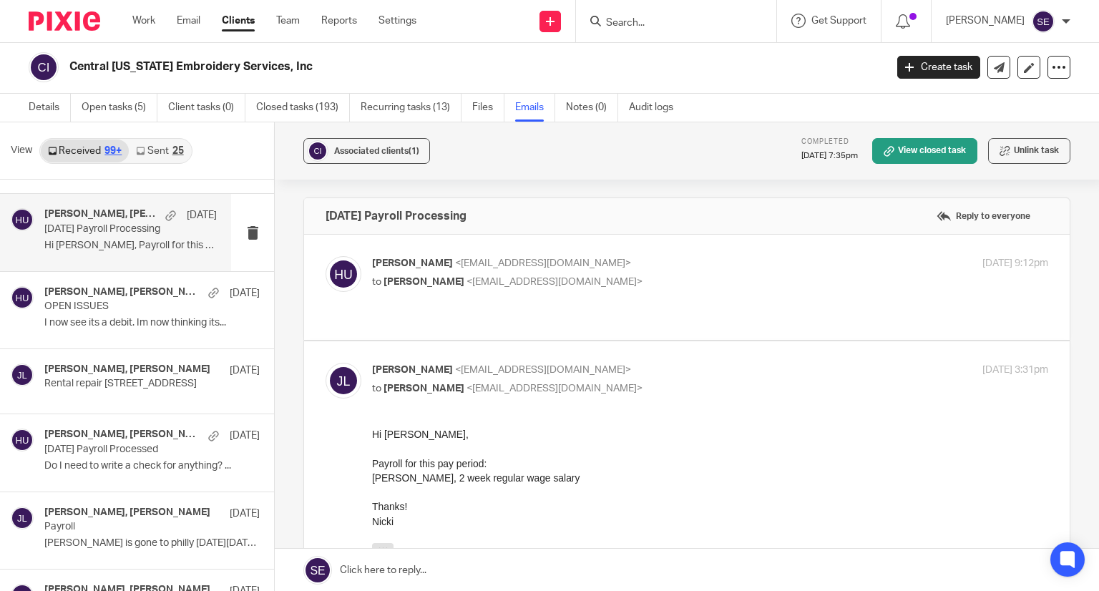
scroll to position [0, 0]
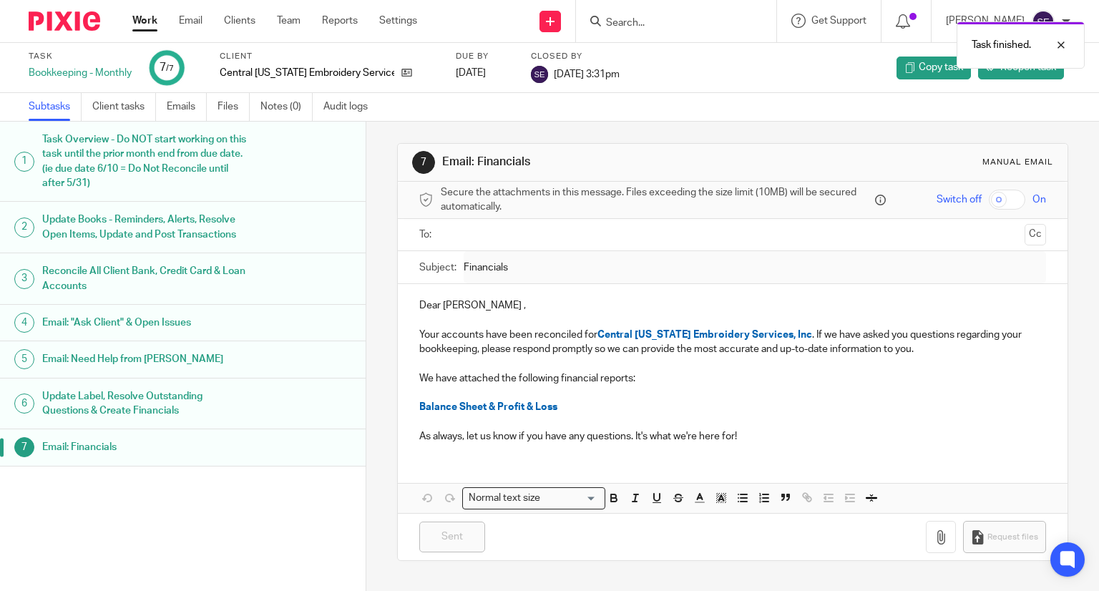
click at [139, 22] on link "Work" at bounding box center [144, 21] width 25 height 14
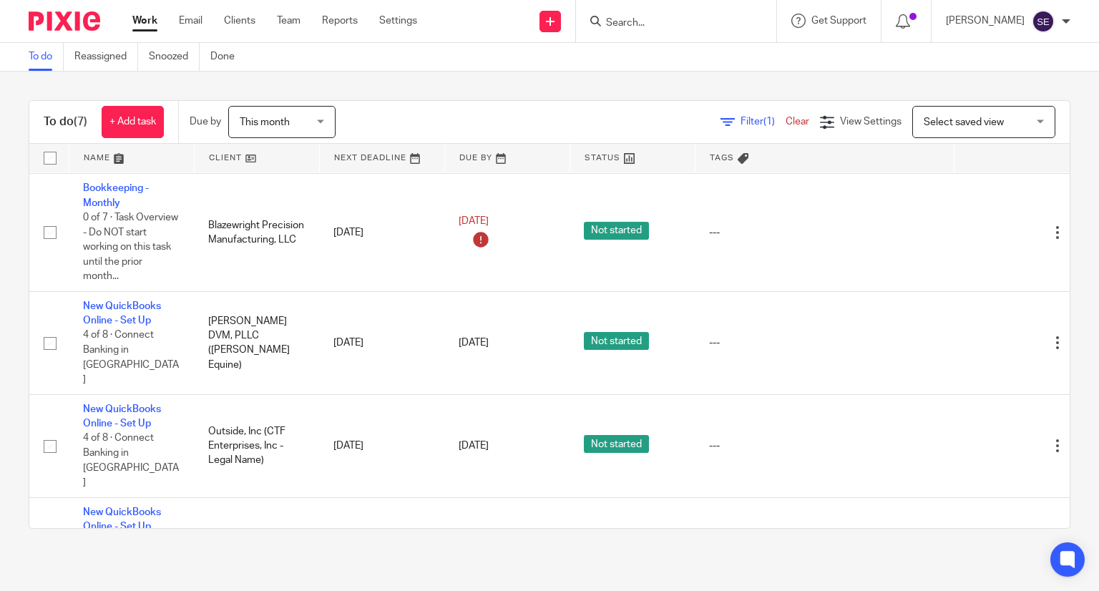
scroll to position [308, 0]
